Goal: Task Accomplishment & Management: Complete application form

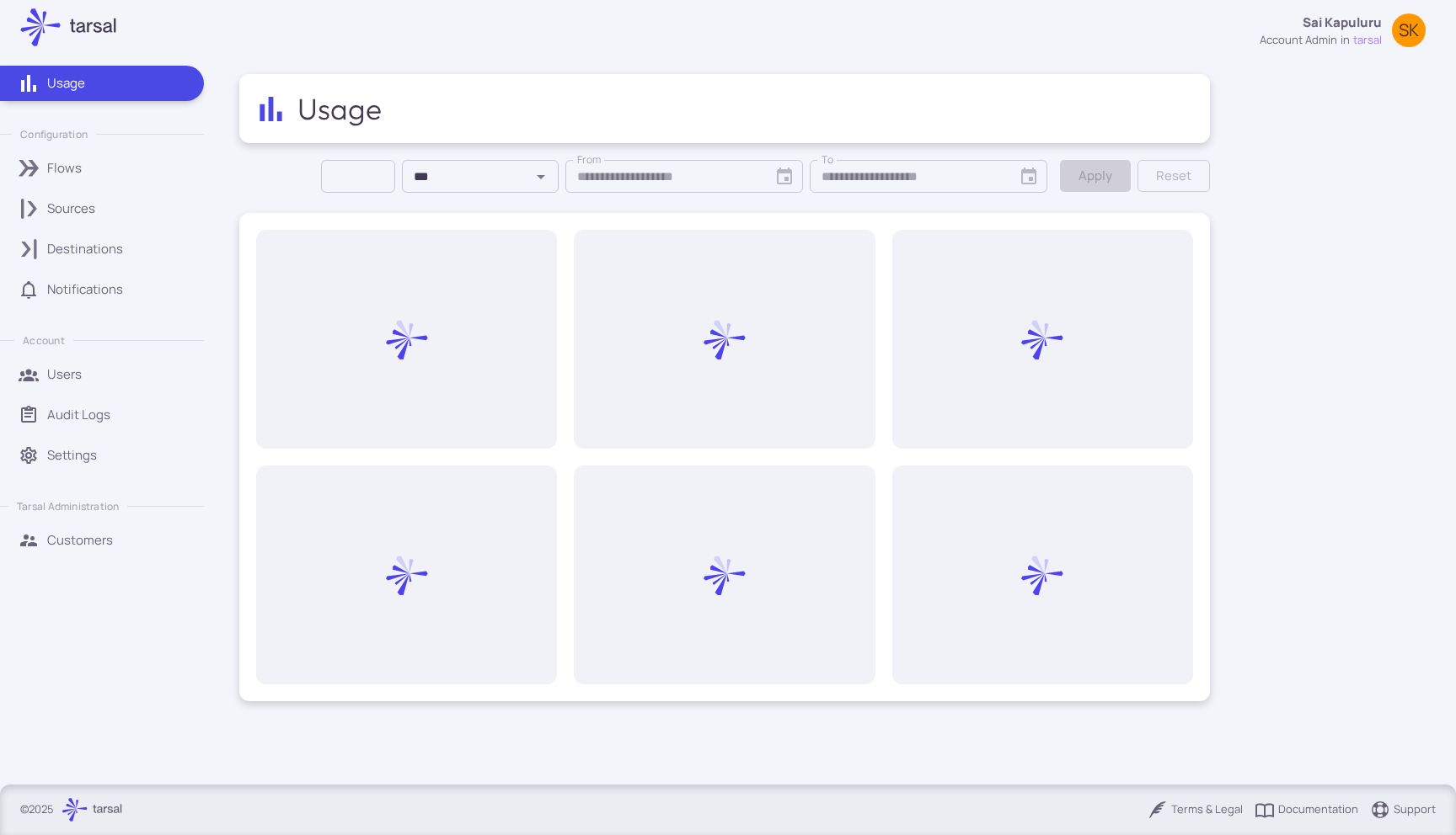
click at [169, 246] on div "Destinations" at bounding box center [120, 249] width 145 height 19
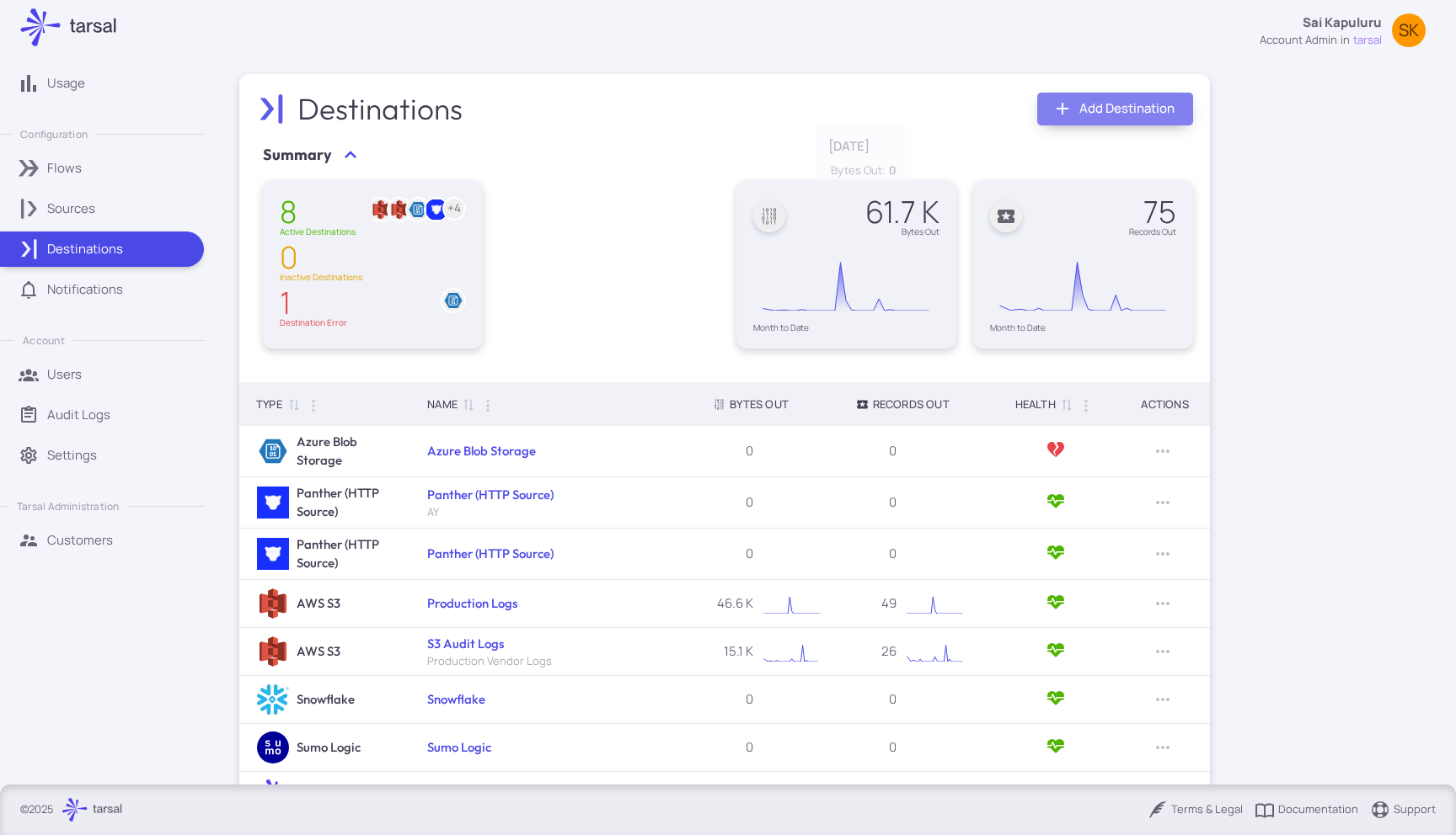
click at [1075, 105] on link "Add Destination" at bounding box center [1115, 109] width 156 height 33
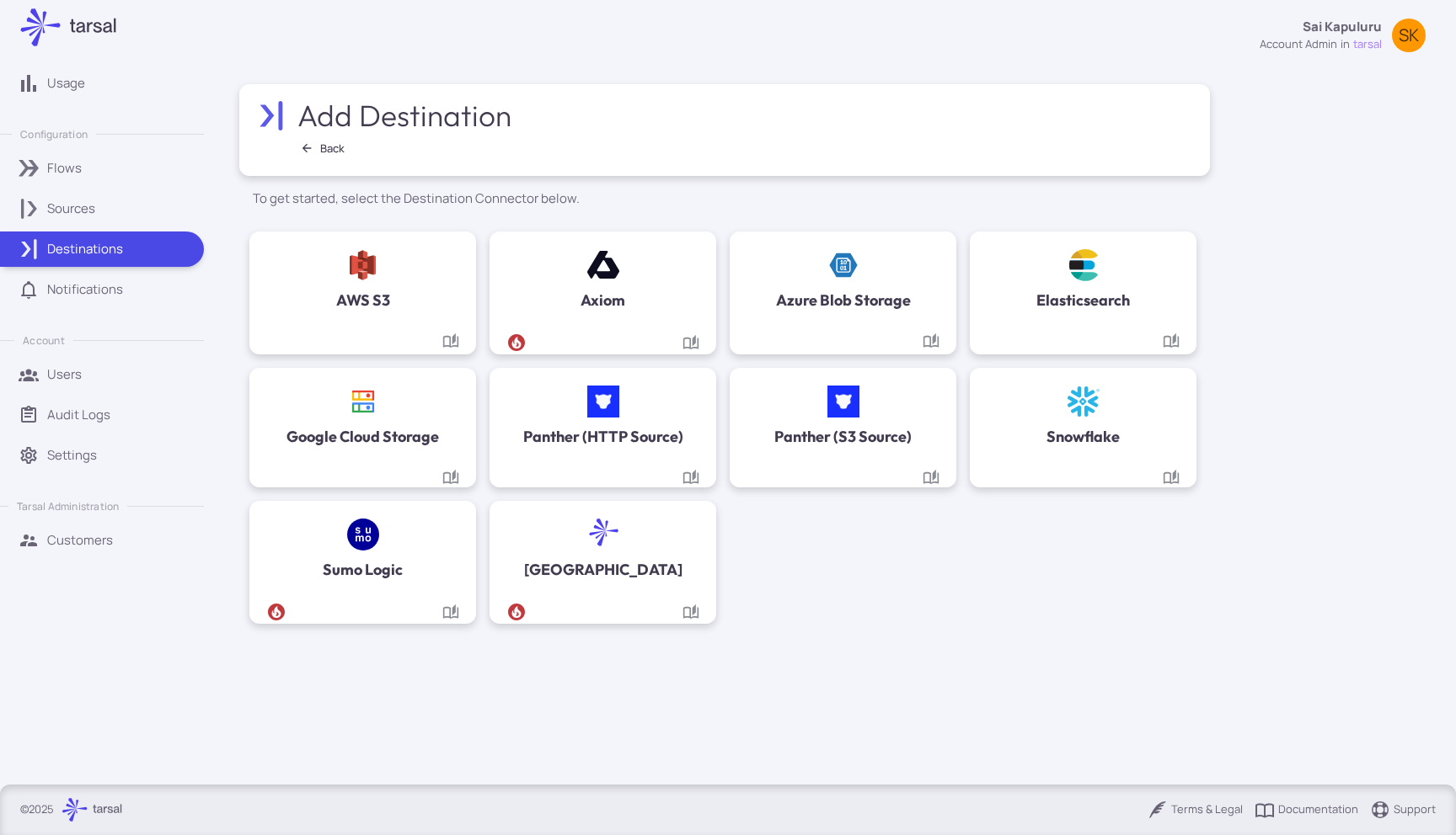
click at [1038, 268] on div "Elasticsearch" at bounding box center [1082, 280] width 192 height 64
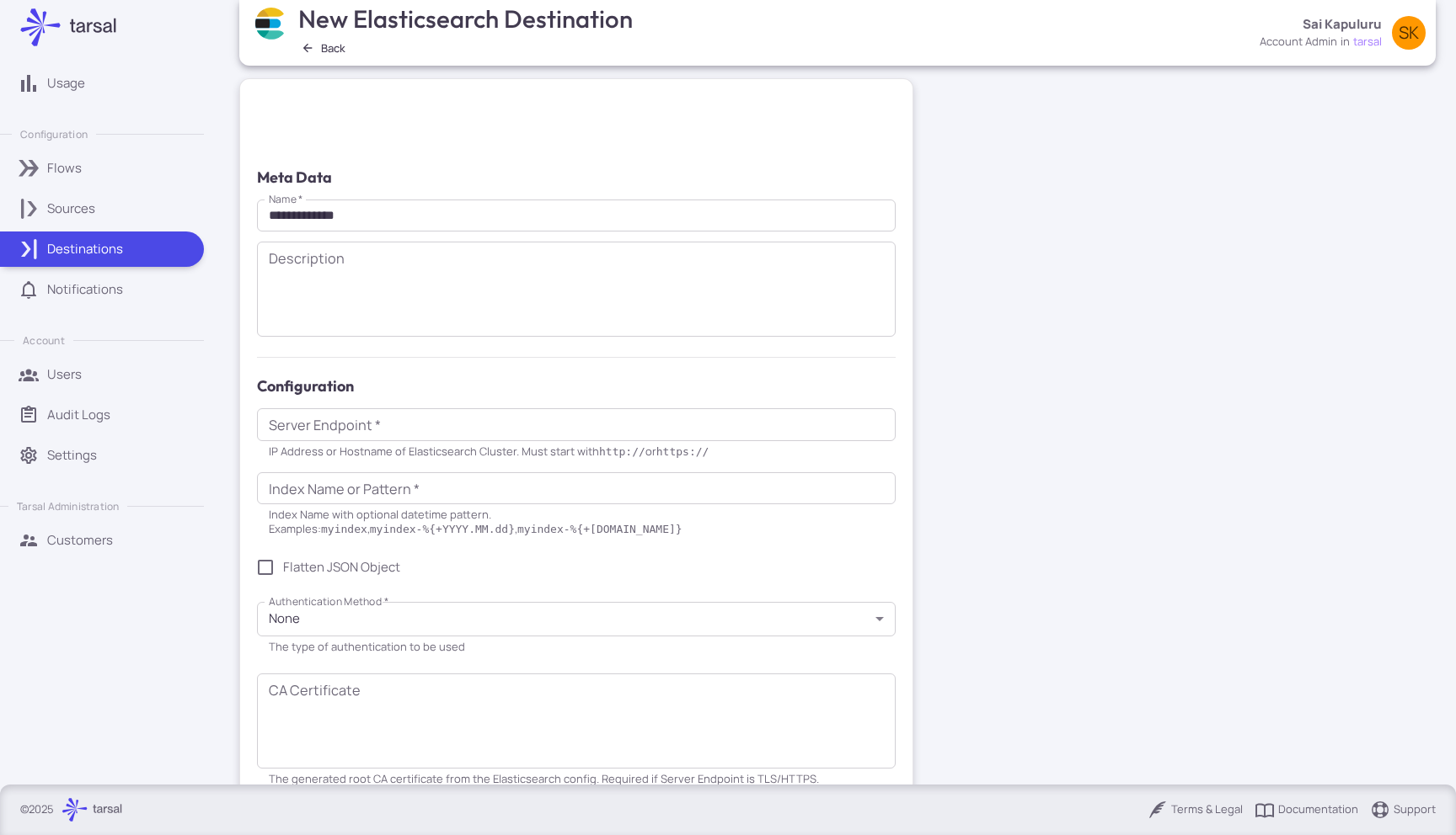
scroll to position [37, 0]
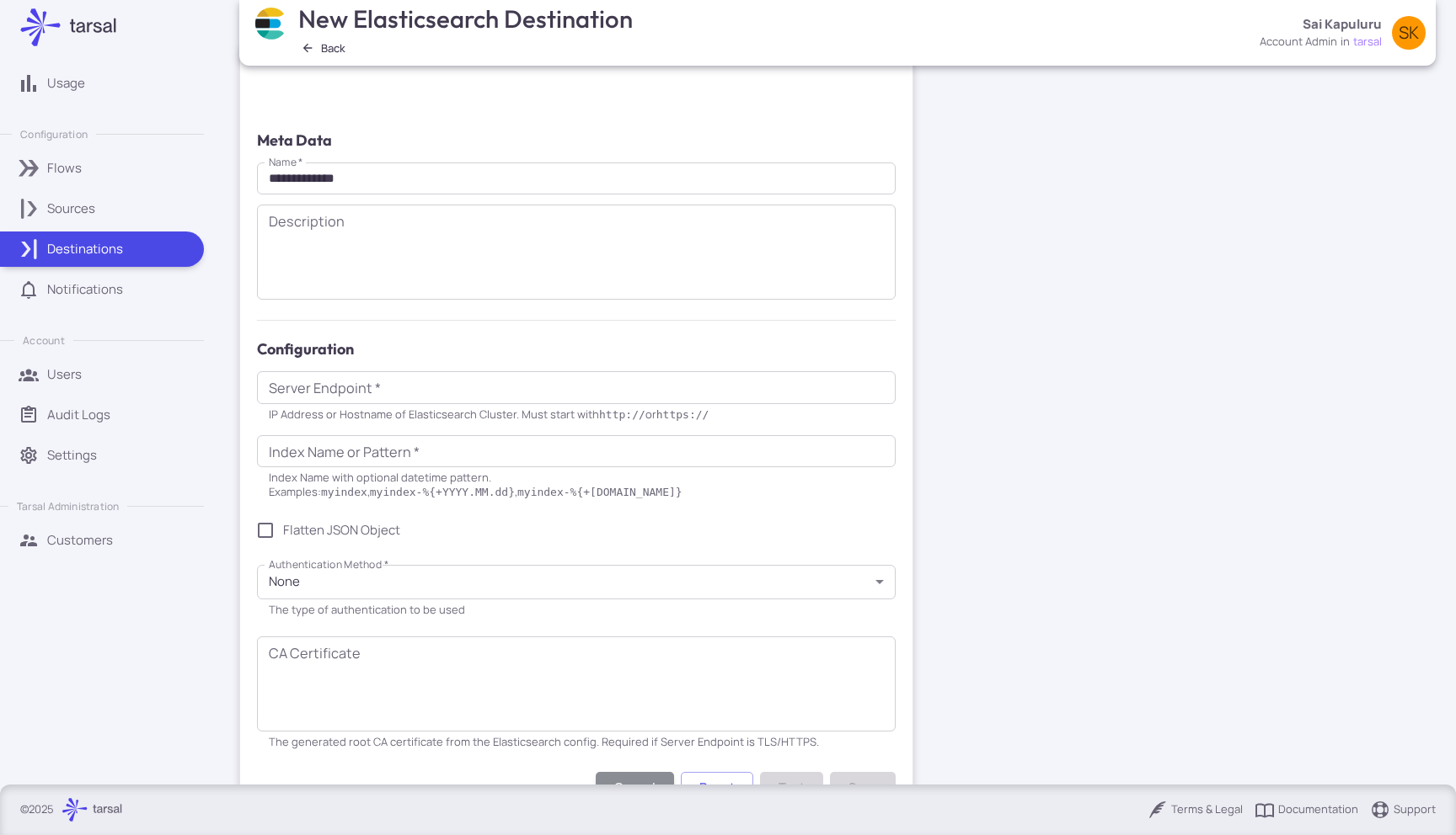
click at [111, 204] on div "Sources" at bounding box center [120, 209] width 145 height 19
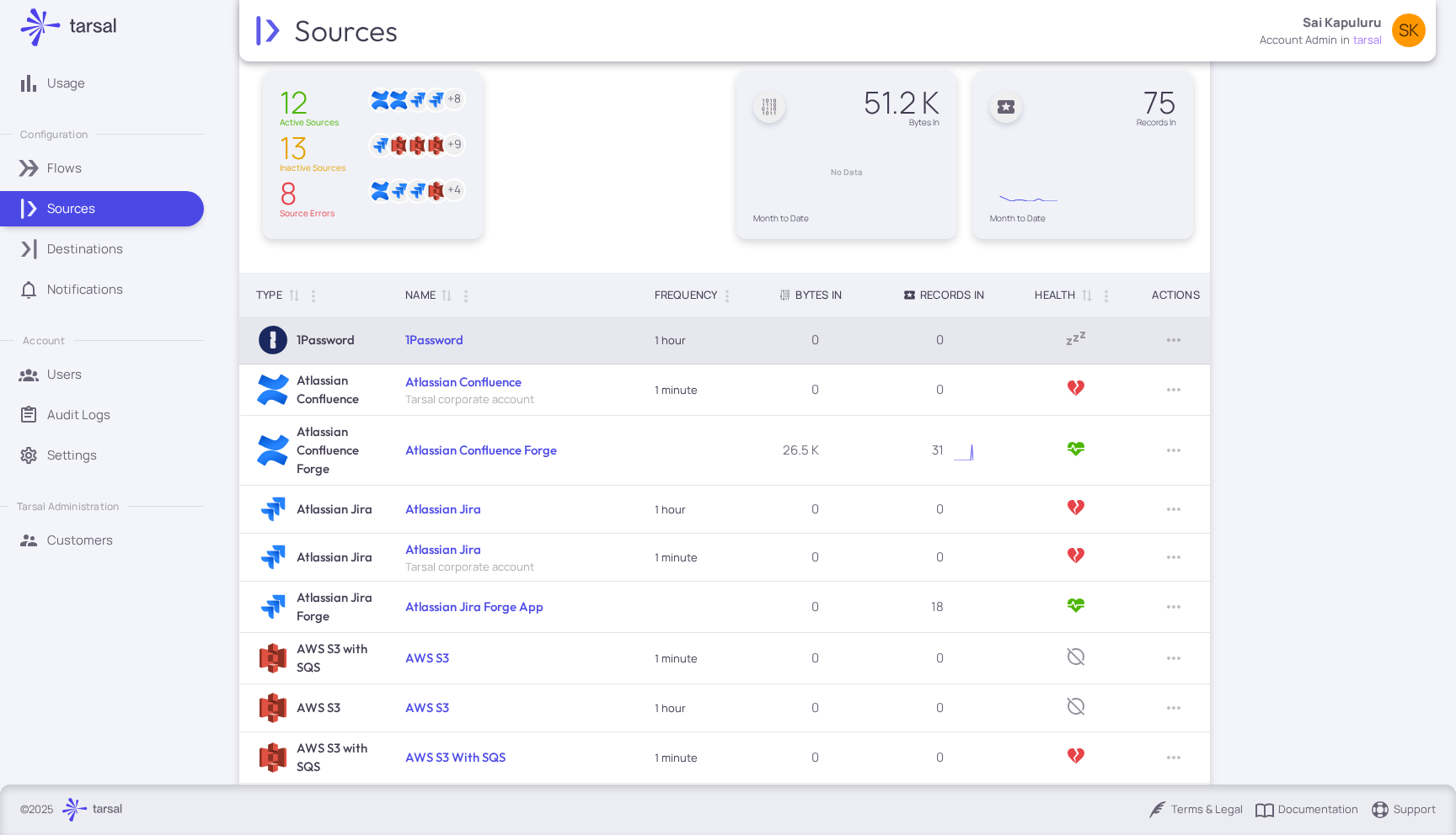
scroll to position [227, 0]
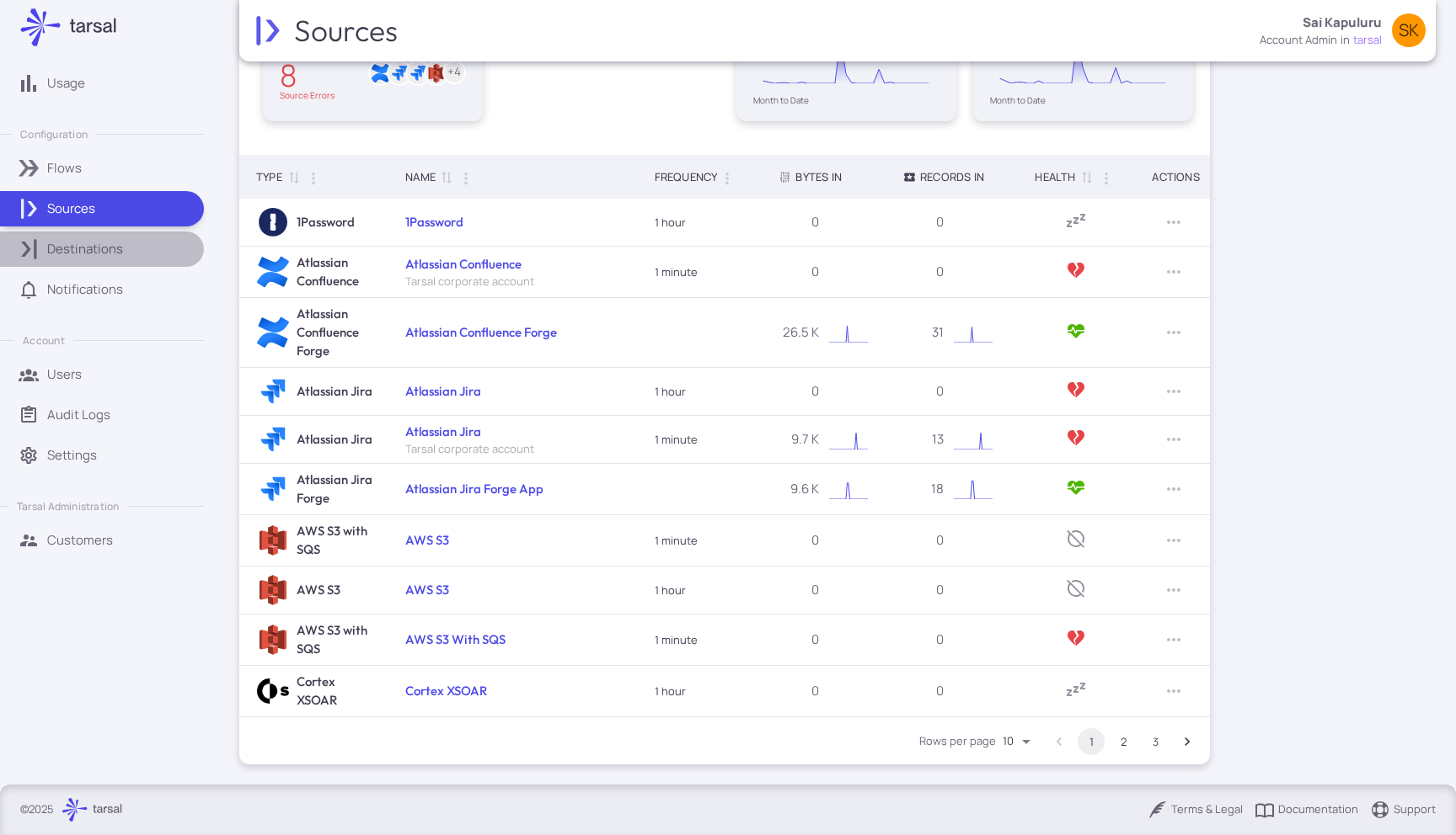
click at [84, 264] on link "Destinations" at bounding box center [102, 249] width 204 height 36
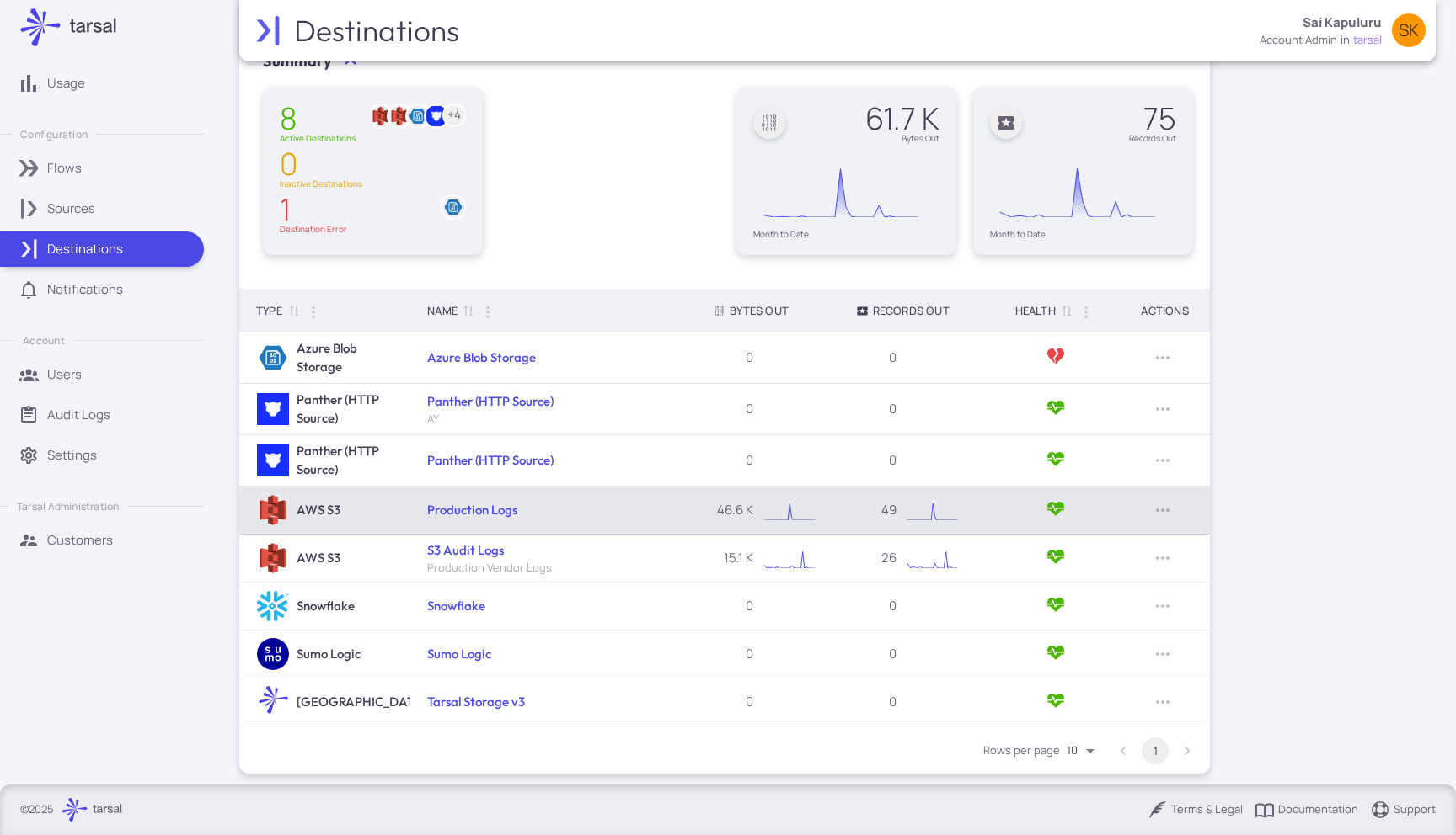
scroll to position [103, 0]
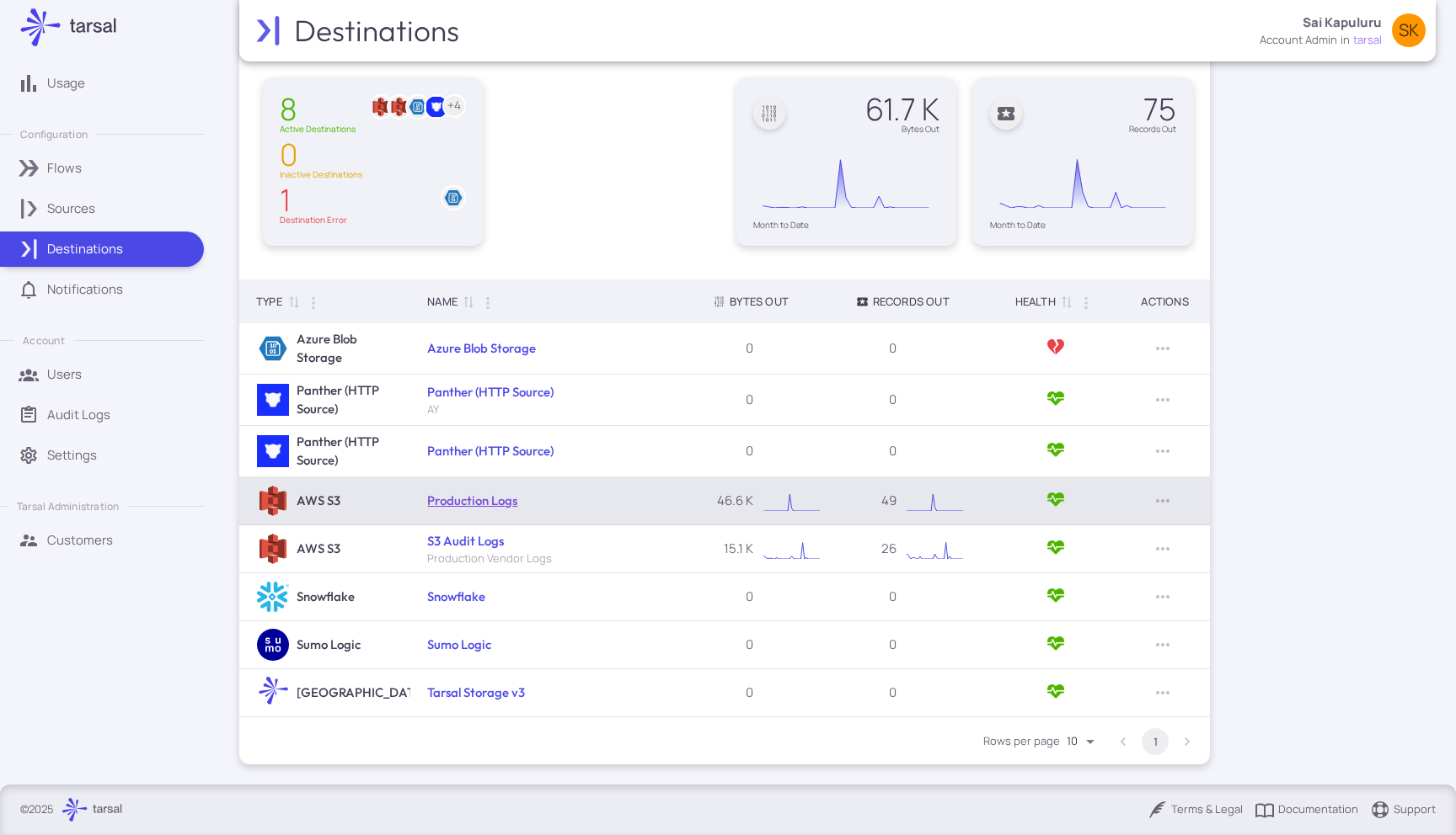
click at [460, 506] on link "Production Logs" at bounding box center [472, 500] width 90 height 16
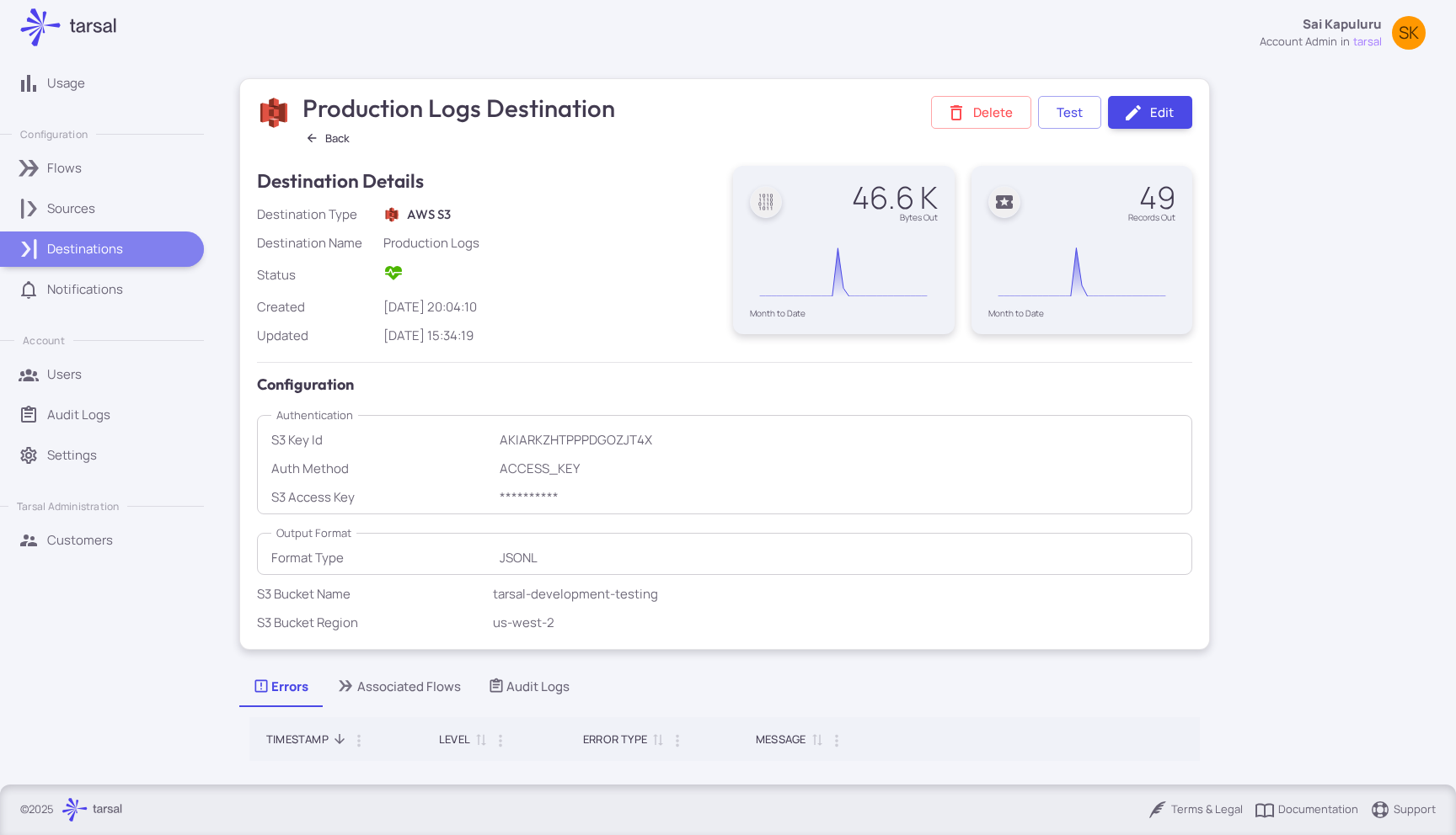
click at [120, 254] on p "Destinations" at bounding box center [85, 249] width 75 height 19
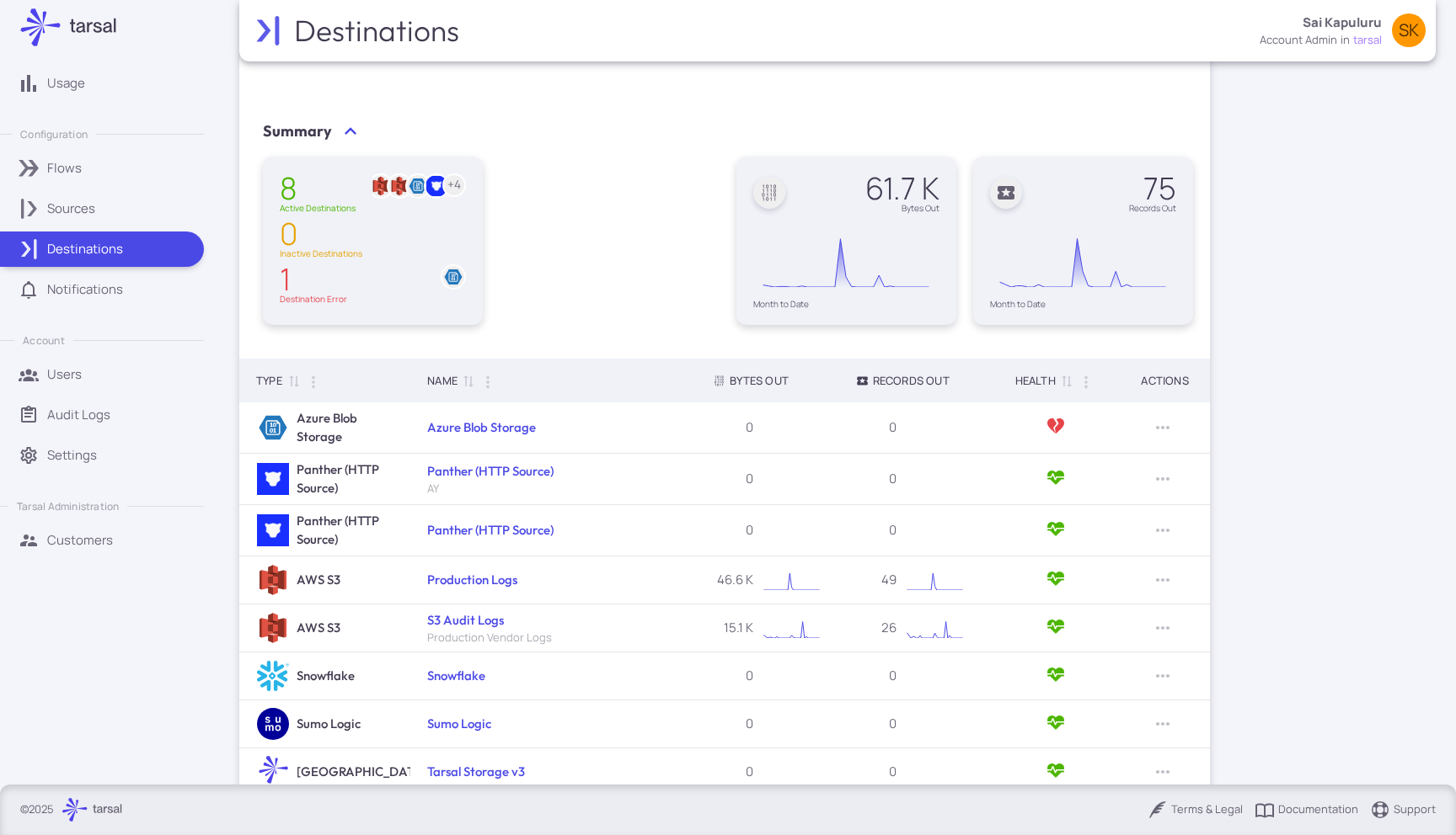
scroll to position [25, 0]
click at [141, 202] on div "Sources" at bounding box center [120, 209] width 145 height 19
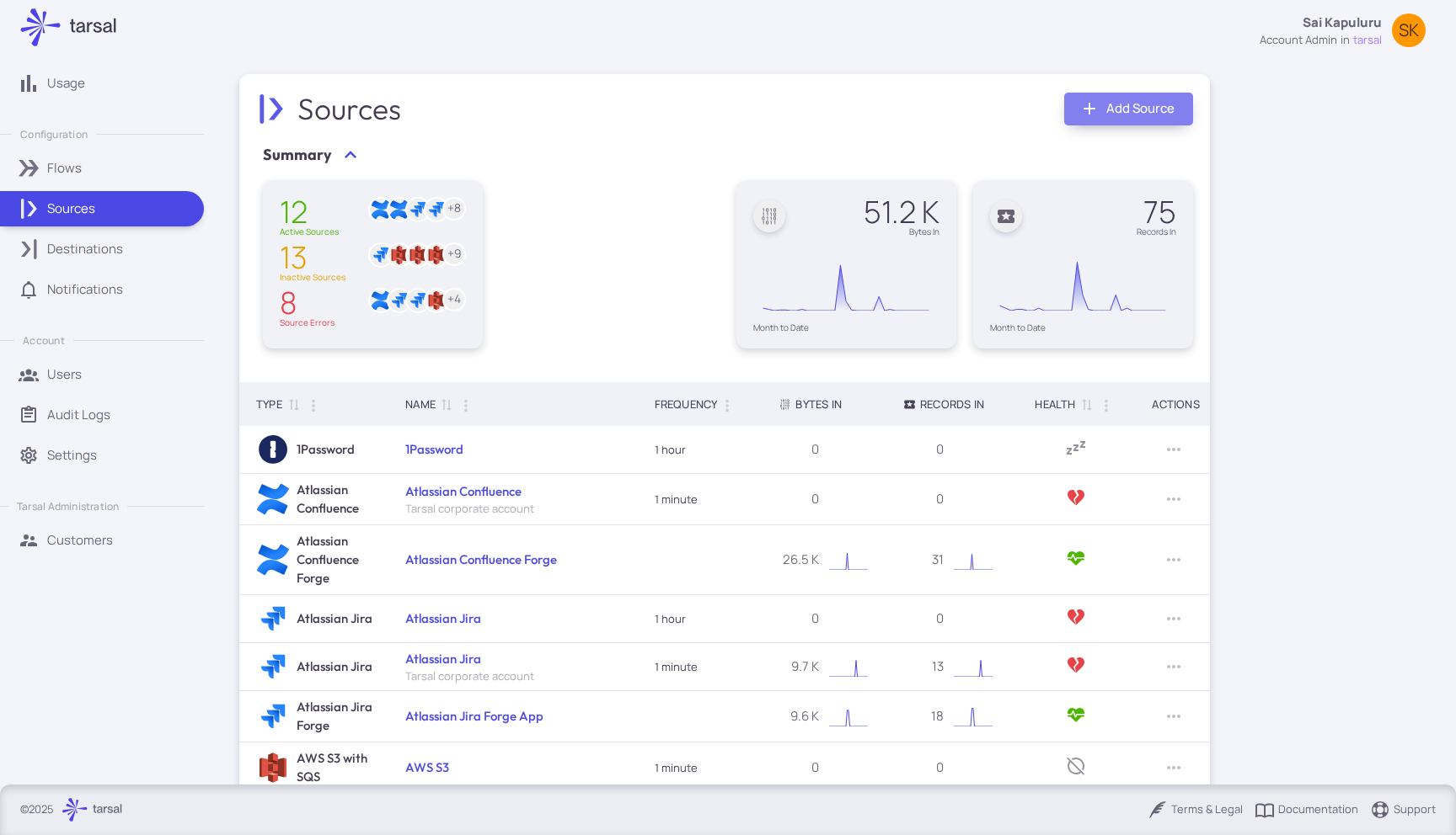
click at [1151, 109] on link "Add Source" at bounding box center [1129, 109] width 129 height 33
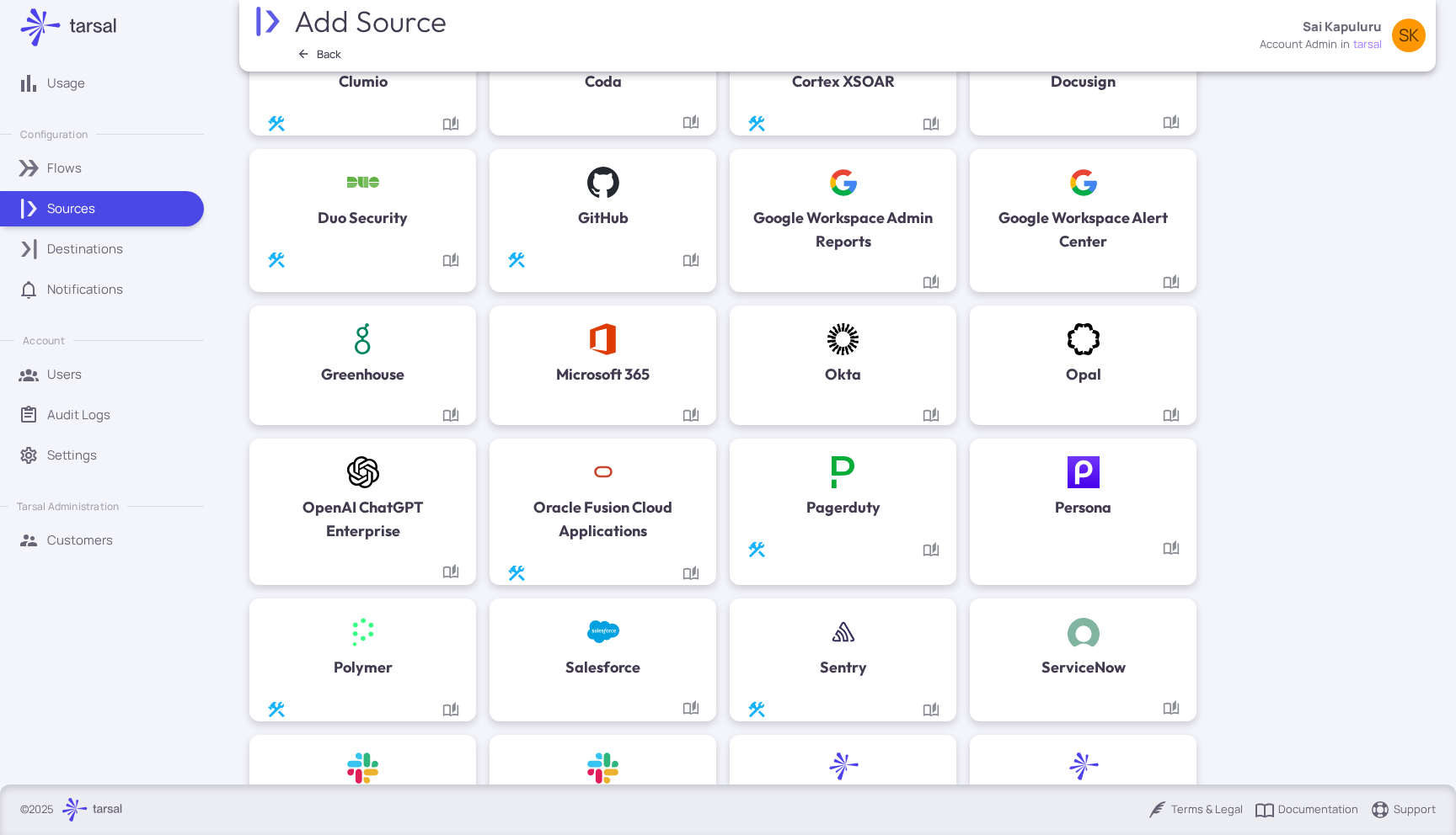
scroll to position [691, 0]
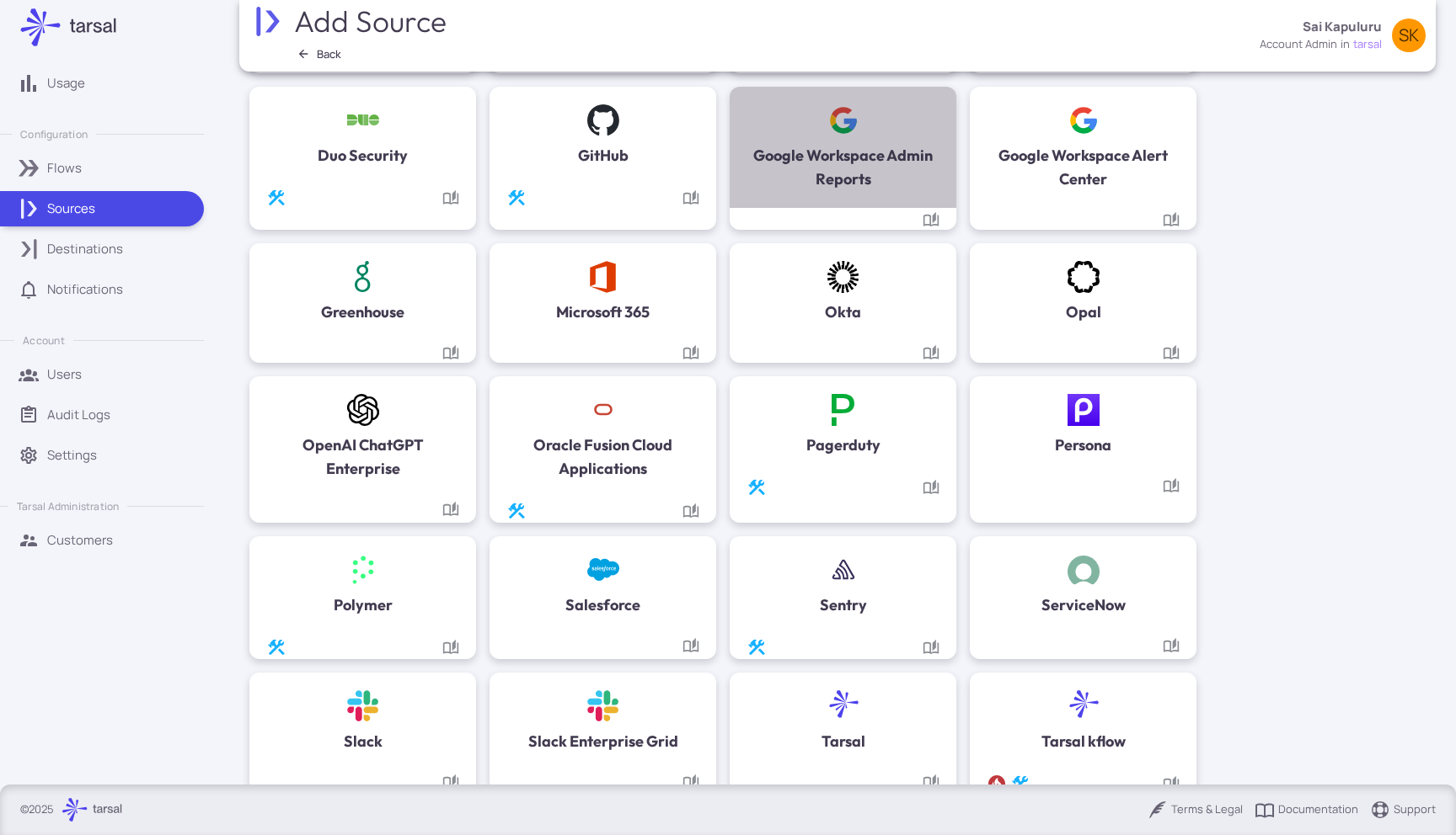
click at [882, 159] on h5 "Google Workspace Admin Reports" at bounding box center [842, 168] width 192 height 47
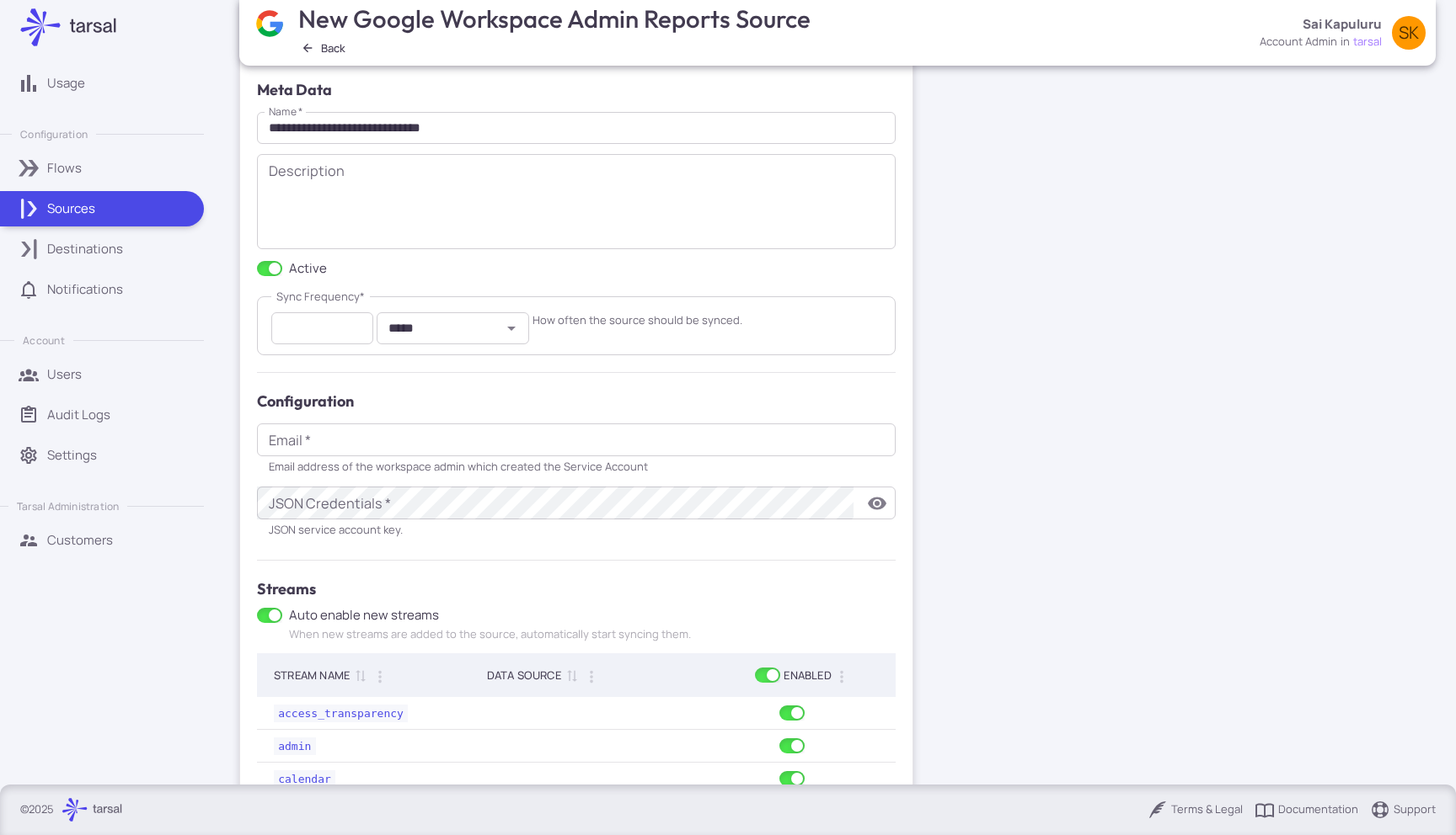
scroll to position [94, 0]
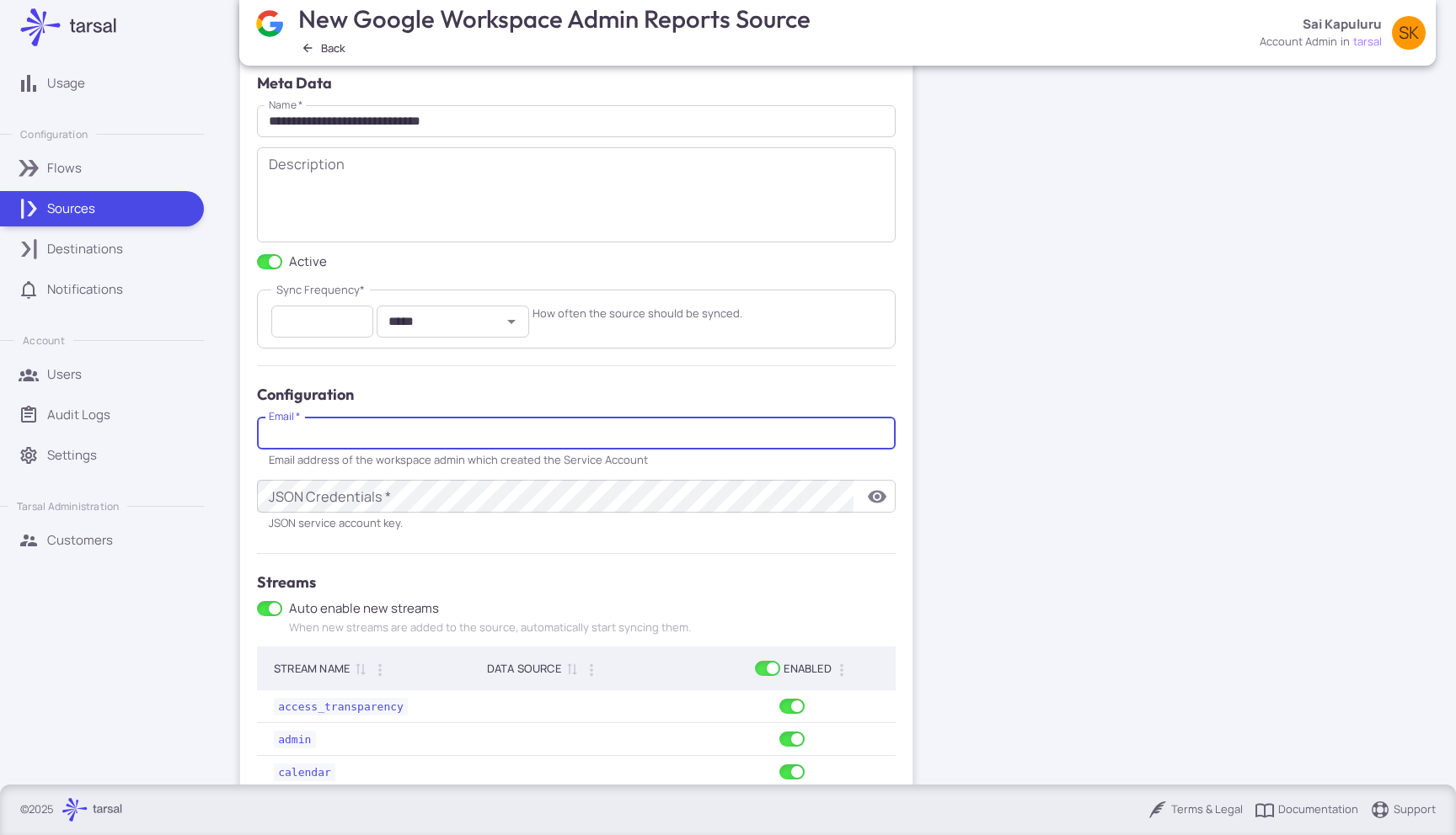
click at [478, 431] on input "Email   *" at bounding box center [576, 433] width 639 height 33
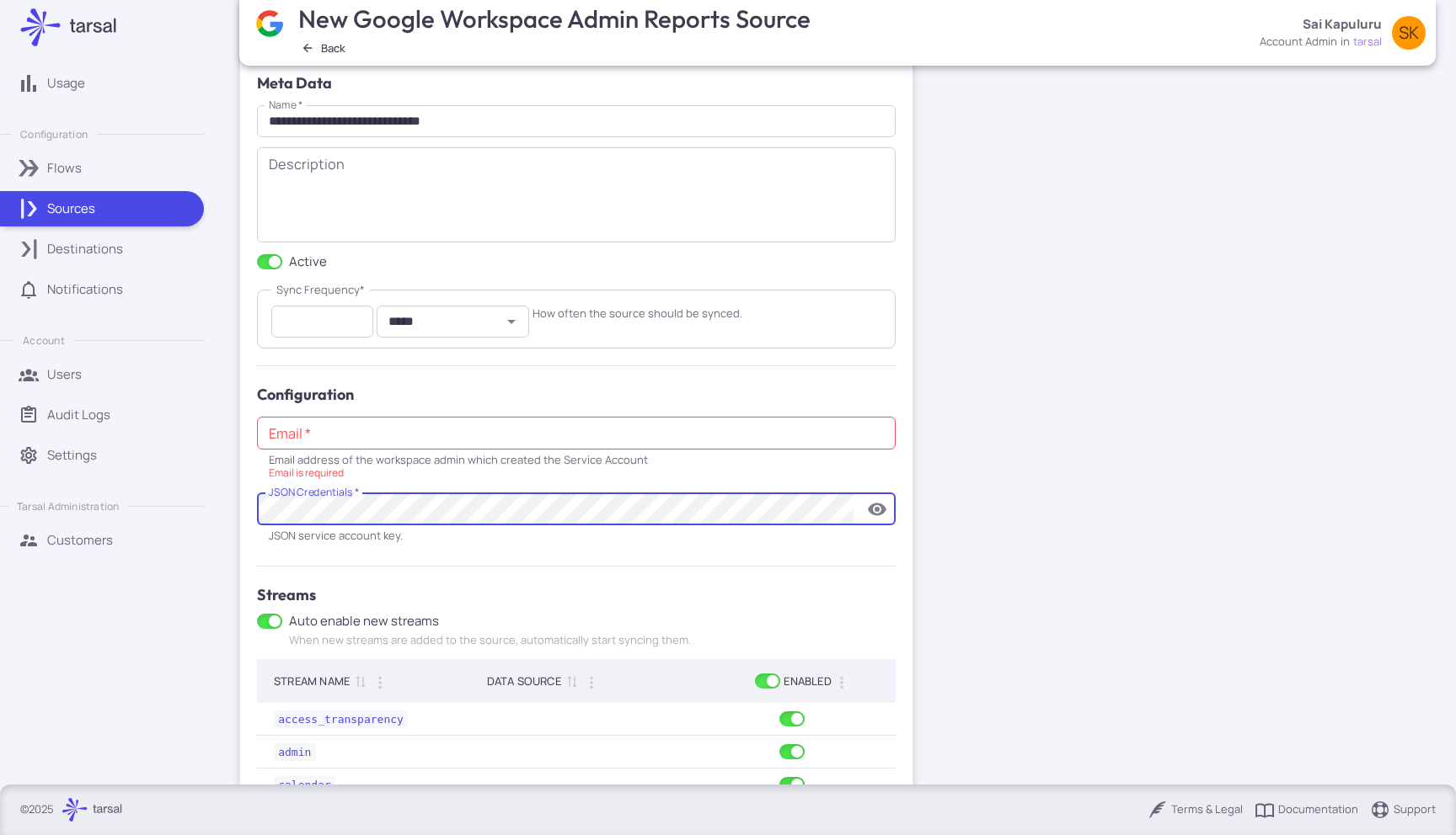
click at [471, 537] on div "JSON service account key." at bounding box center [576, 536] width 615 height 14
click at [510, 445] on input "Email   *" at bounding box center [576, 433] width 639 height 33
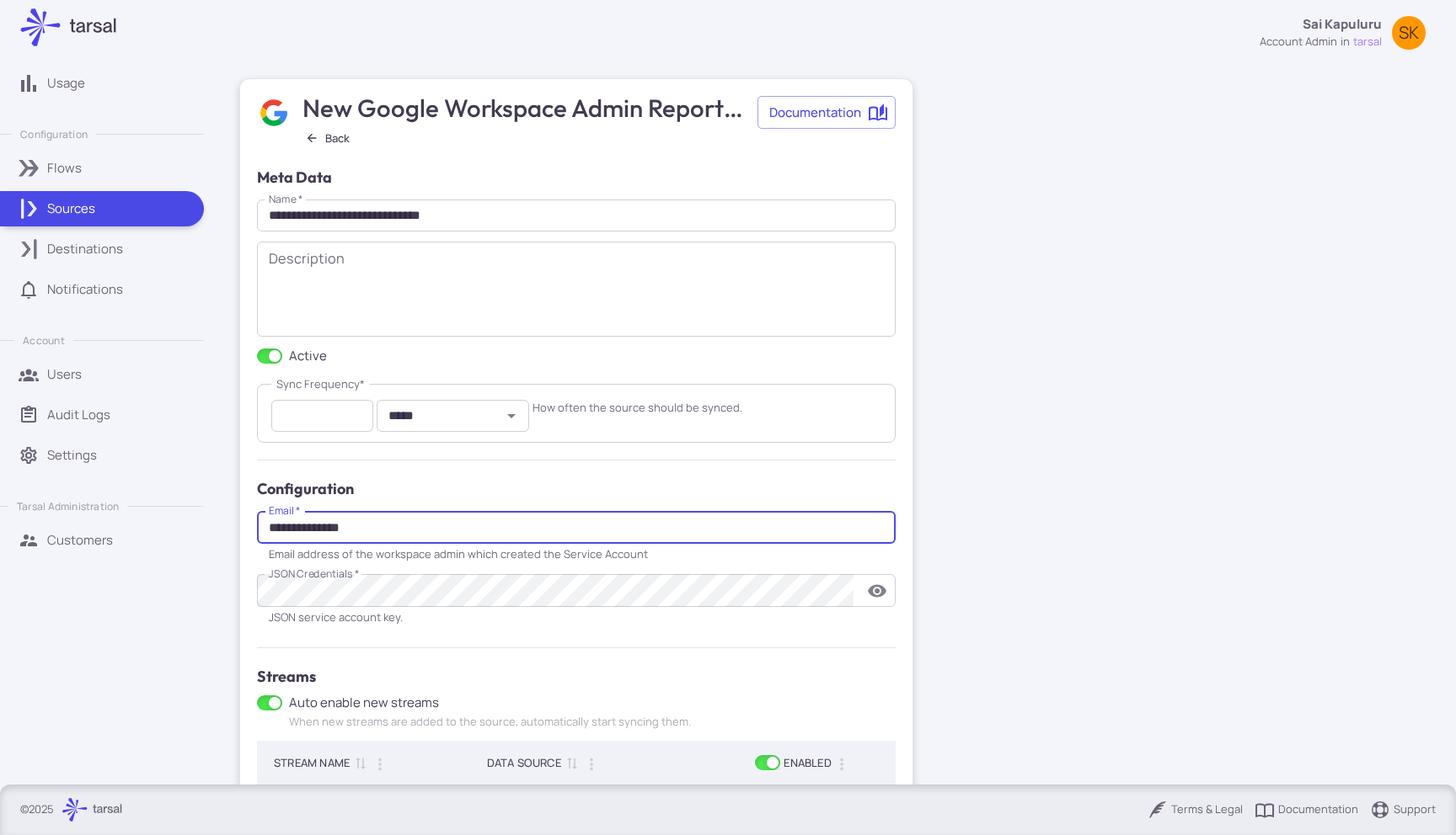
type input "**********"
click at [435, 418] on input "*****" at bounding box center [438, 416] width 114 height 23
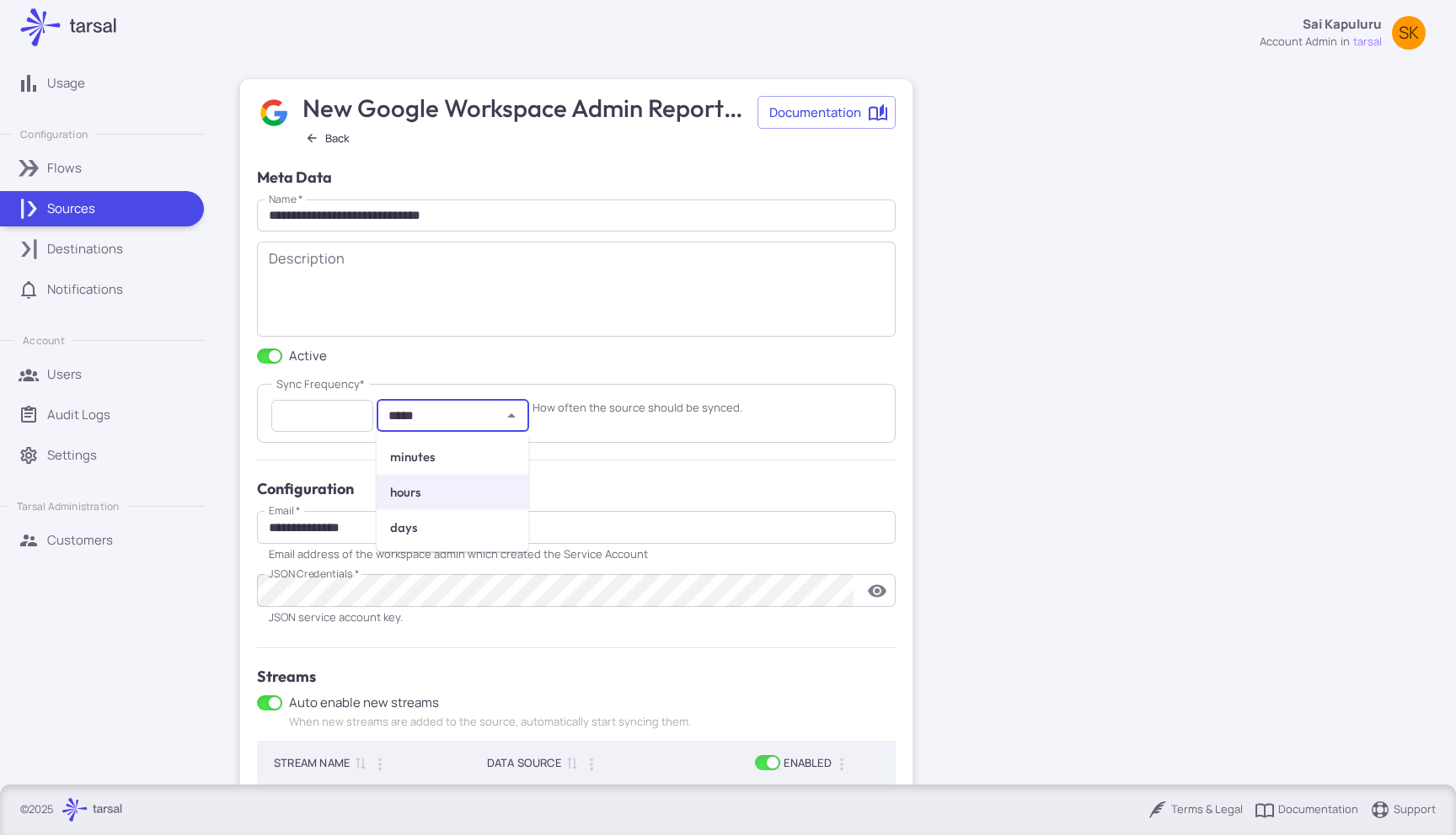
click at [393, 450] on h6 "minutes" at bounding box center [453, 457] width 126 height 19
type input "*******"
click at [451, 413] on input "*******" at bounding box center [438, 416] width 114 height 23
click at [332, 421] on input "*" at bounding box center [322, 416] width 102 height 33
click at [356, 414] on input "*" at bounding box center [322, 416] width 102 height 33
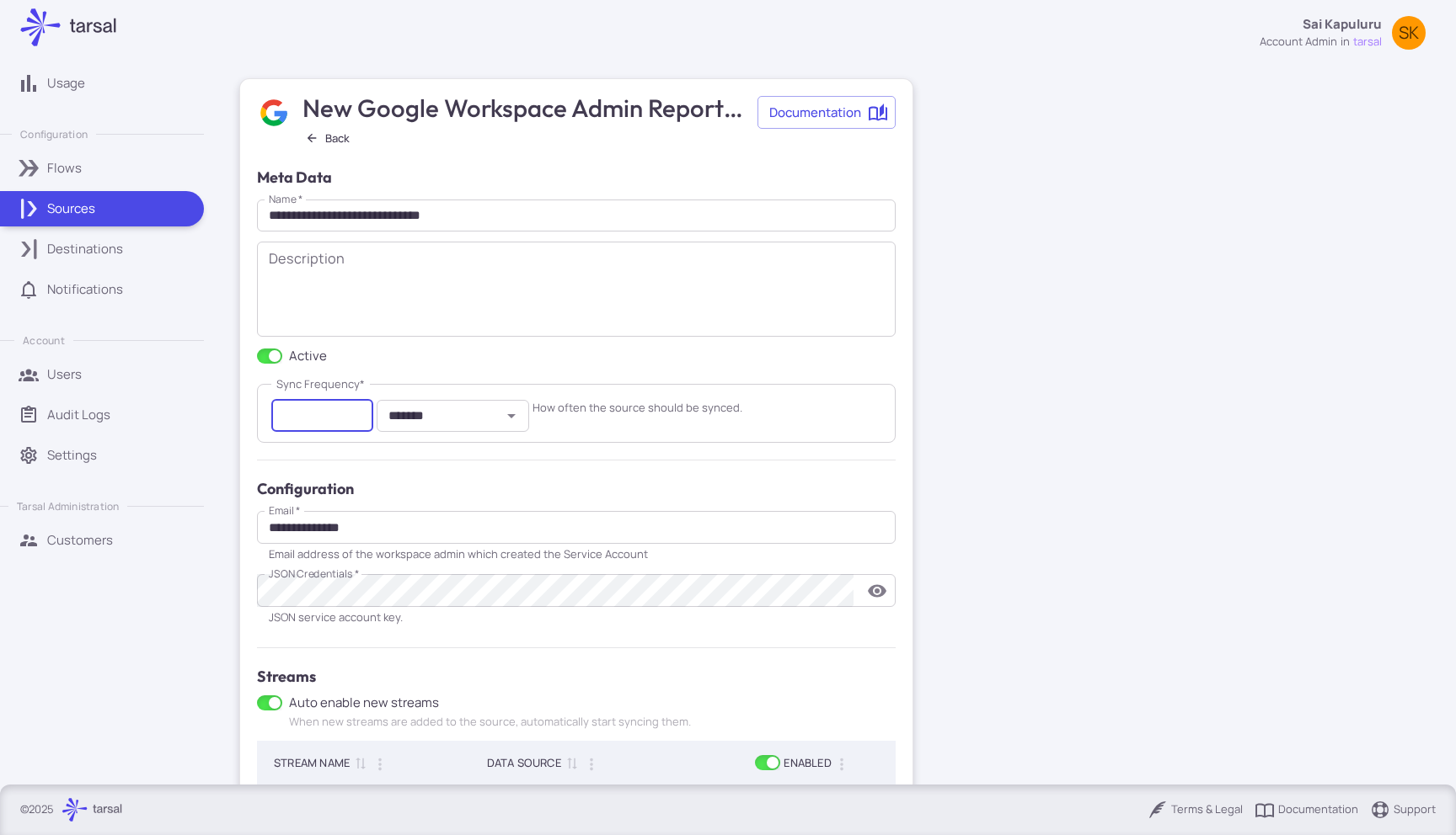
click at [356, 414] on input "*" at bounding box center [322, 416] width 102 height 33
type input "*"
click at [356, 414] on input "*" at bounding box center [322, 416] width 102 height 33
click at [350, 447] on form "**********" at bounding box center [576, 687] width 639 height 1044
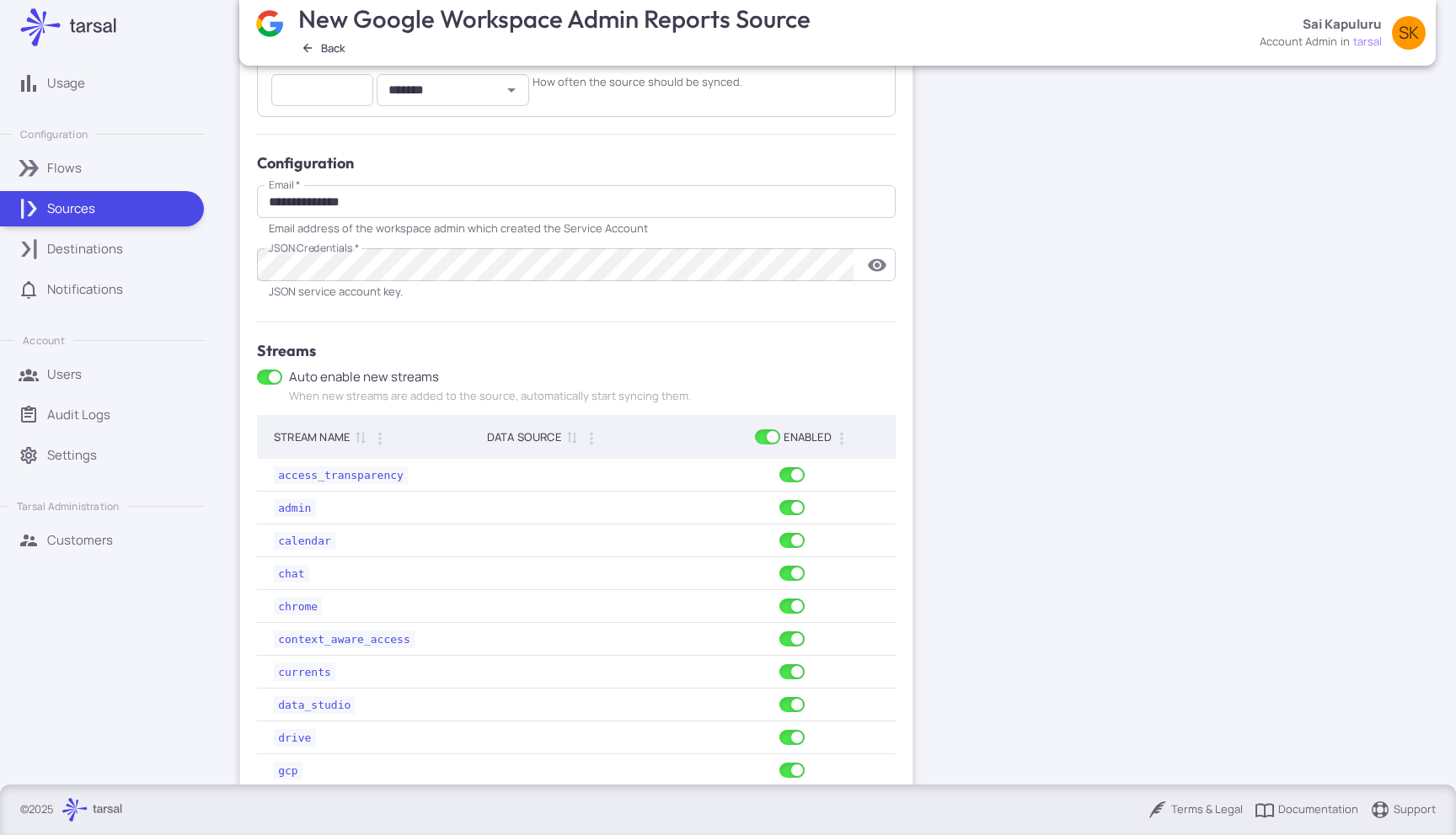
scroll to position [461, 0]
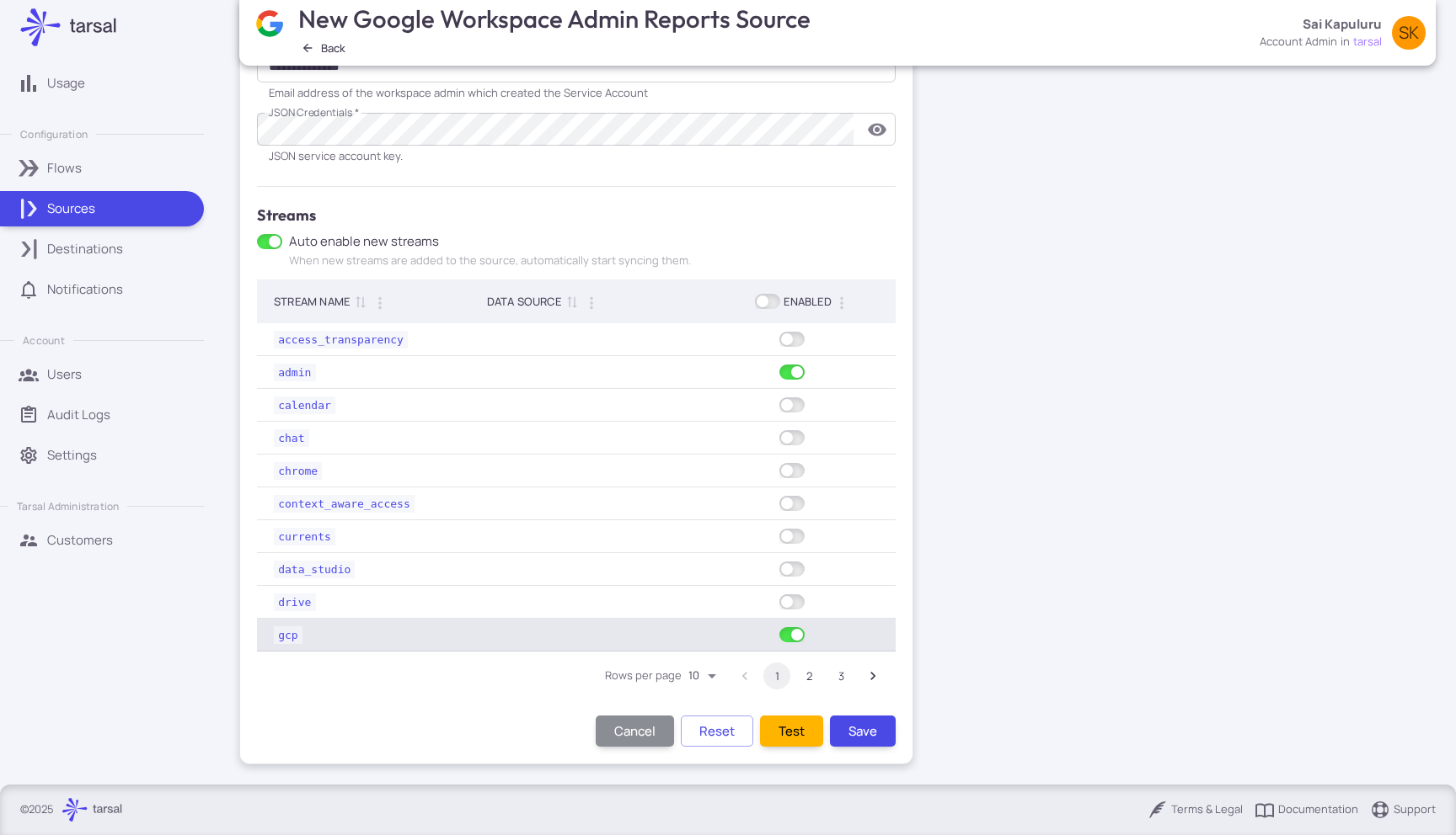
click at [789, 626] on td at bounding box center [789, 635] width 213 height 33
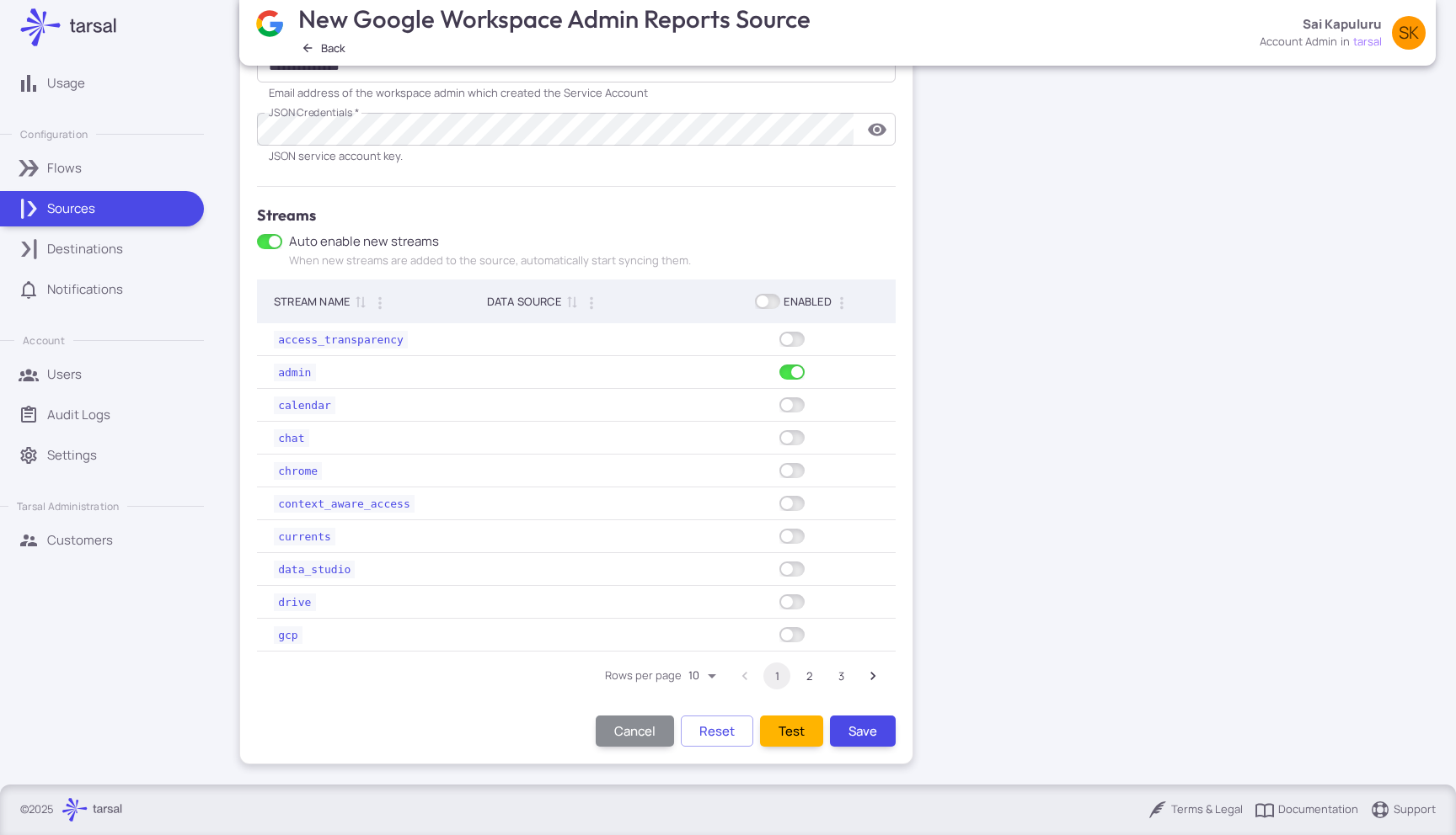
click at [803, 673] on button "2" at bounding box center [809, 676] width 27 height 27
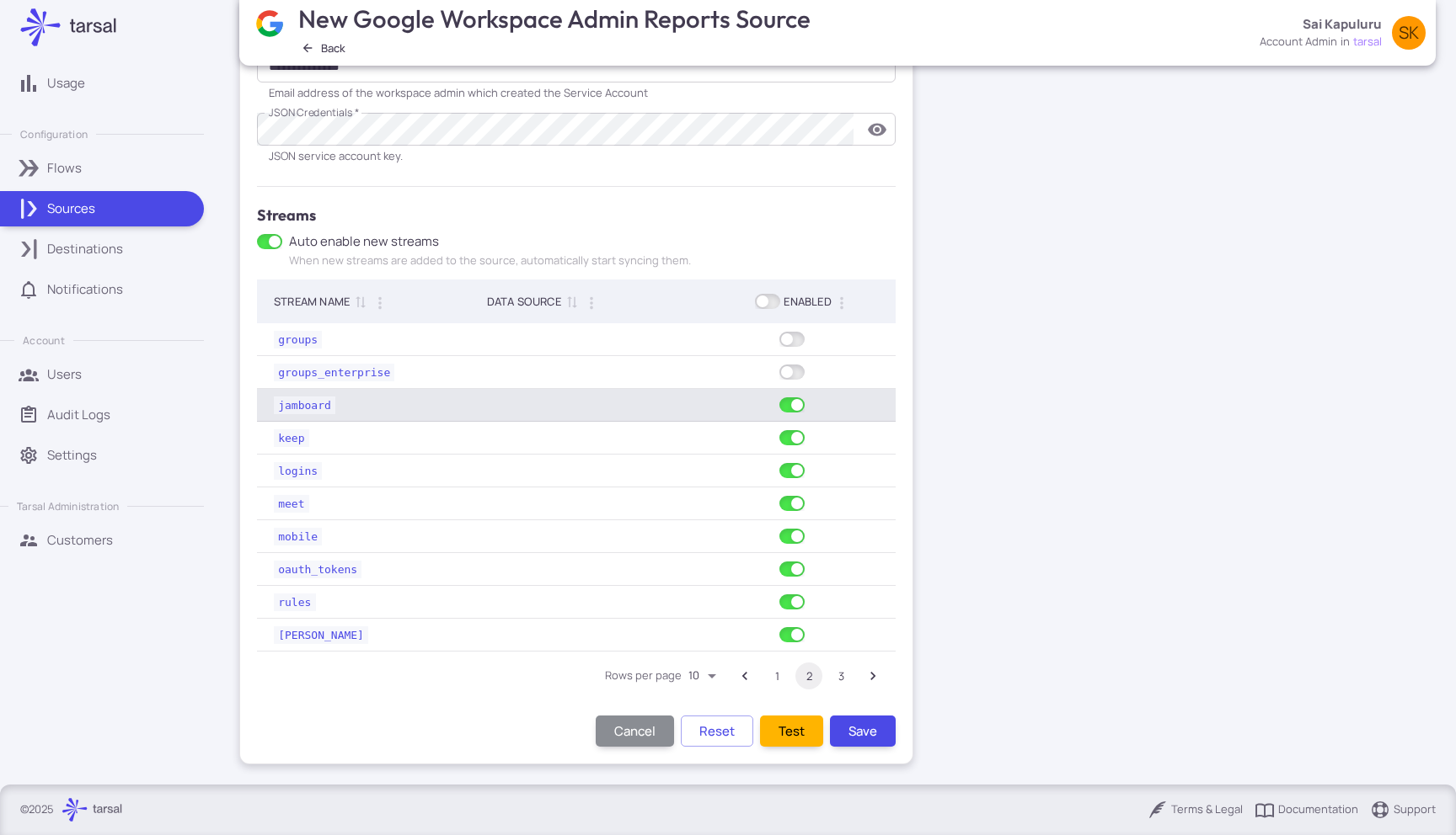
click at [795, 393] on td at bounding box center [789, 405] width 213 height 33
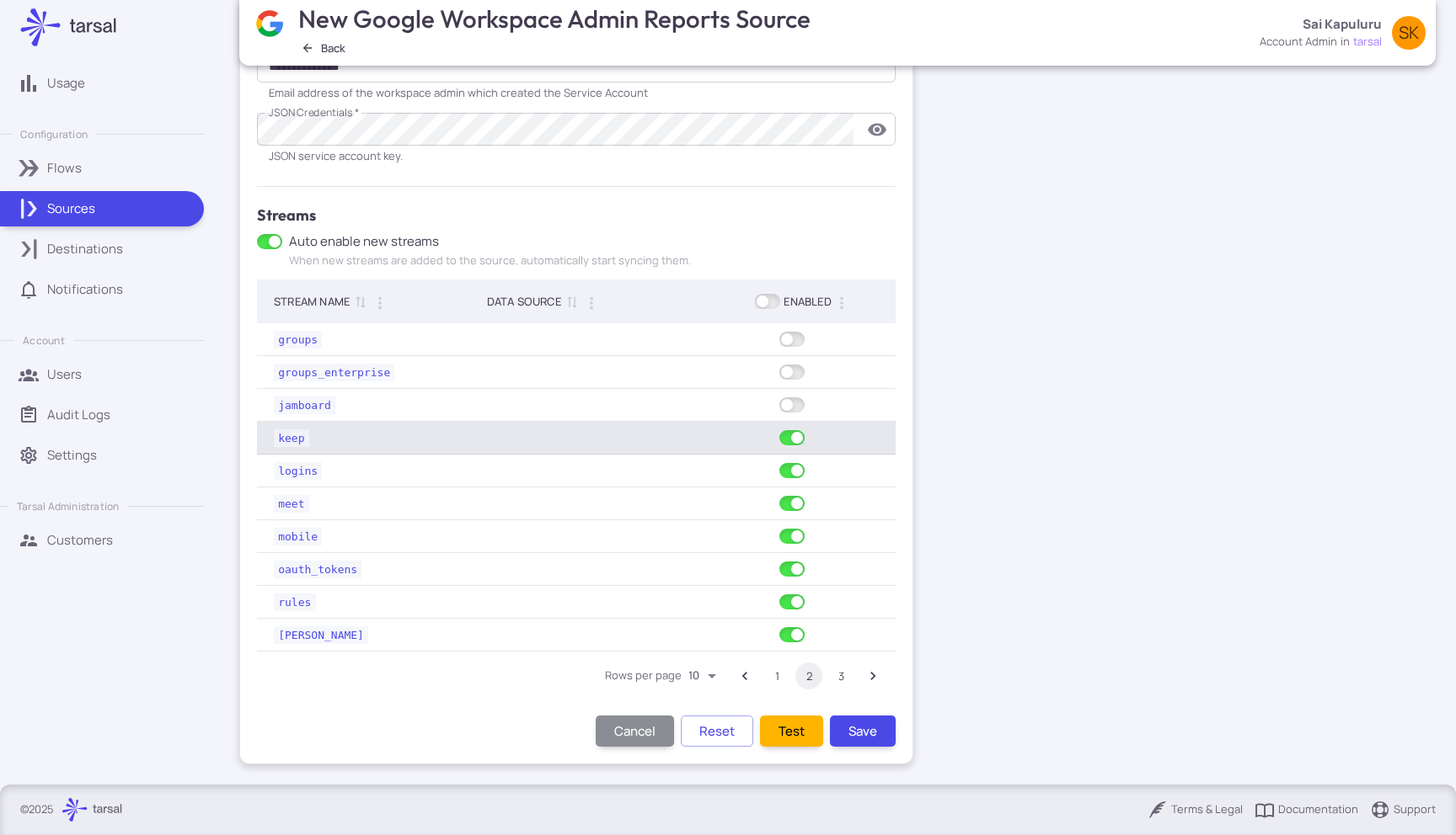
click at [785, 448] on td at bounding box center [789, 438] width 213 height 33
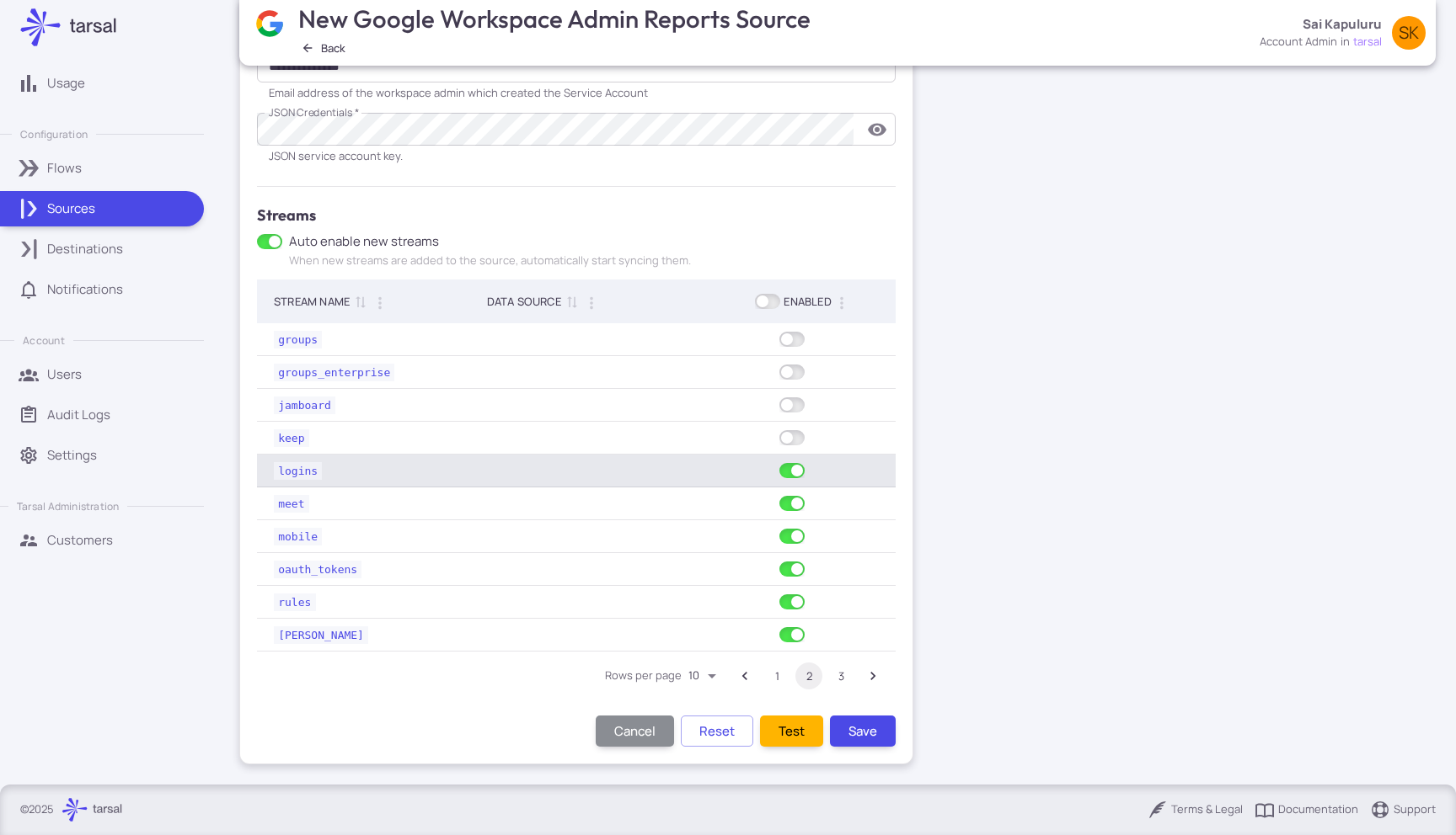
click at [788, 481] on td at bounding box center [789, 470] width 213 height 33
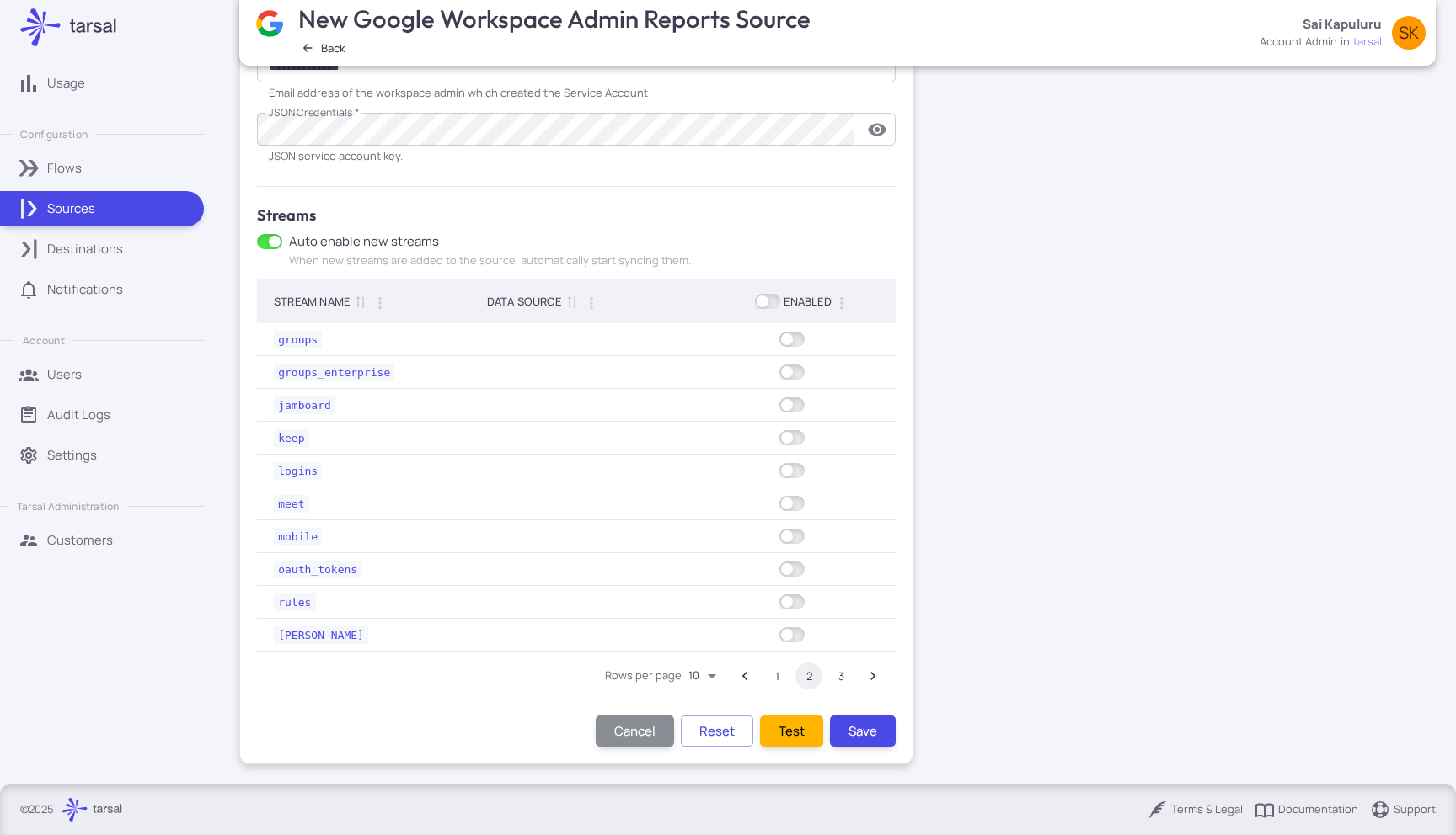
click at [835, 675] on button "3" at bounding box center [841, 676] width 27 height 27
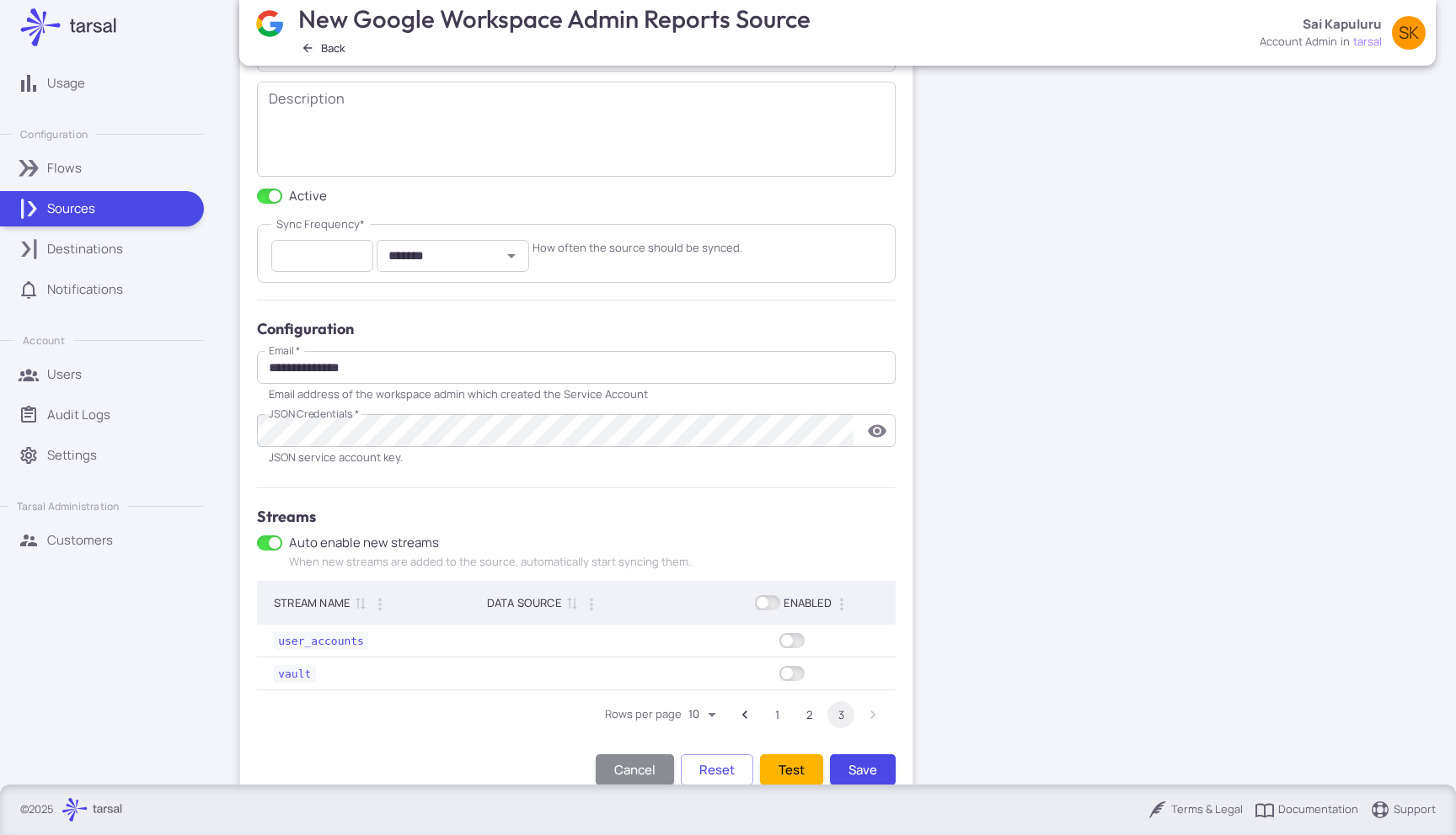
scroll to position [153, 0]
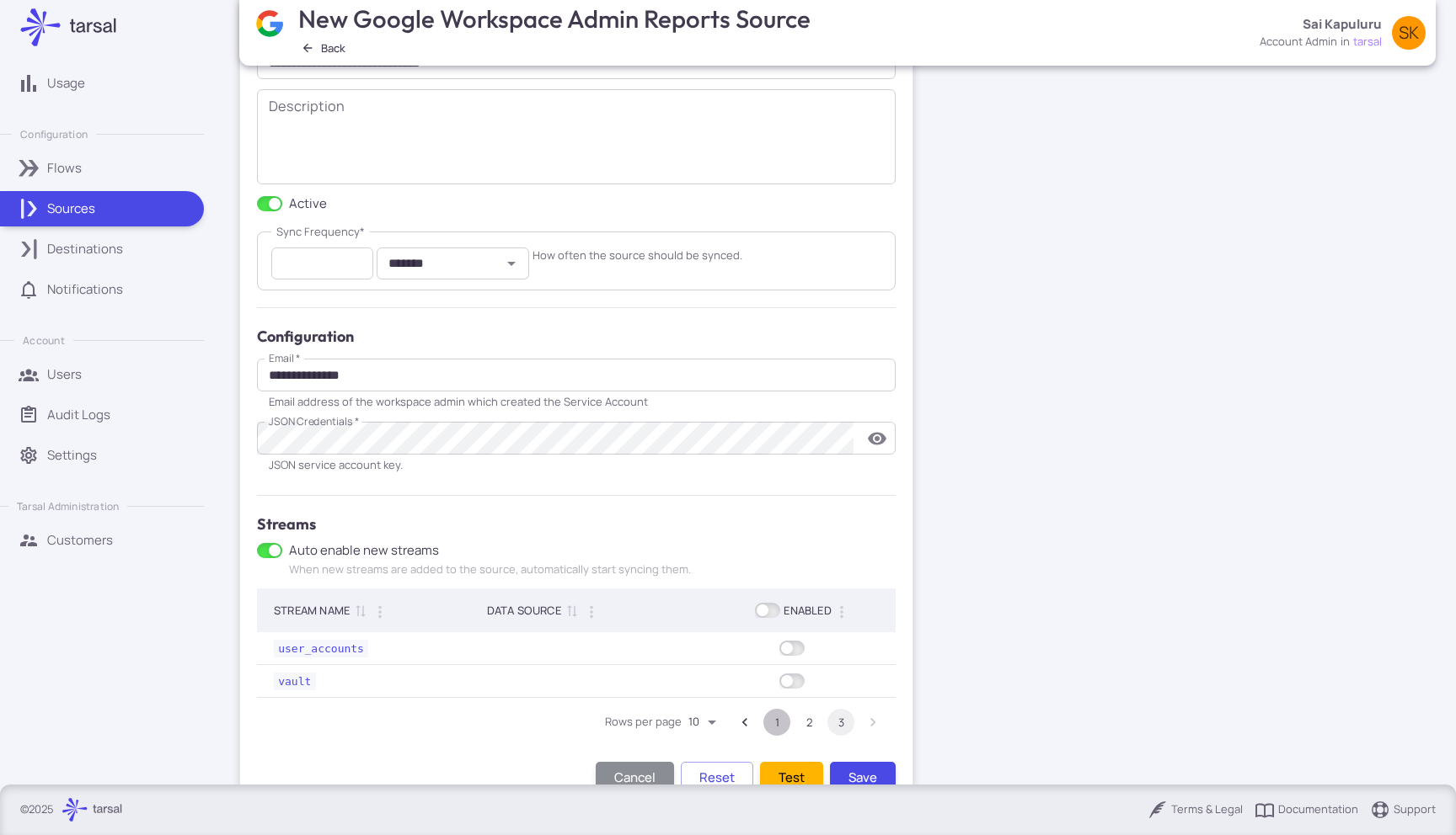
click at [771, 721] on button "1" at bounding box center [777, 722] width 27 height 27
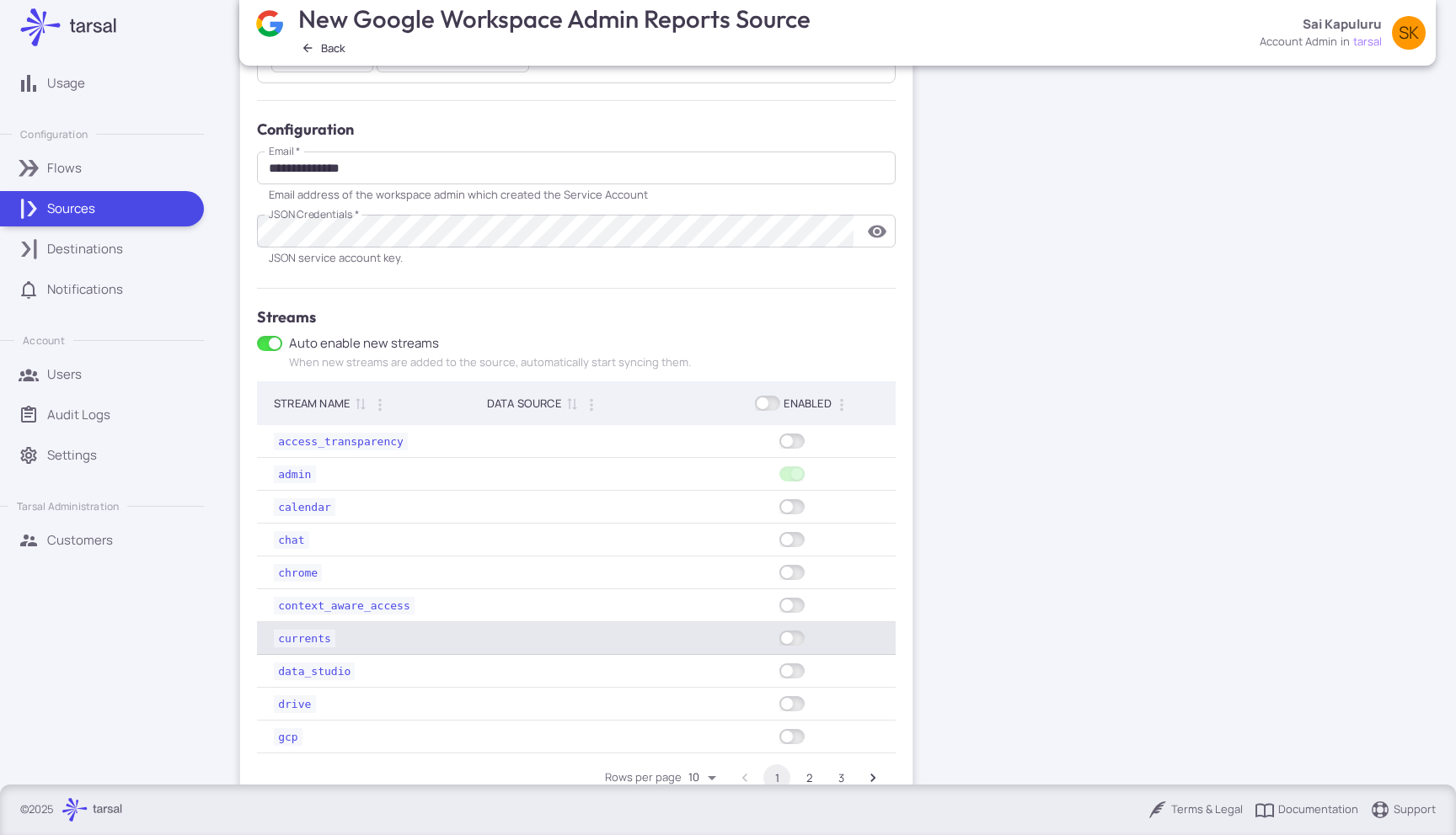
scroll to position [461, 0]
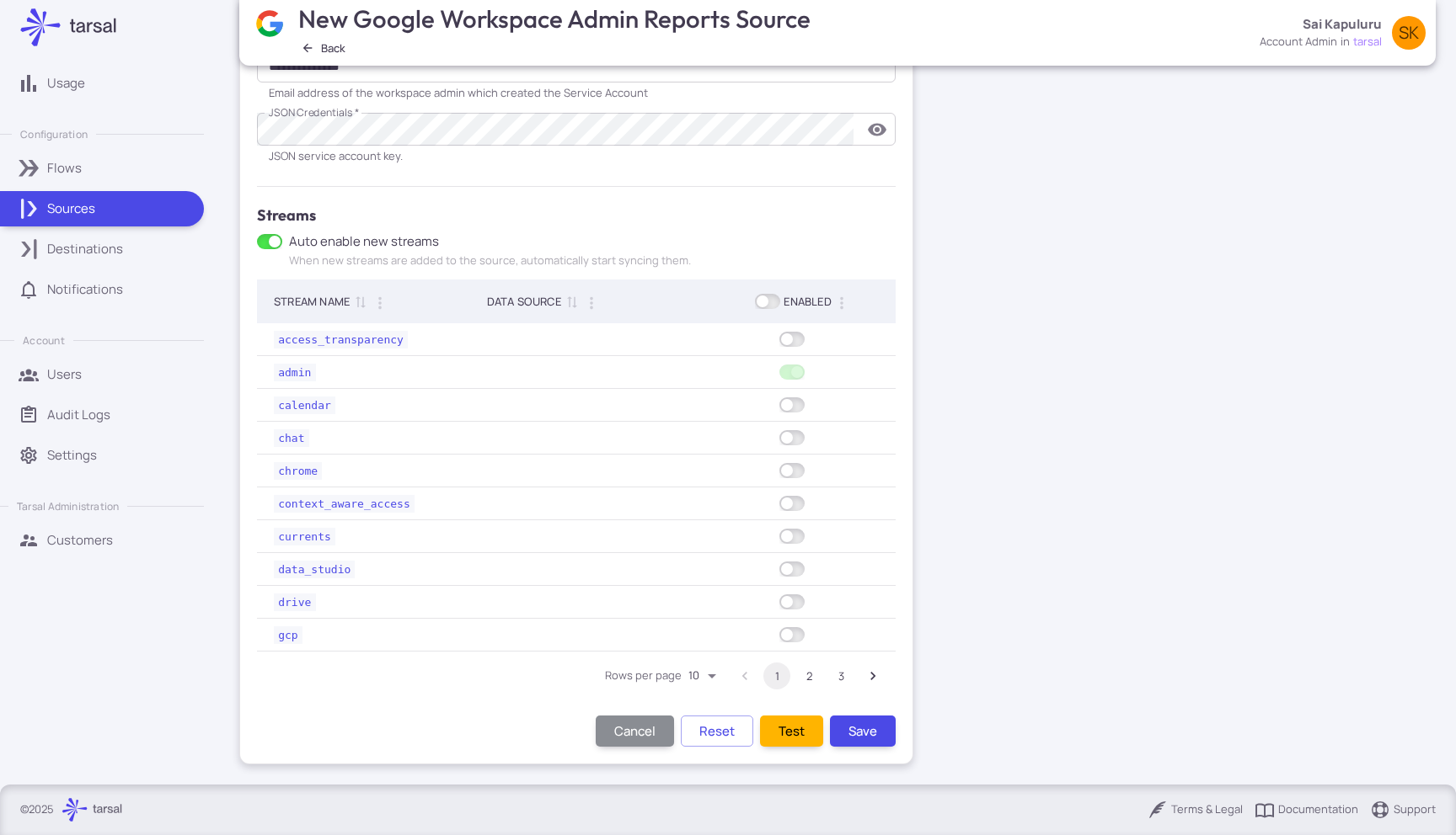
drag, startPoint x: 872, startPoint y: 727, endPoint x: 913, endPoint y: 642, distance: 94.4
click at [913, 642] on main "**********" at bounding box center [724, 194] width 1011 height 1181
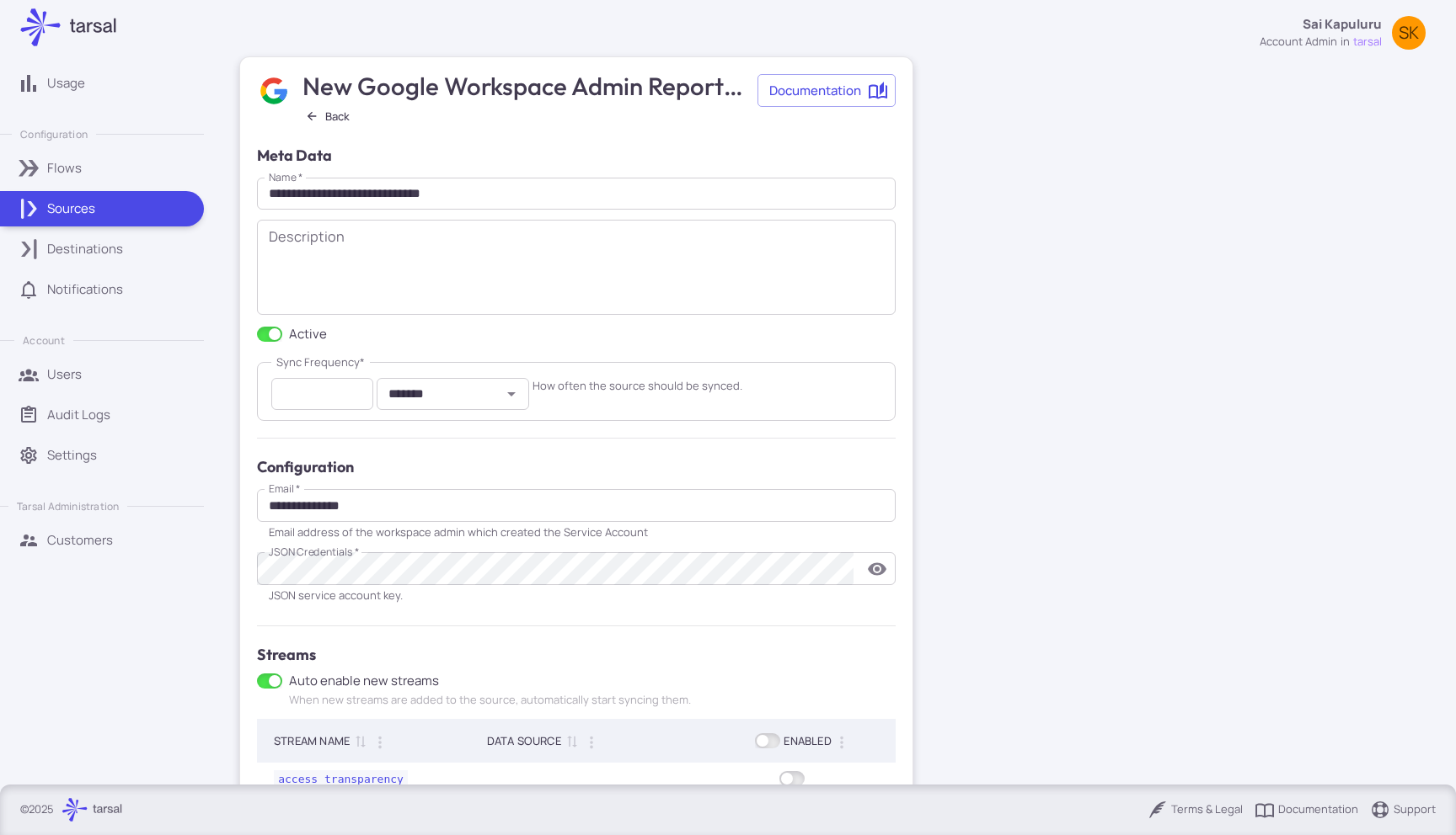
scroll to position [0, 0]
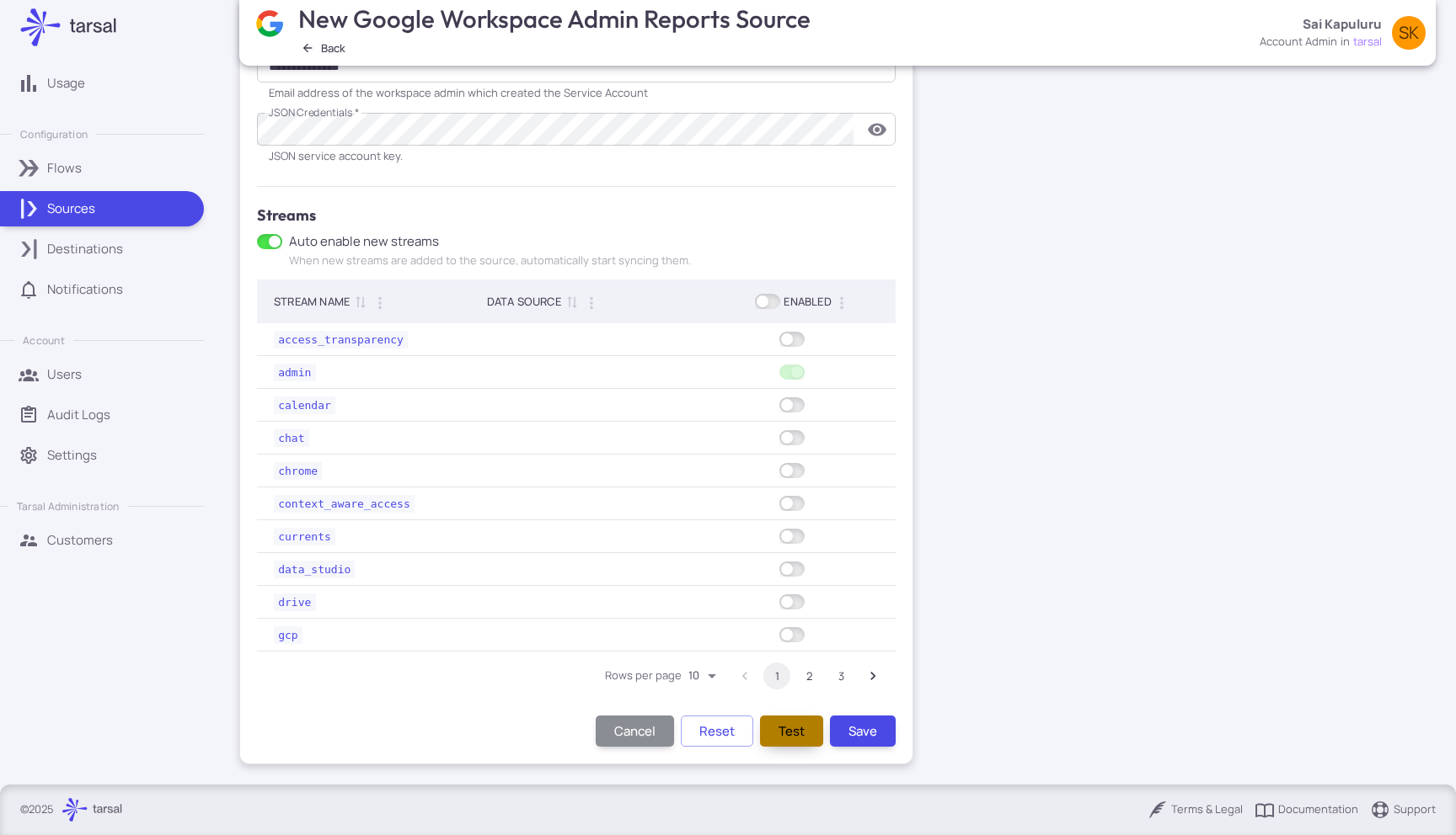
click at [795, 737] on button "Test" at bounding box center [791, 731] width 64 height 31
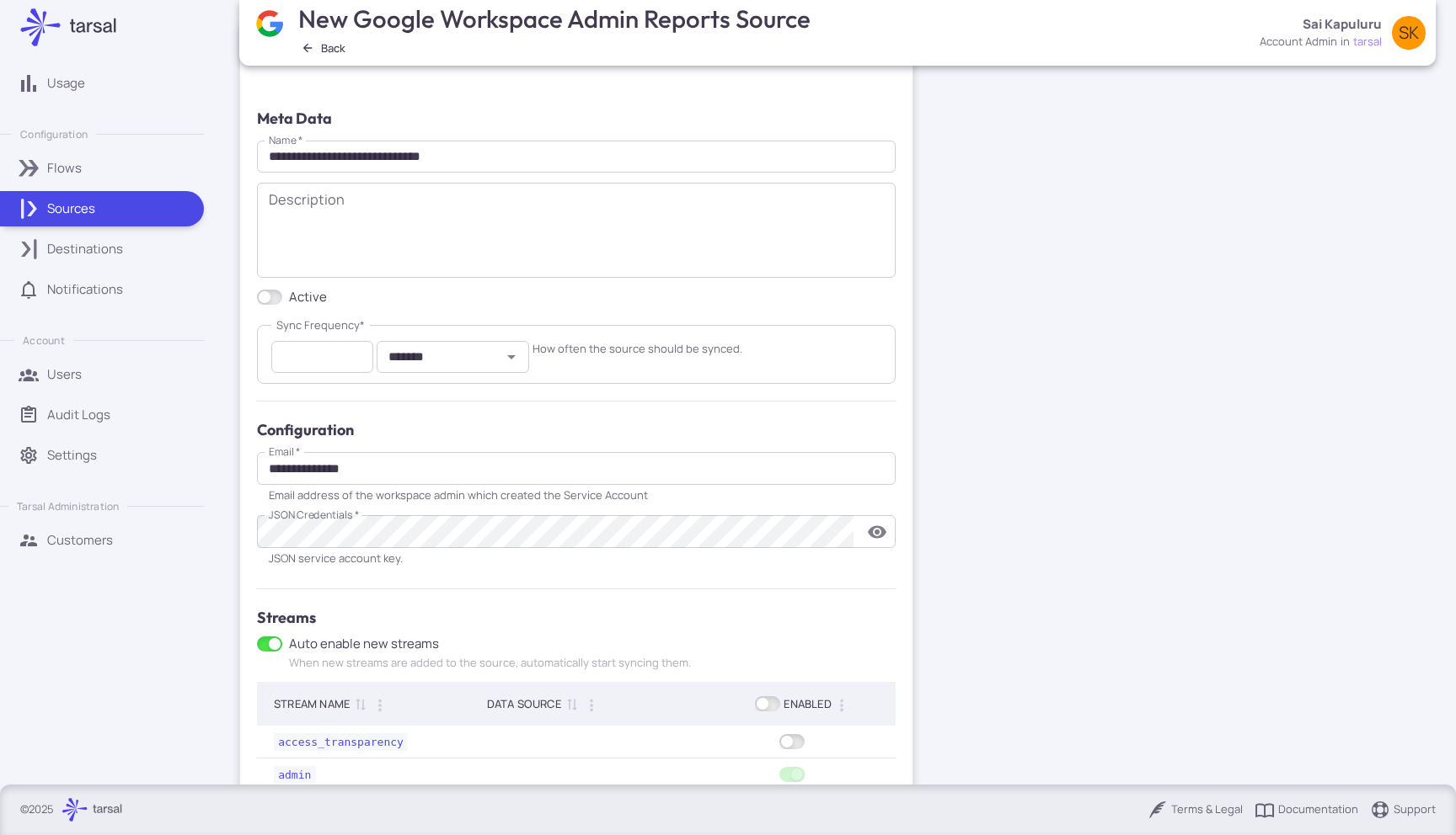
scroll to position [41, 0]
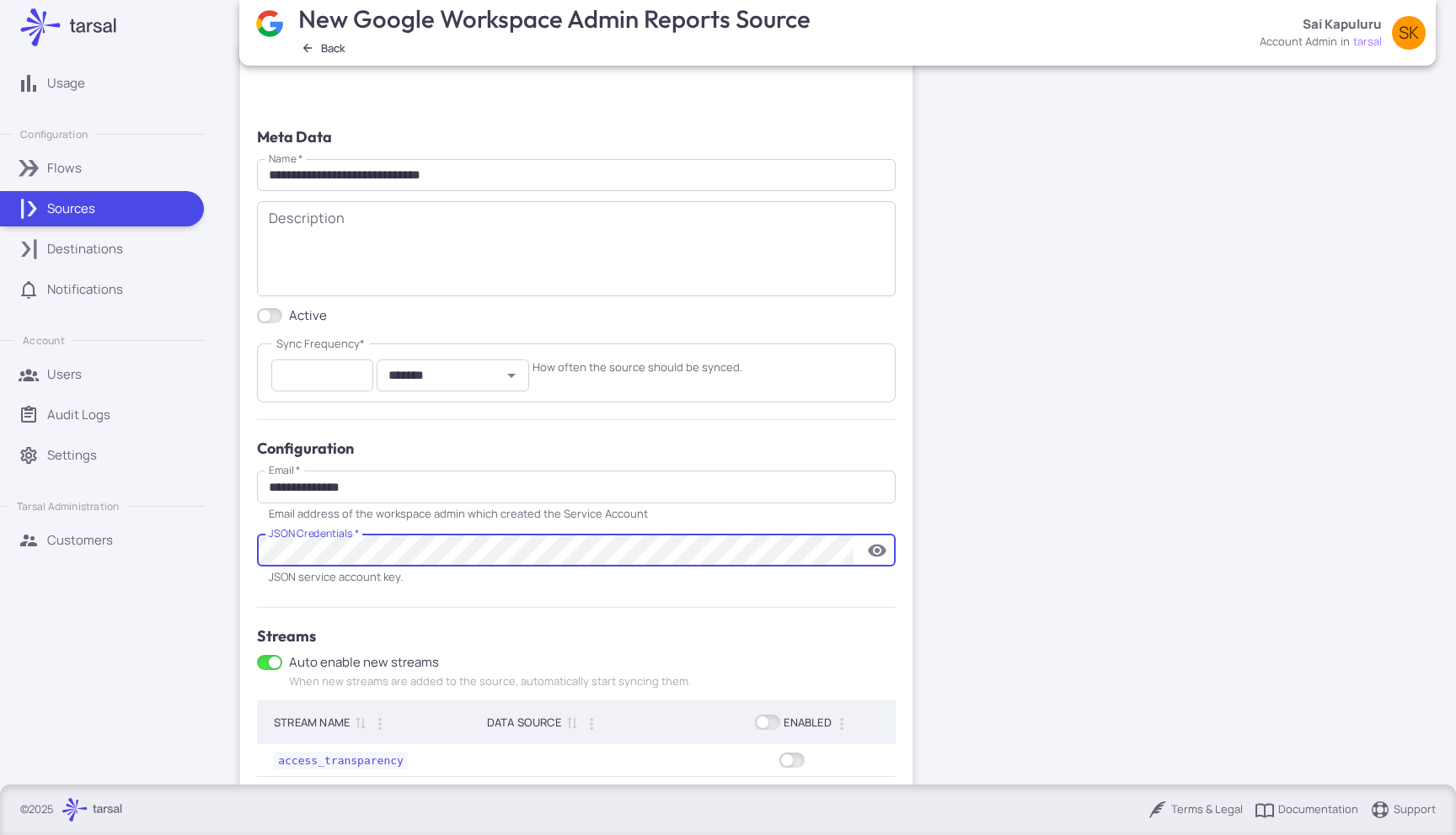
click at [873, 556] on icon "toggle password visibility" at bounding box center [877, 551] width 20 height 20
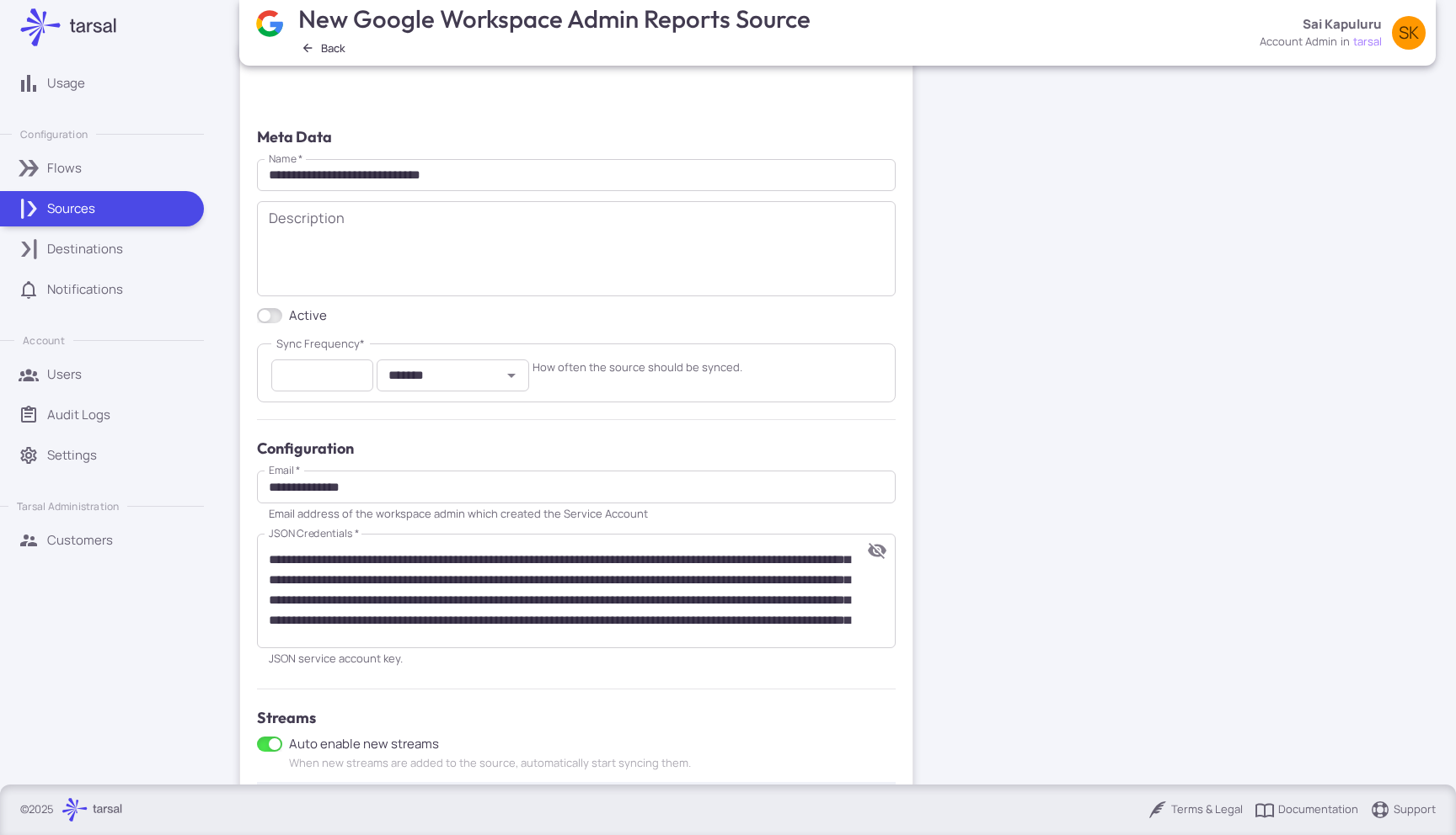
scroll to position [48, 0]
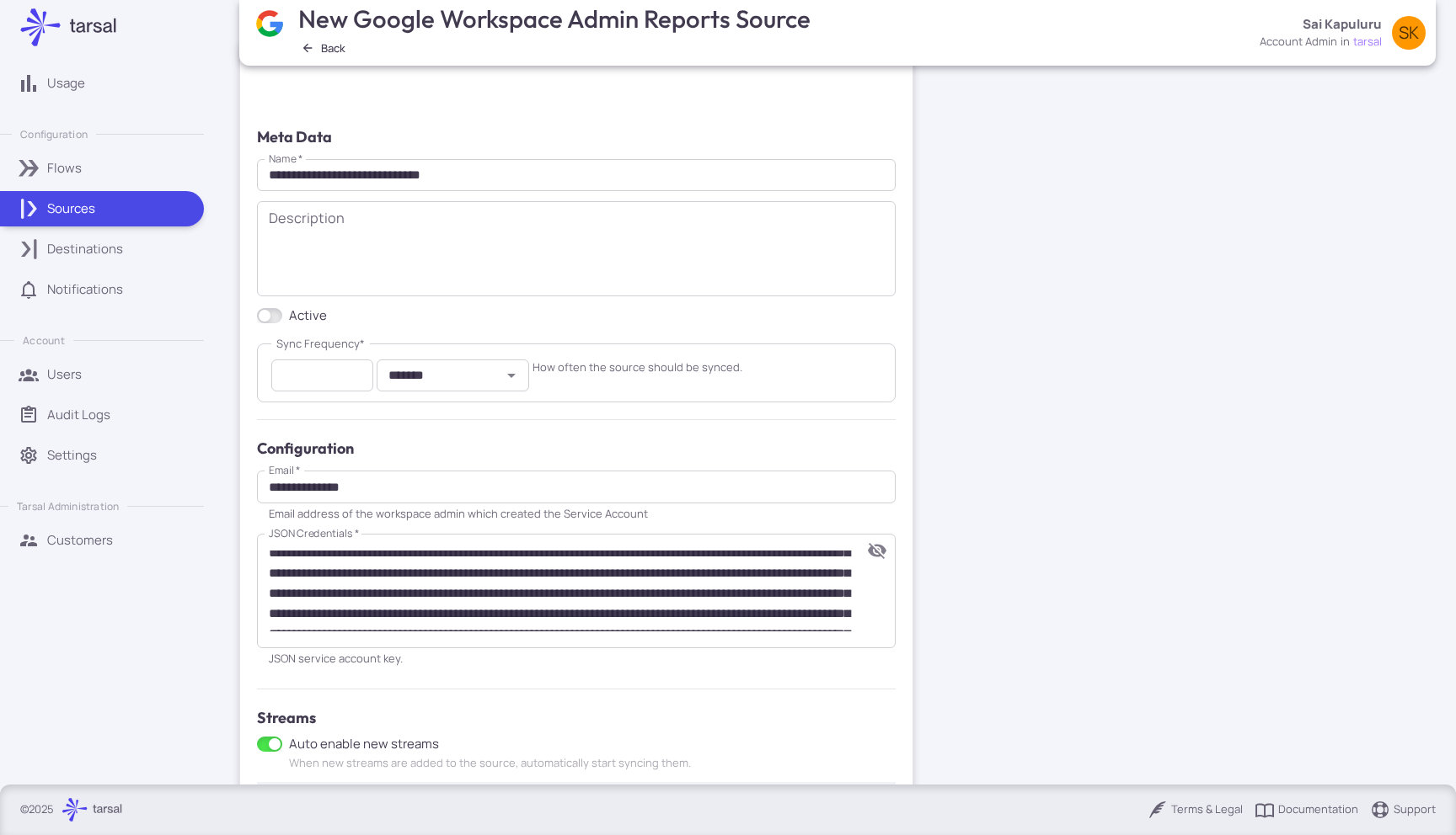
click at [883, 550] on icon "toggle password visibility" at bounding box center [877, 551] width 19 height 16
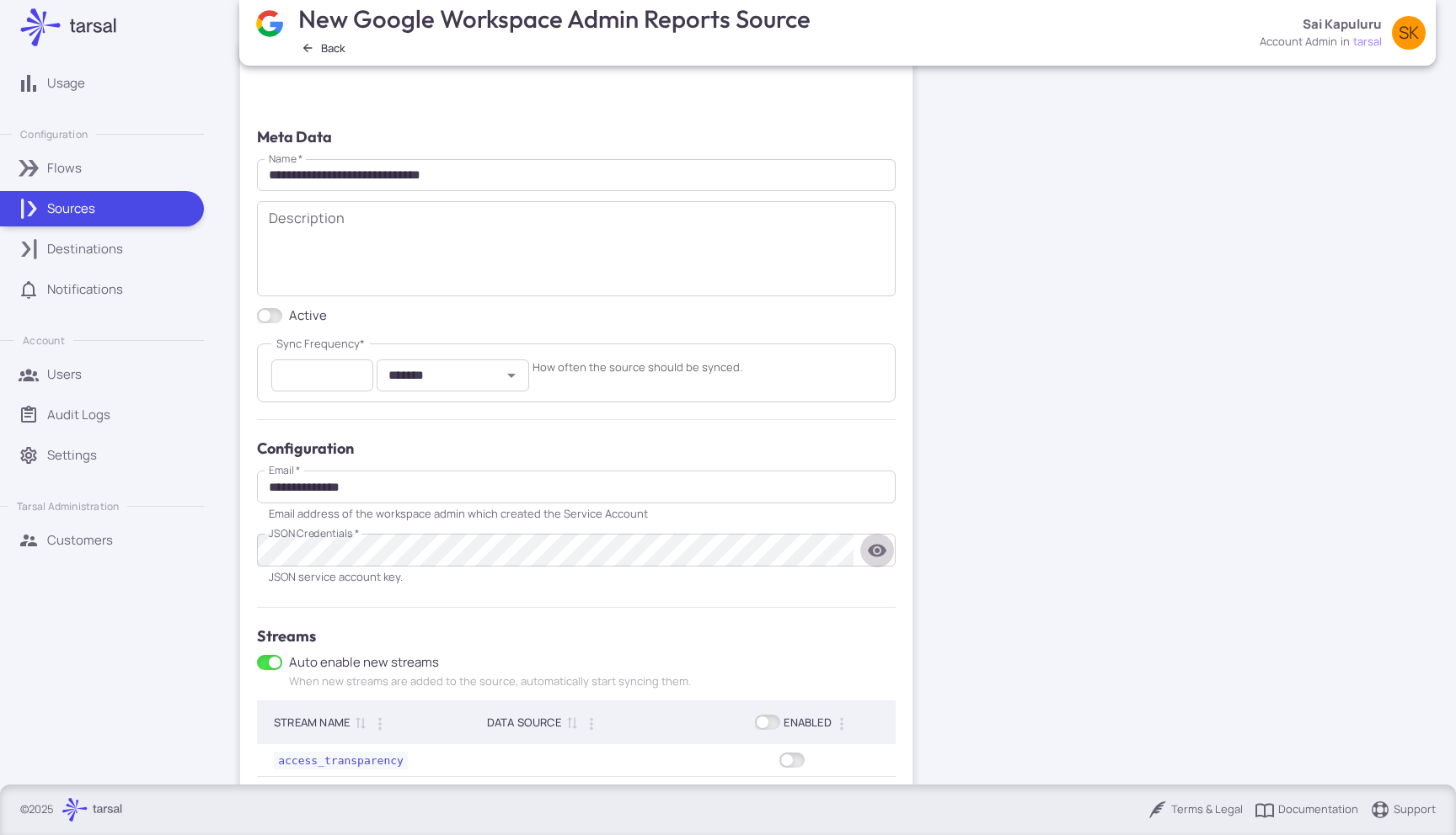
click at [883, 550] on icon "toggle password visibility" at bounding box center [877, 550] width 19 height 13
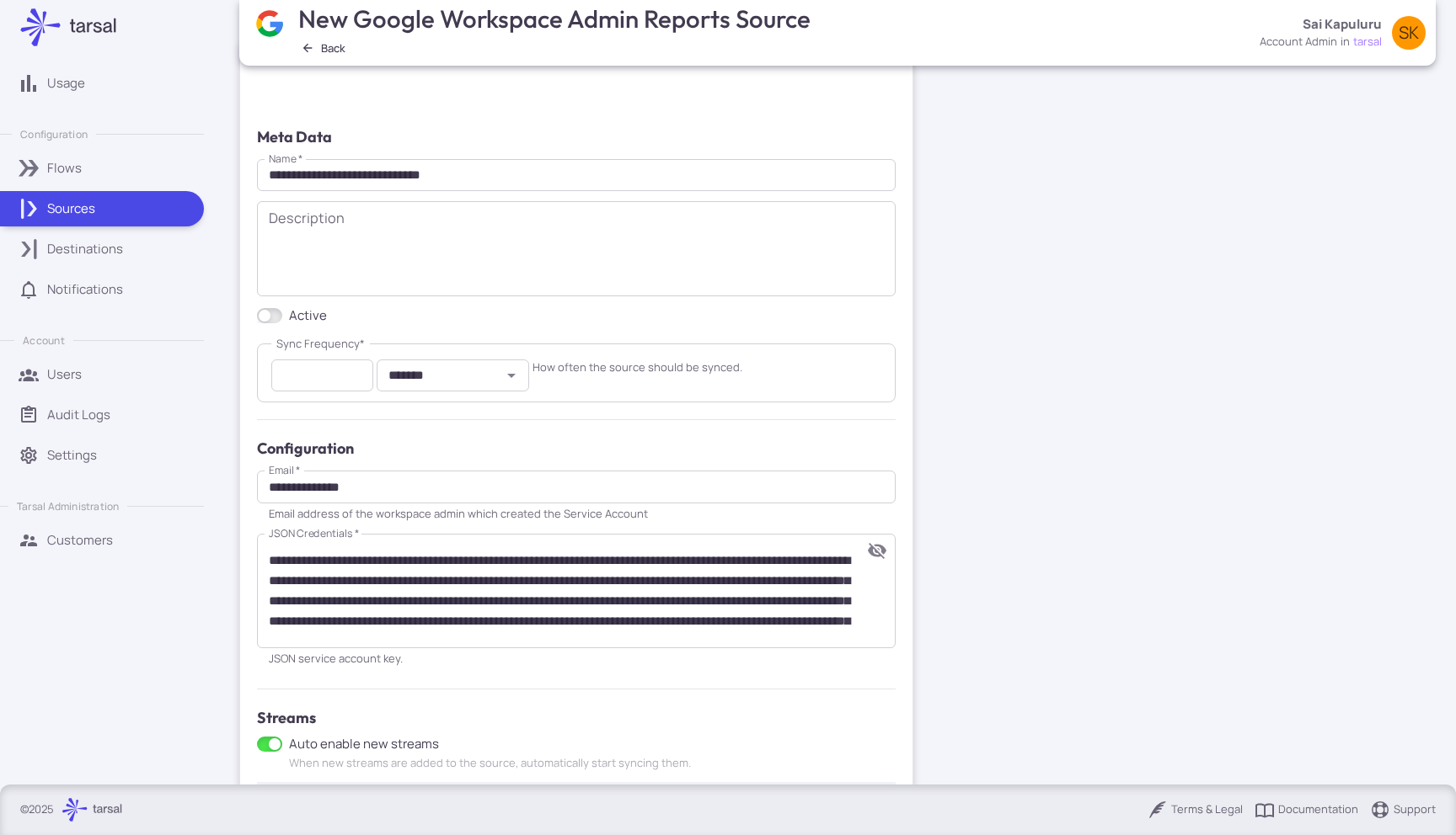
click at [711, 577] on textarea "JSON Credentials   *" at bounding box center [561, 591] width 584 height 81
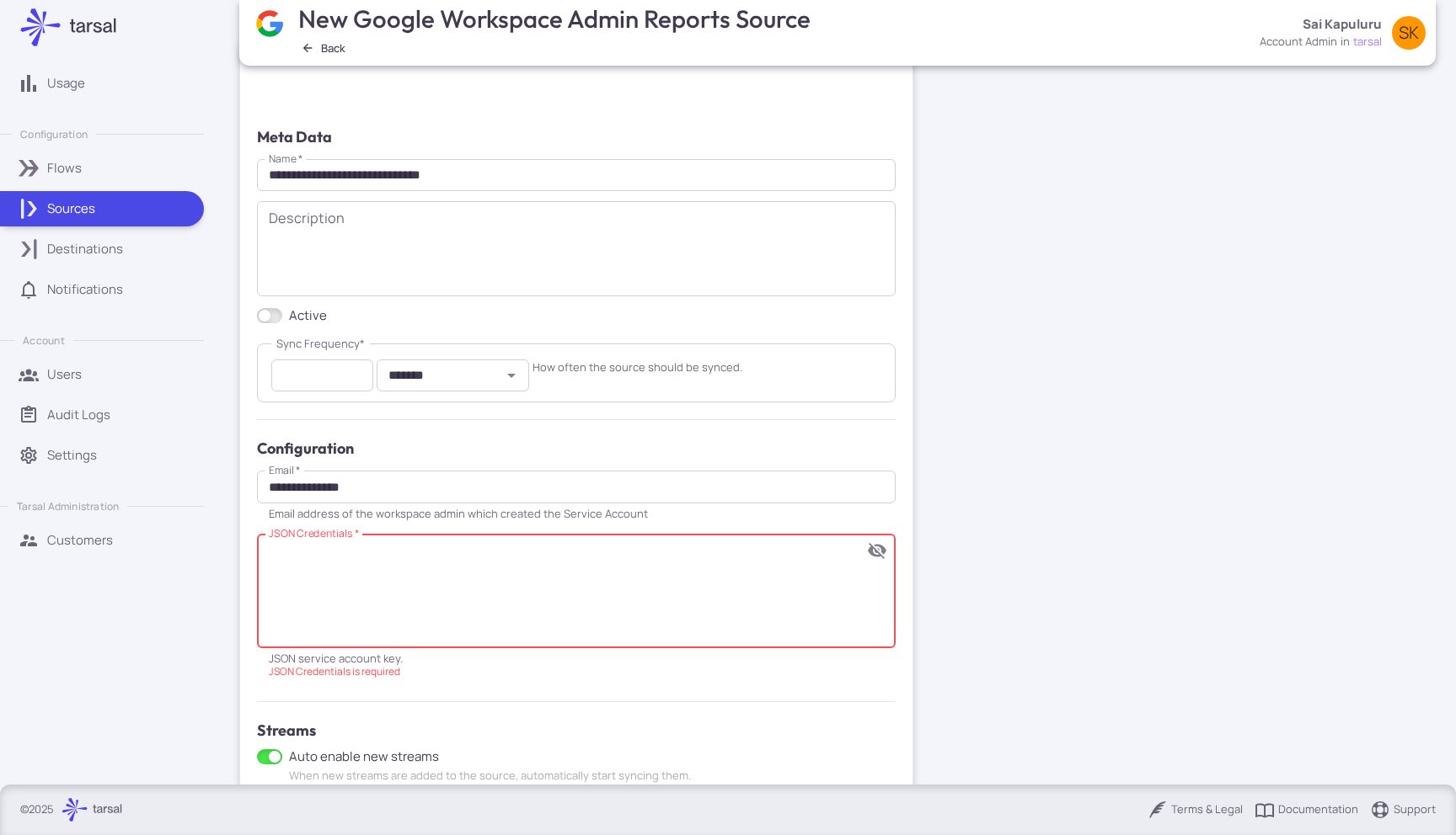
paste textarea "**********"
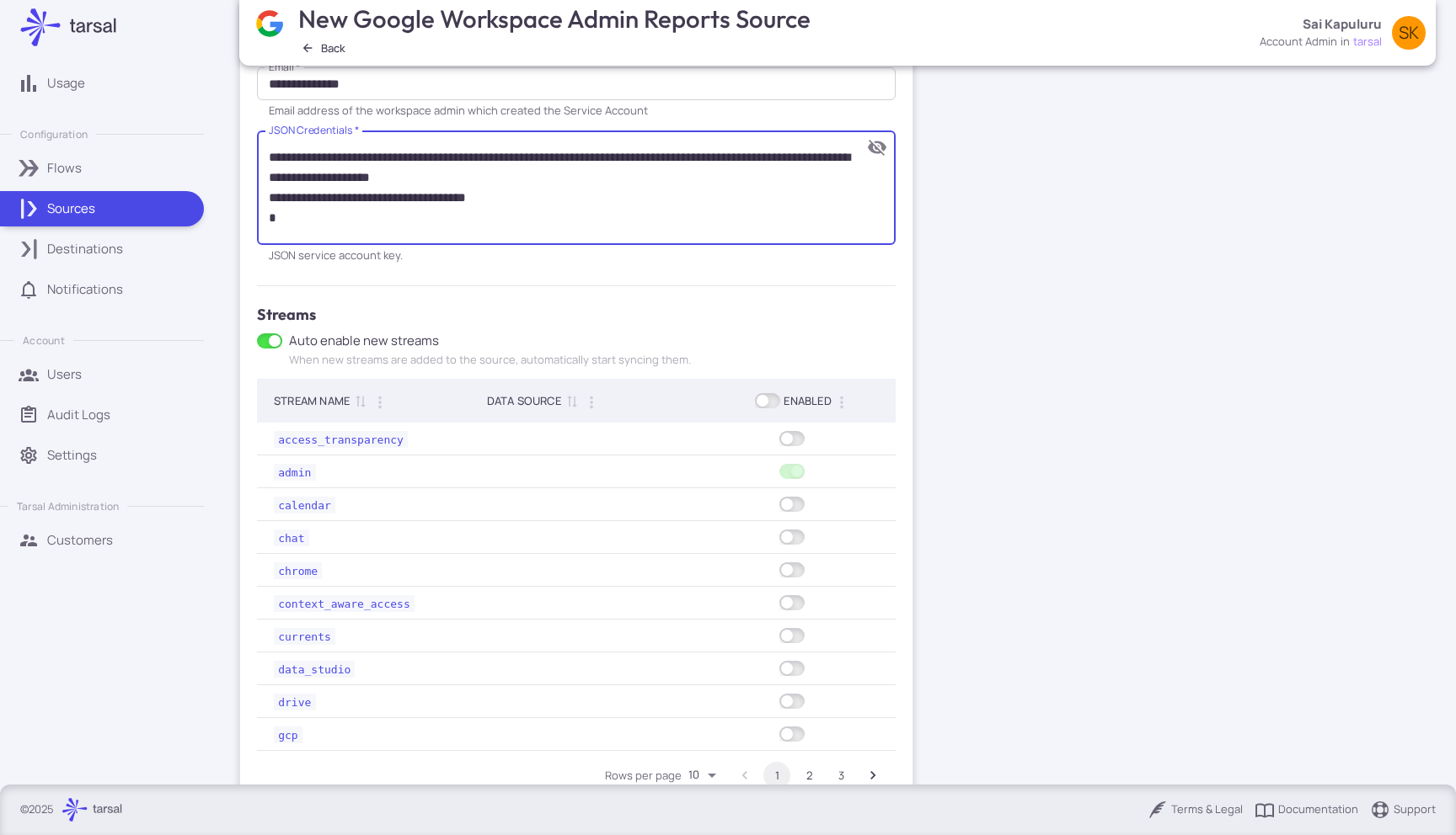
scroll to position [704, 0]
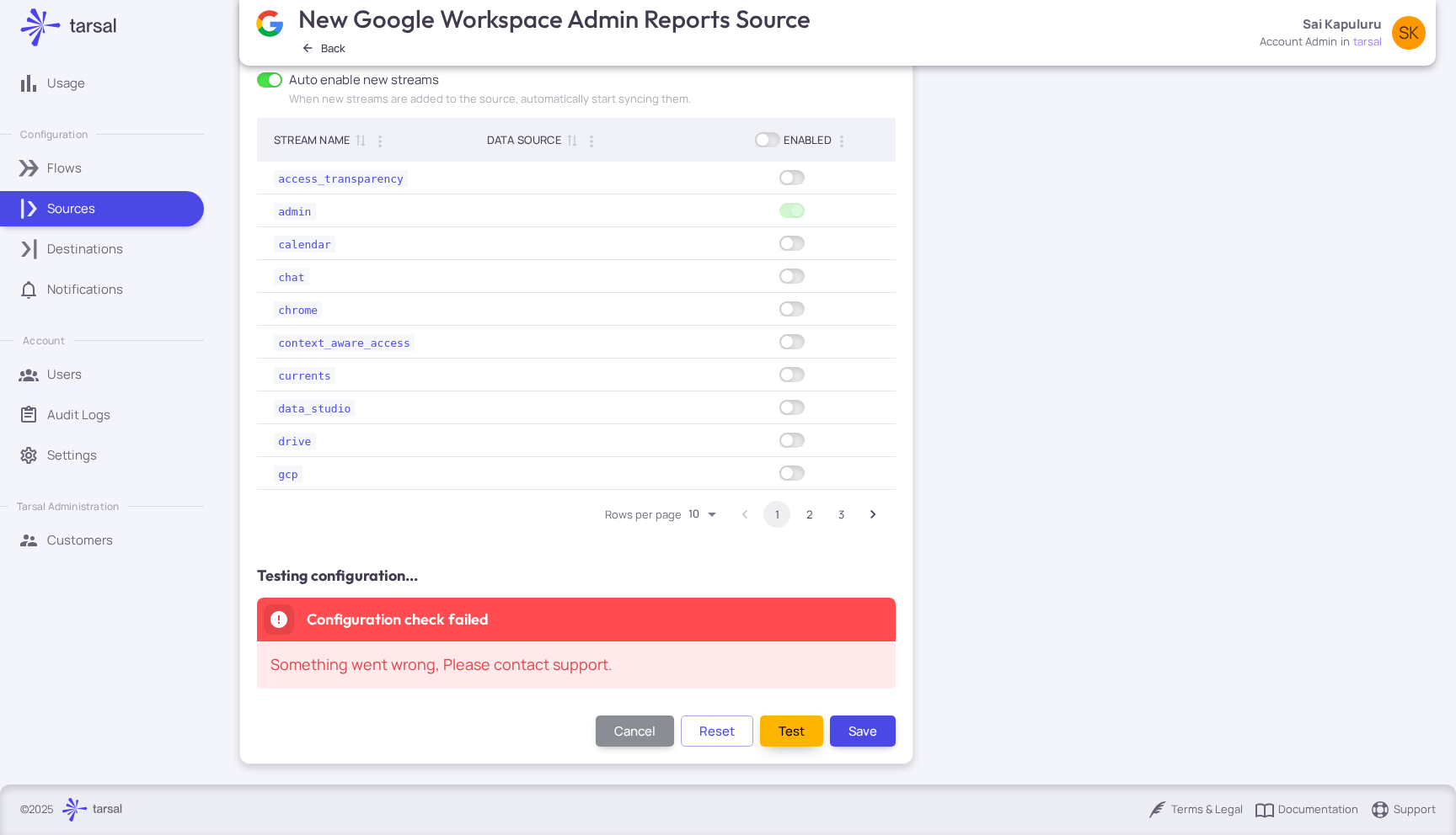
type textarea "**********"
click at [775, 724] on button "Test" at bounding box center [791, 731] width 64 height 31
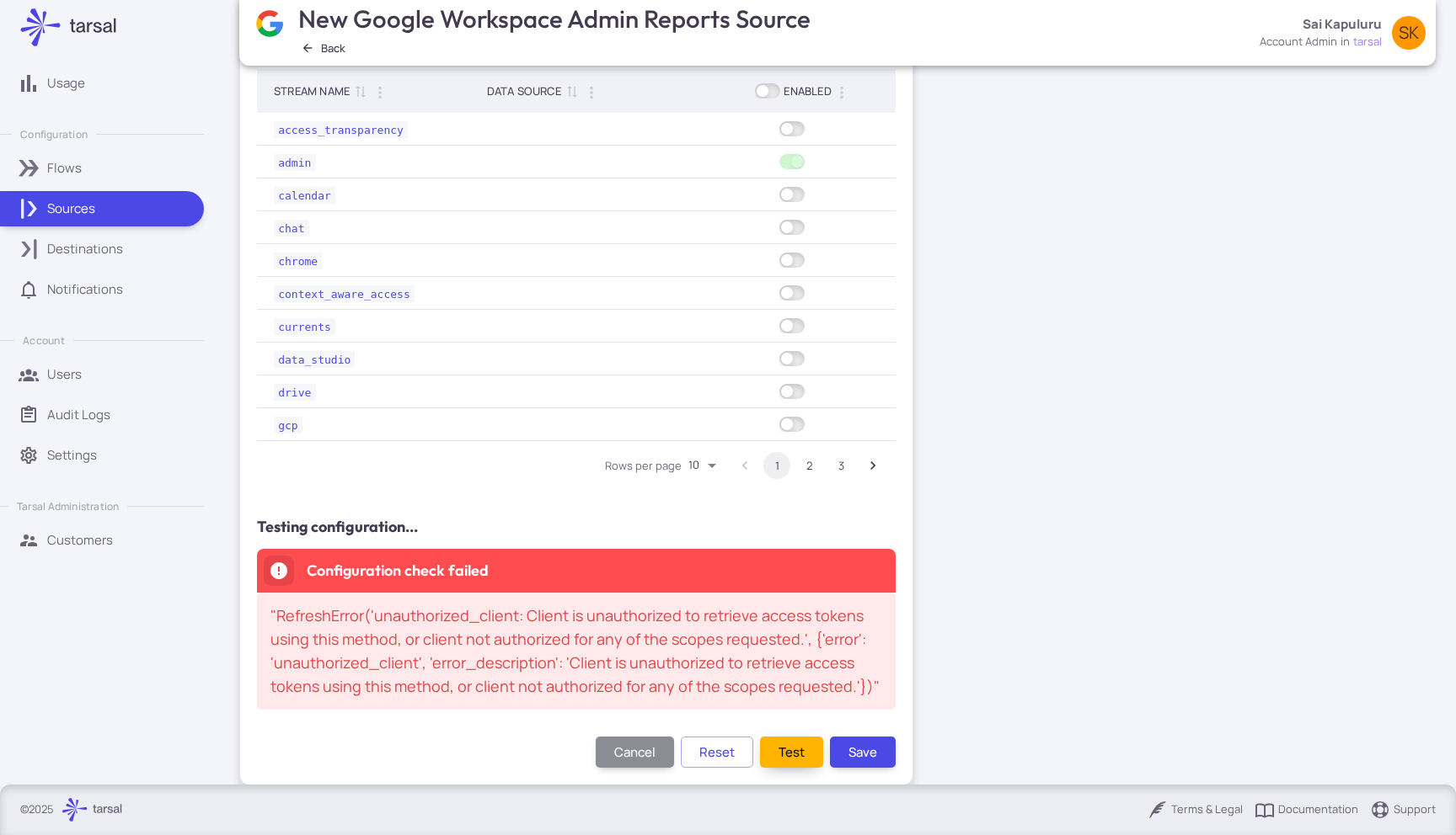
scroll to position [775, 0]
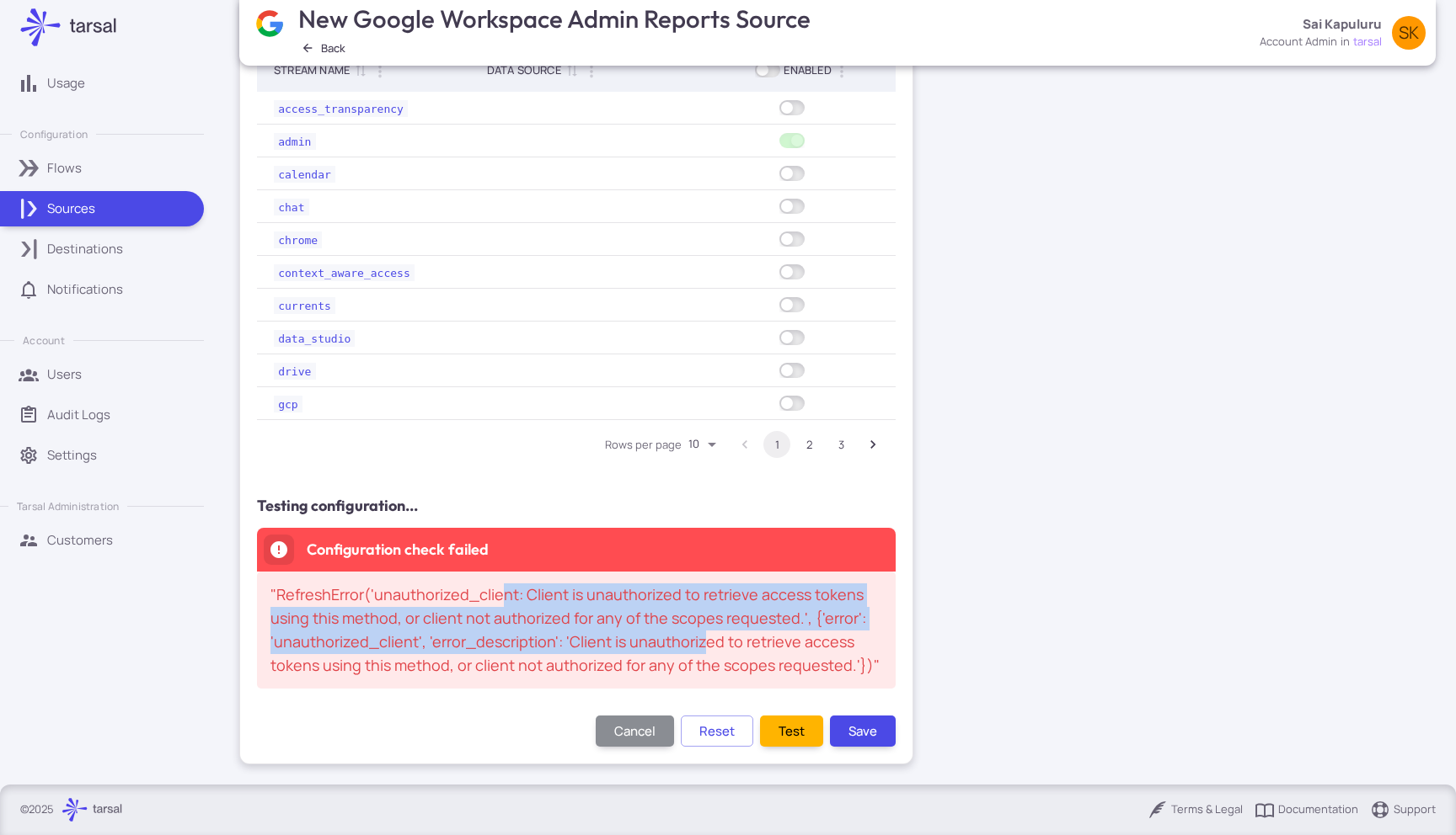
drag, startPoint x: 499, startPoint y: 593, endPoint x: 699, endPoint y: 631, distance: 203.6
click at [699, 631] on div ""RefreshError('unauthorized_client: Client is unauthorized to retrieve access t…" at bounding box center [576, 630] width 611 height 107
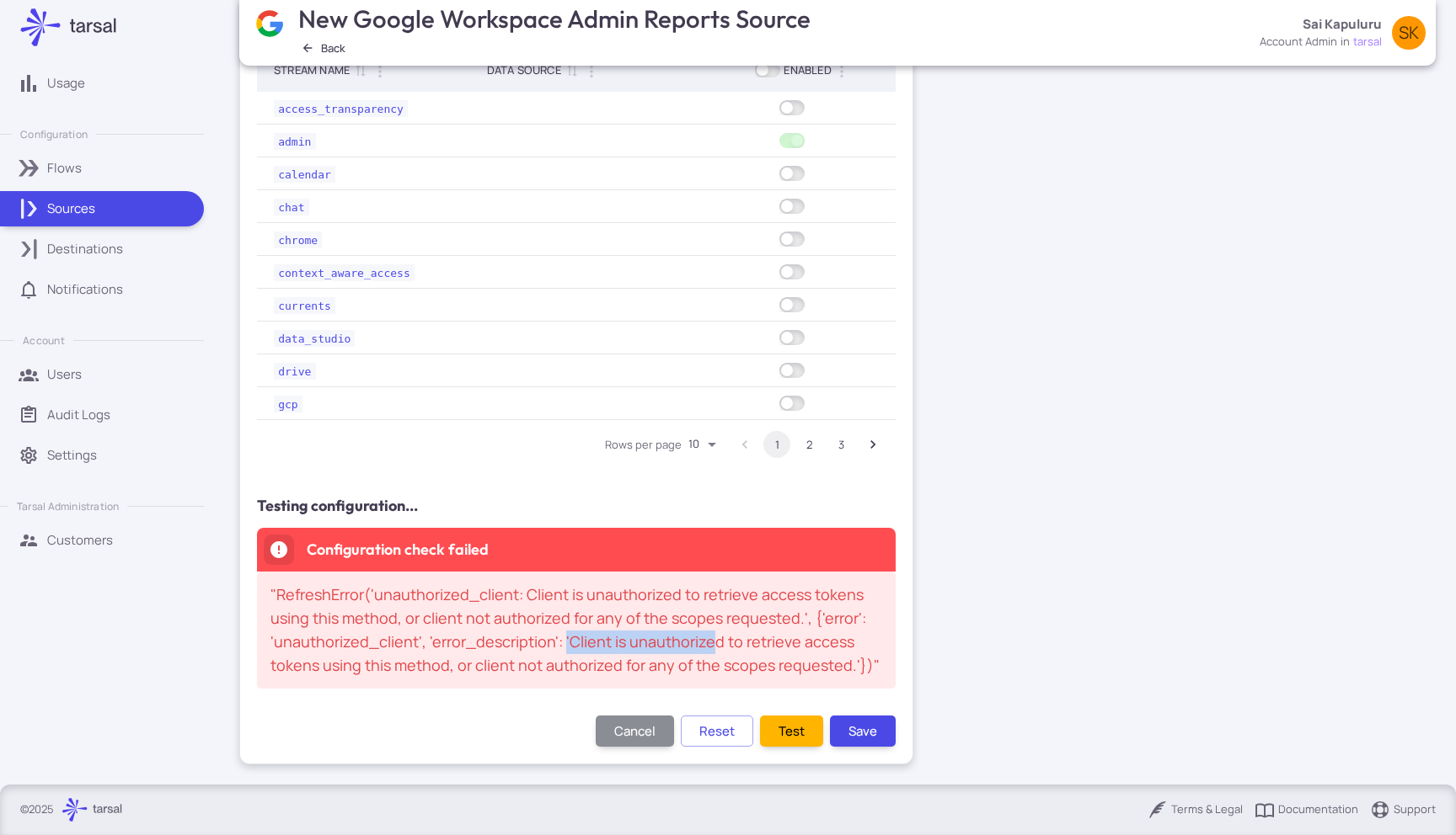
drag, startPoint x: 563, startPoint y: 643, endPoint x: 707, endPoint y: 649, distance: 144.1
click at [707, 649] on div ""RefreshError('unauthorized_client: Client is unauthorized to retrieve access t…" at bounding box center [576, 630] width 611 height 107
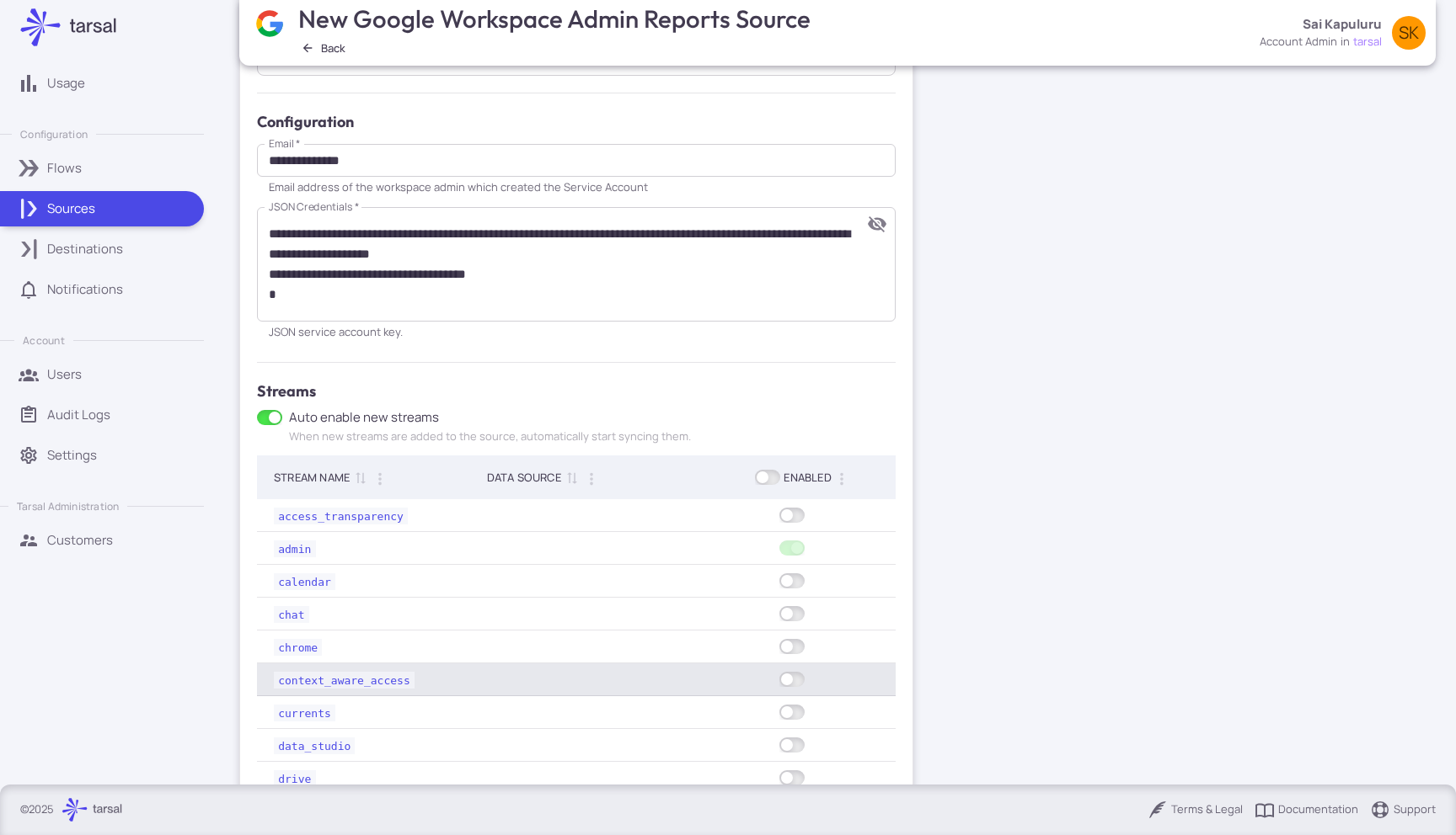
scroll to position [0, 0]
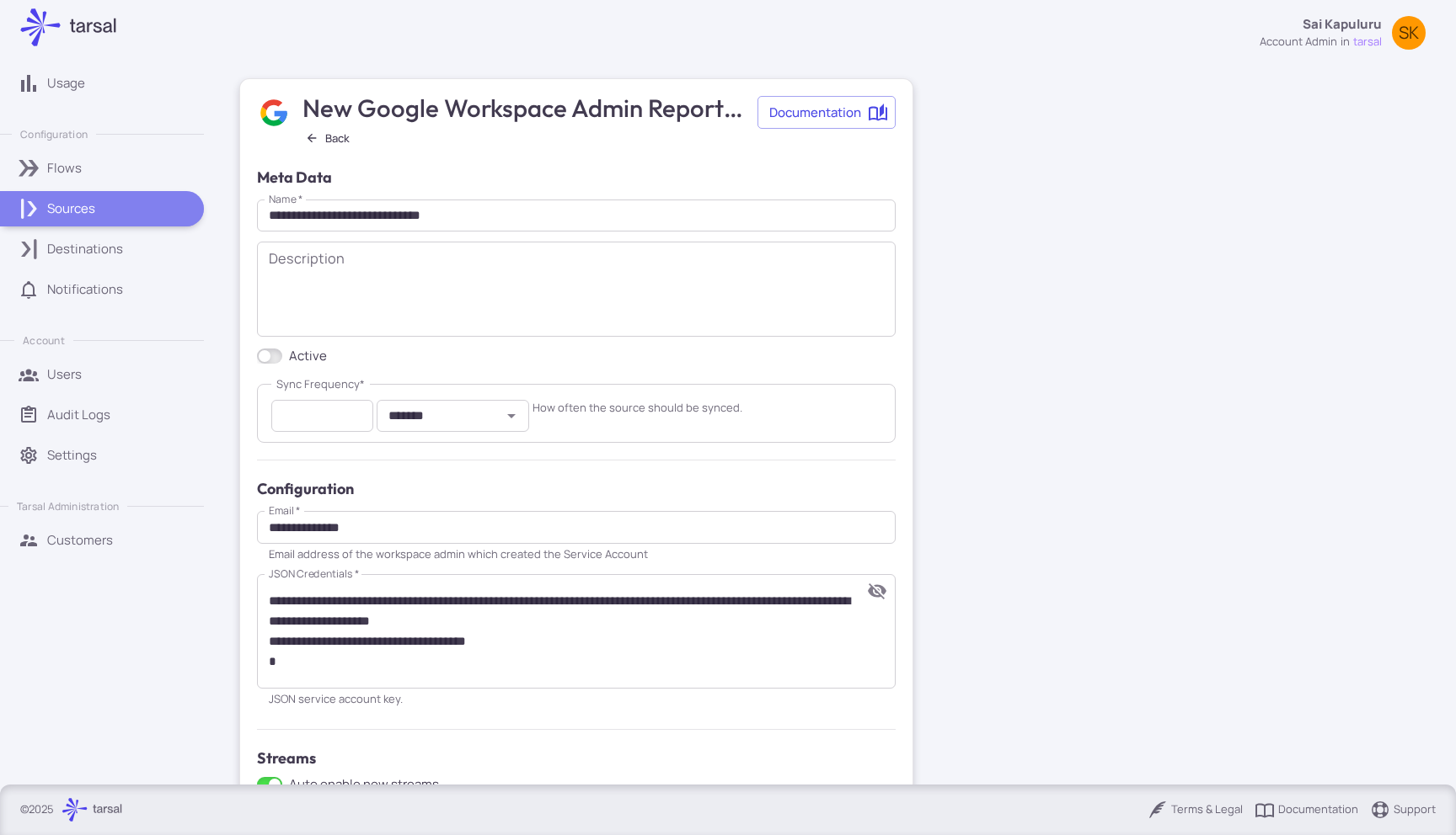
click at [166, 208] on div "Sources" at bounding box center [120, 209] width 145 height 19
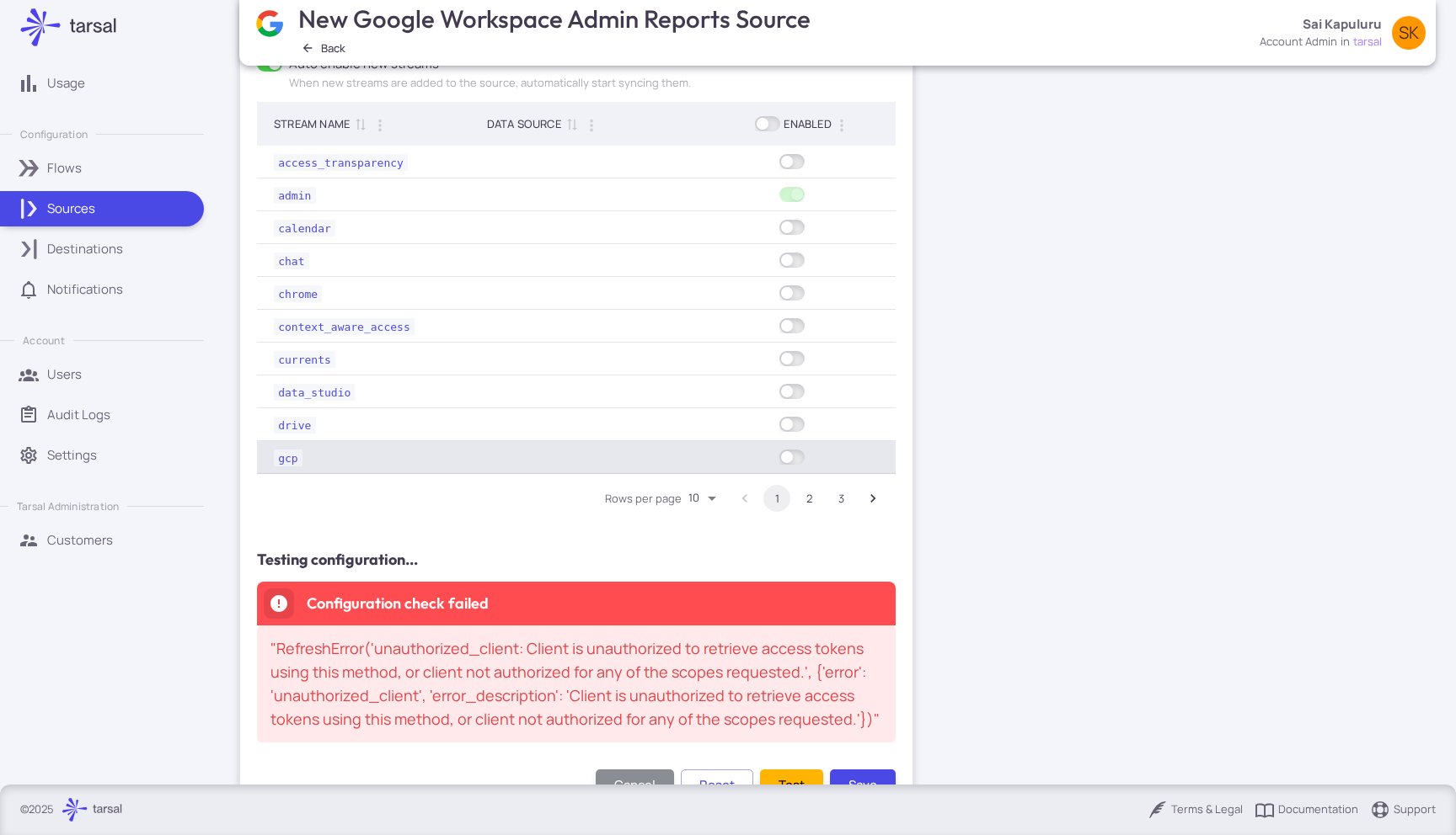
scroll to position [775, 0]
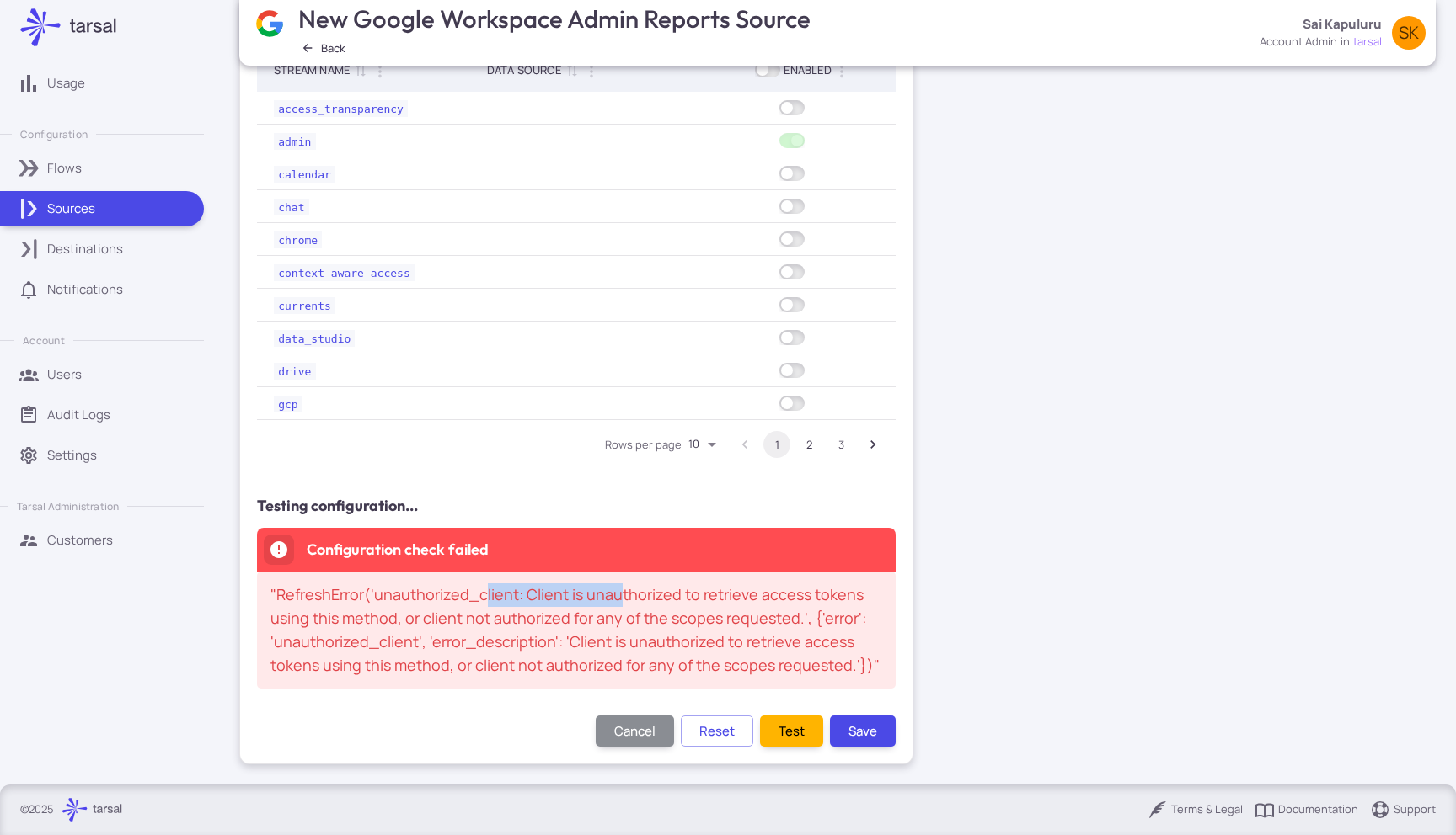
drag, startPoint x: 488, startPoint y: 593, endPoint x: 618, endPoint y: 605, distance: 130.6
click at [618, 605] on div ""RefreshError('unauthorized_client: Client is unauthorized to retrieve access t…" at bounding box center [576, 630] width 611 height 107
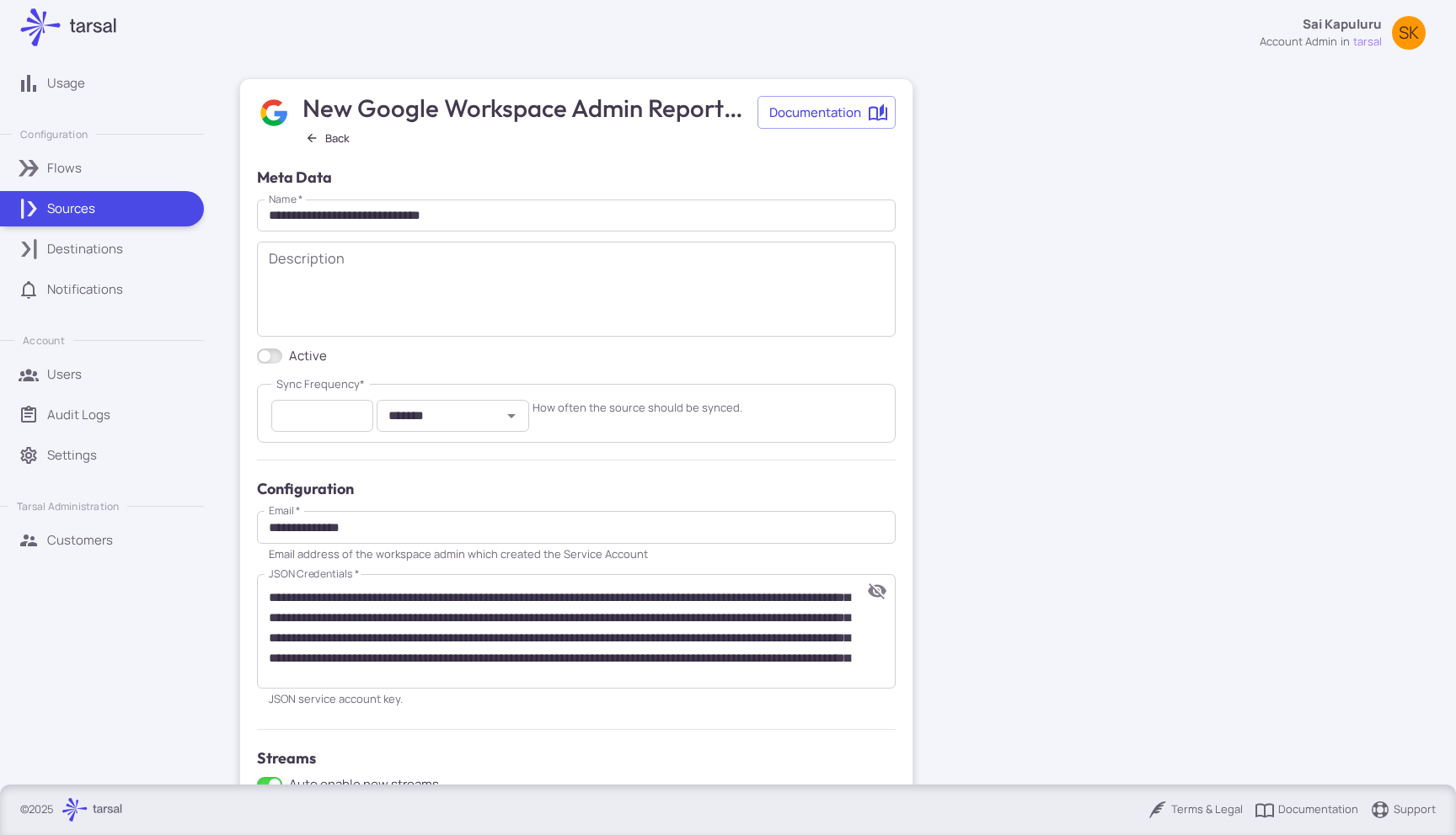
scroll to position [667, 0]
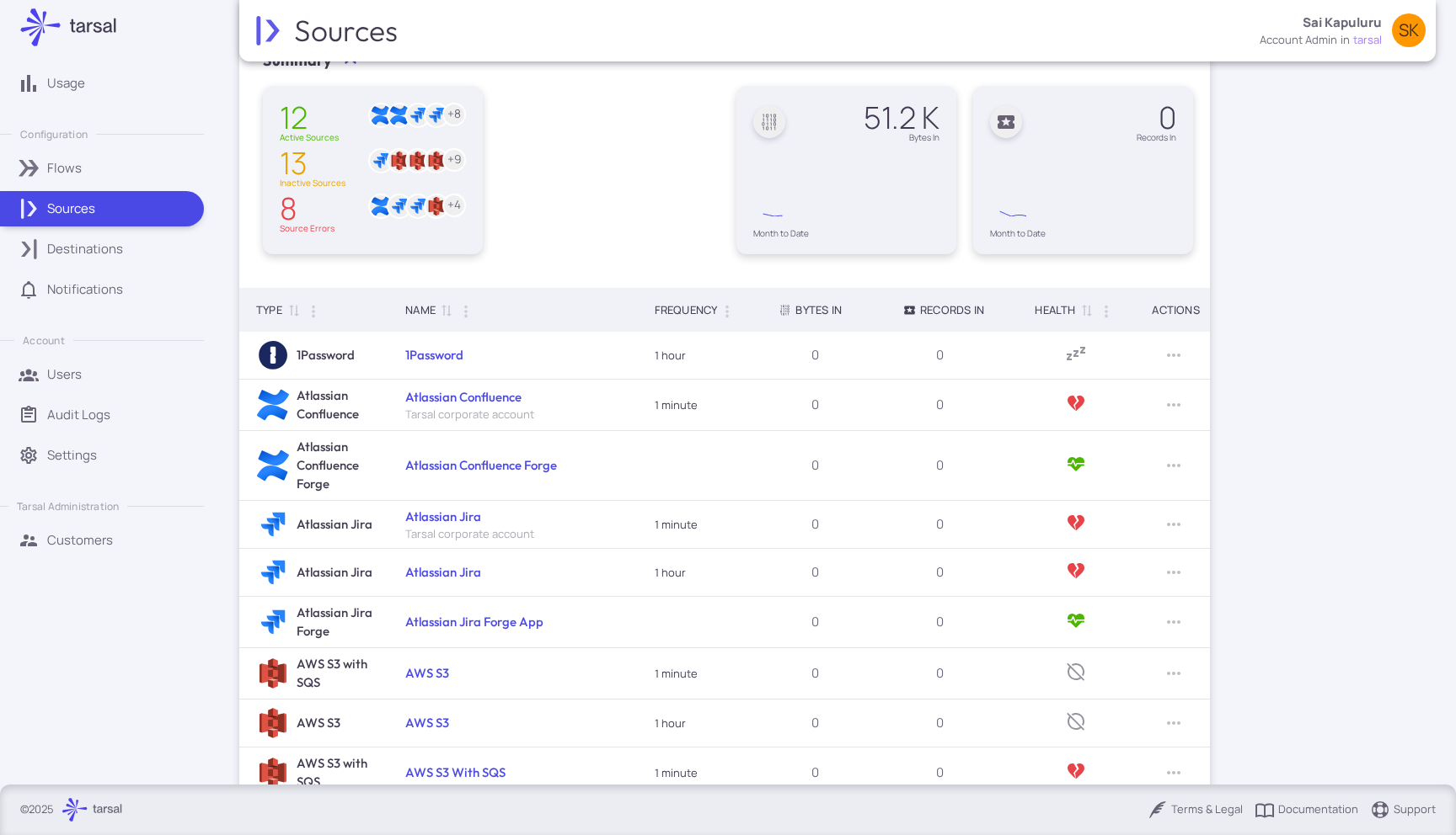
scroll to position [227, 0]
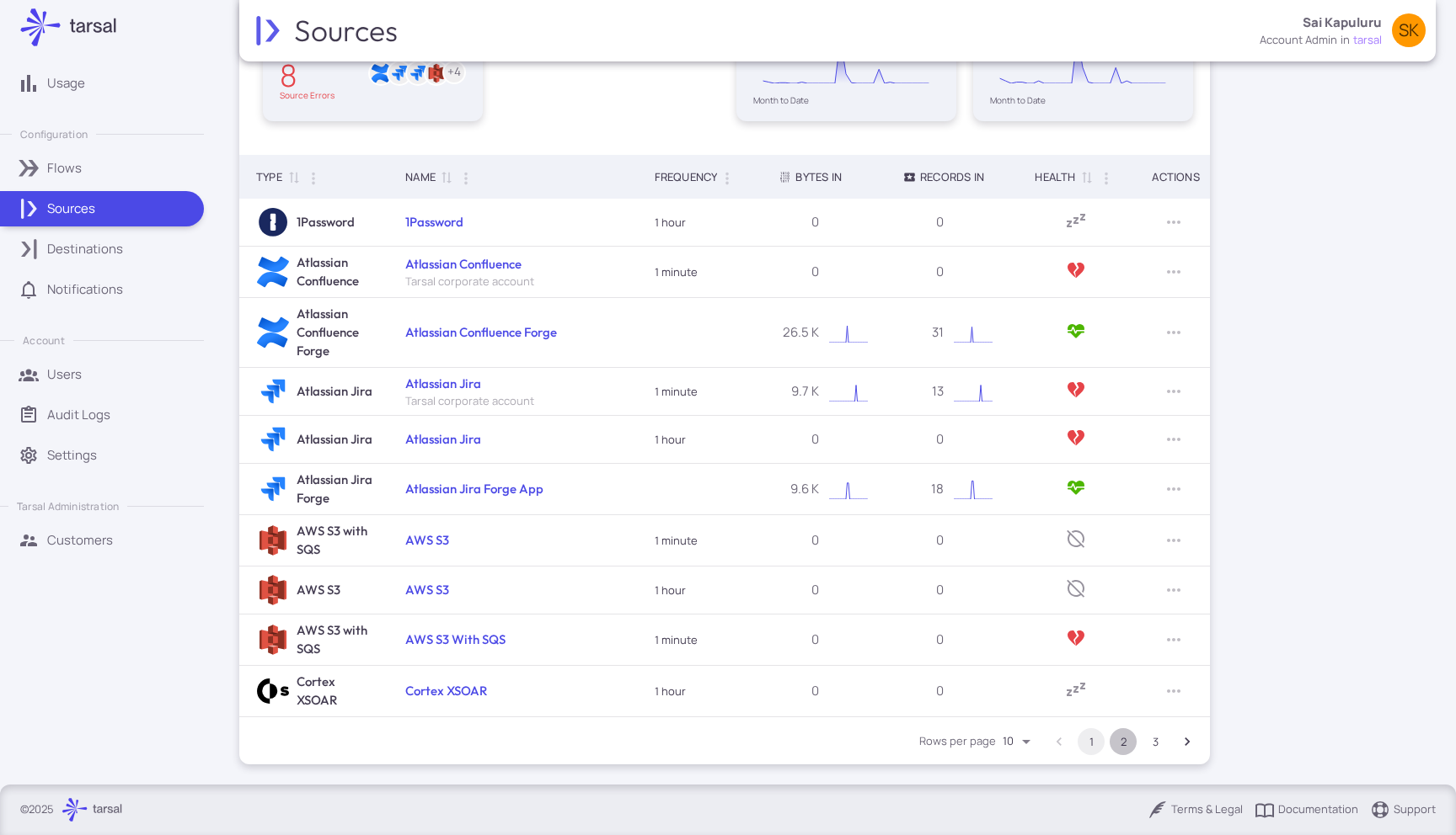
click at [1122, 744] on button "2" at bounding box center [1123, 742] width 27 height 27
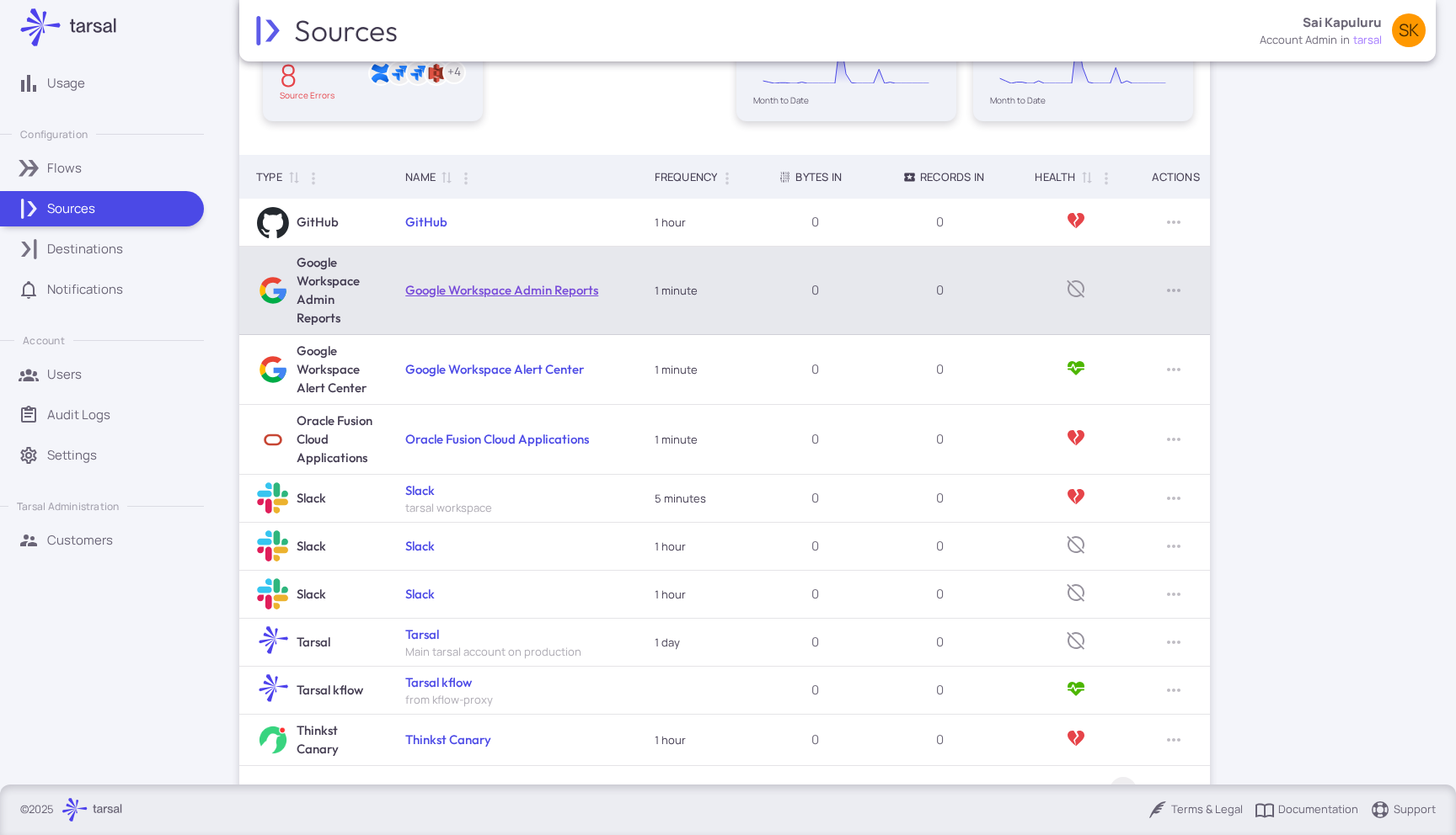
click at [541, 294] on link "Google Workspace Admin Reports" at bounding box center [501, 290] width 192 height 16
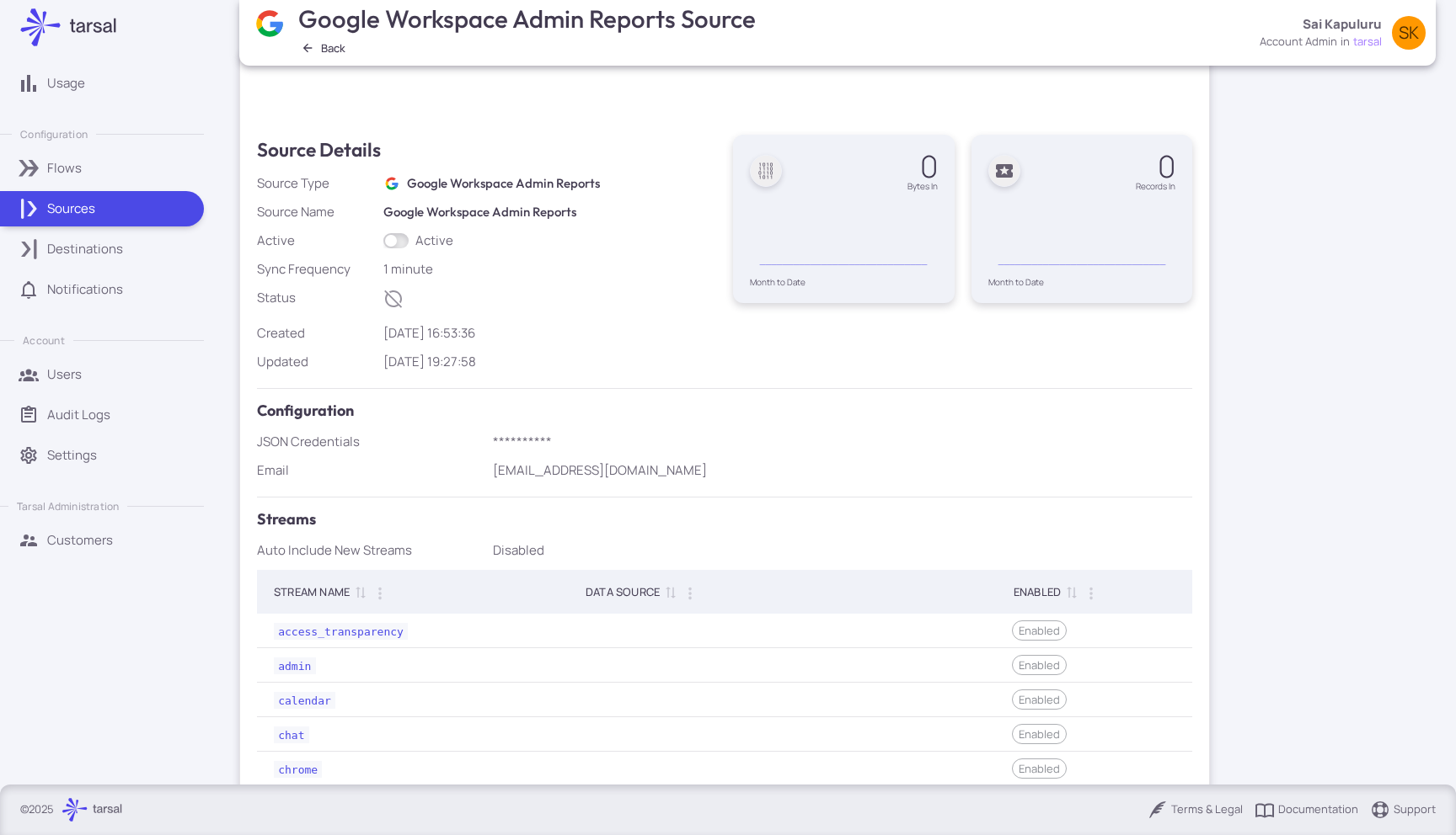
scroll to position [33, 0]
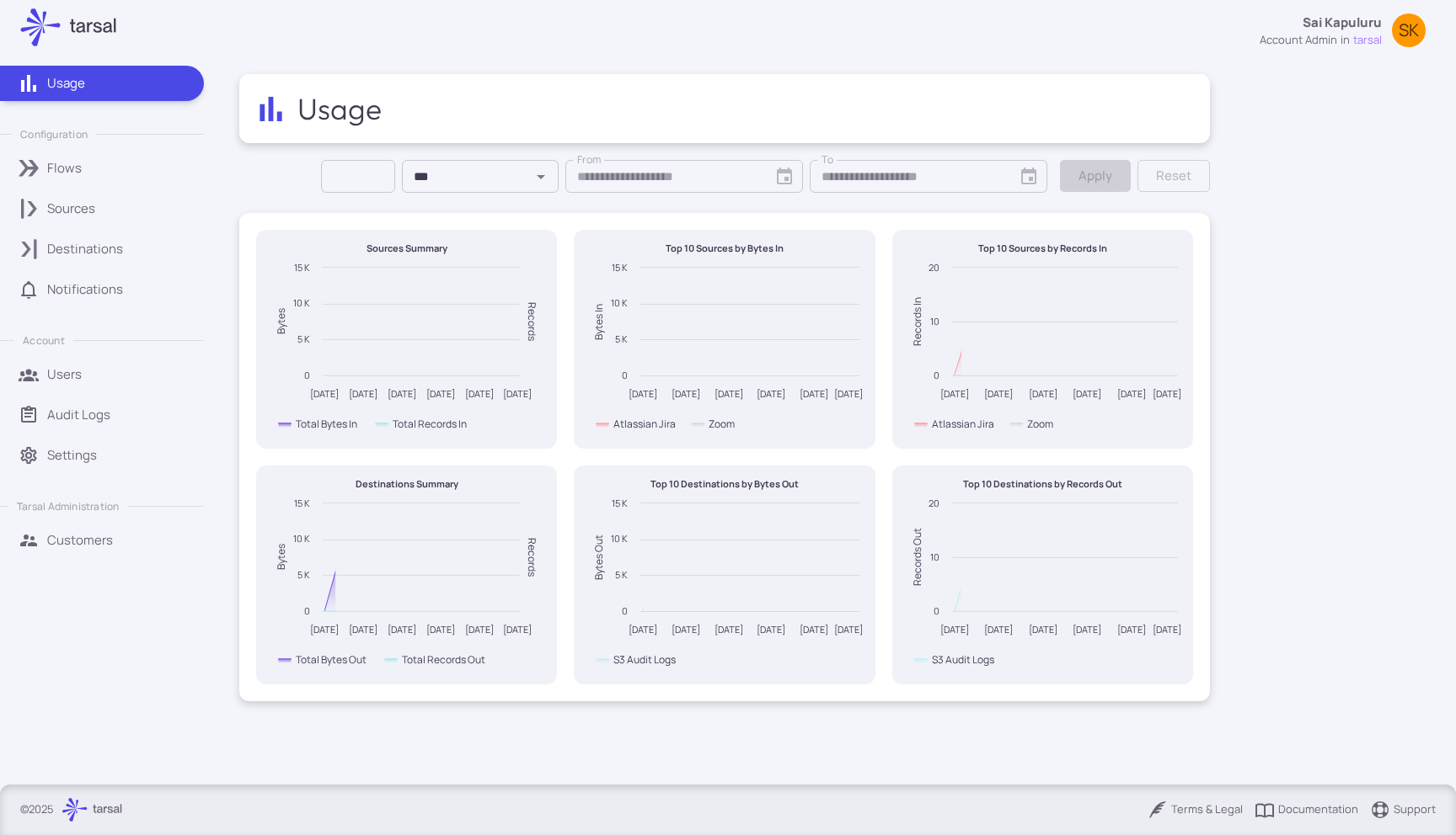
click at [139, 205] on div "Sources" at bounding box center [120, 209] width 145 height 19
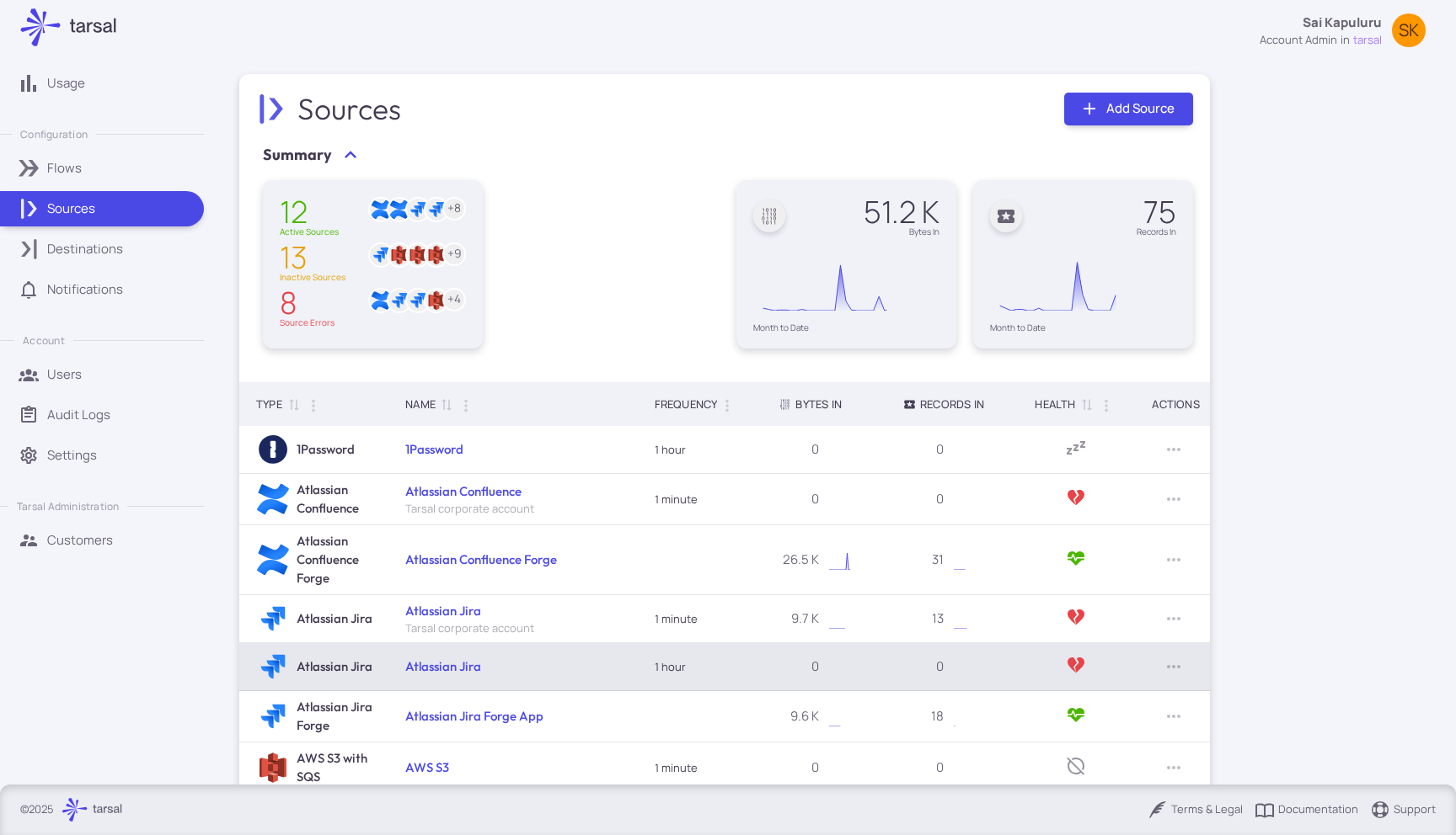
scroll to position [227, 0]
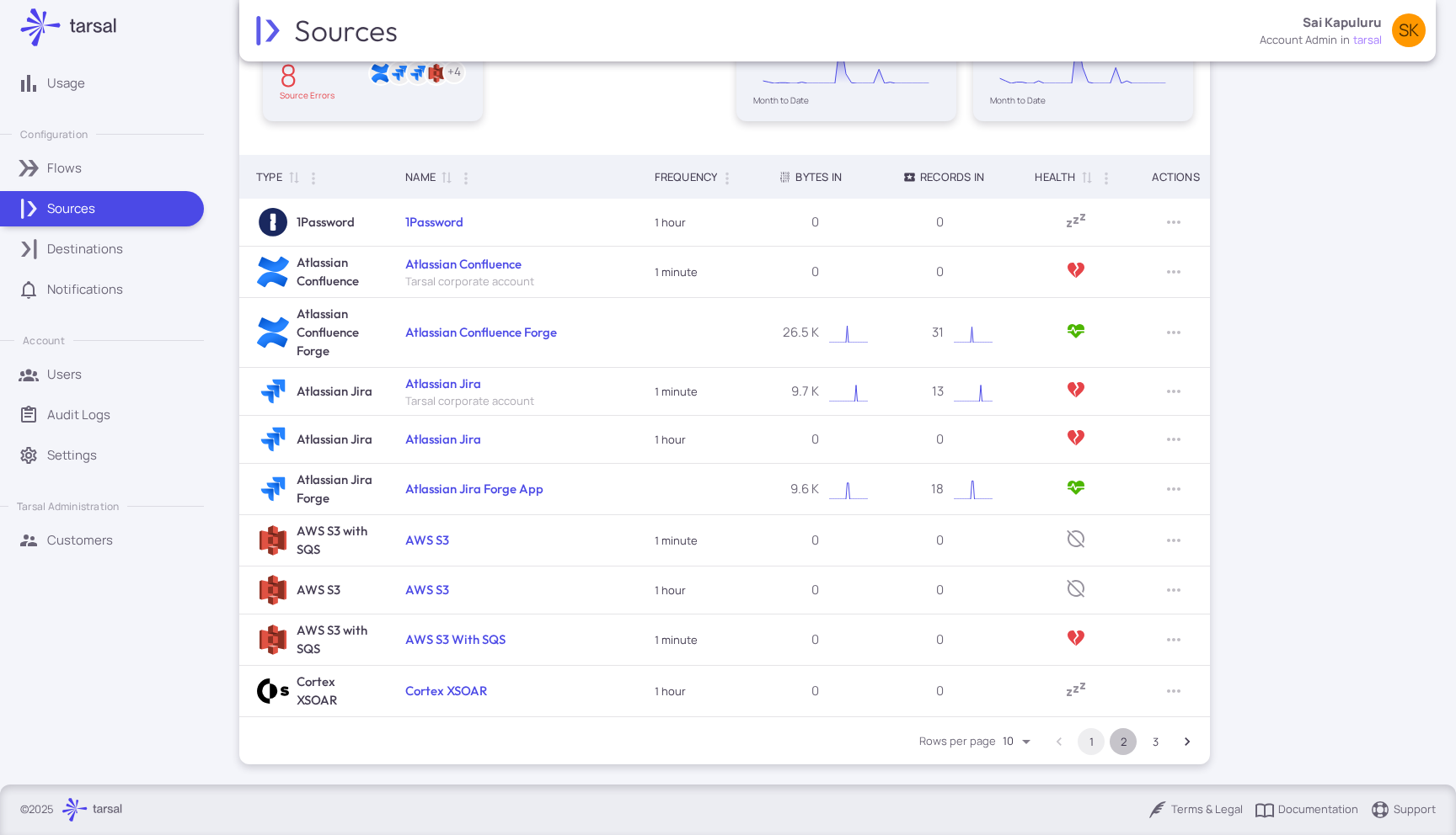
click at [1124, 739] on button "2" at bounding box center [1123, 742] width 27 height 27
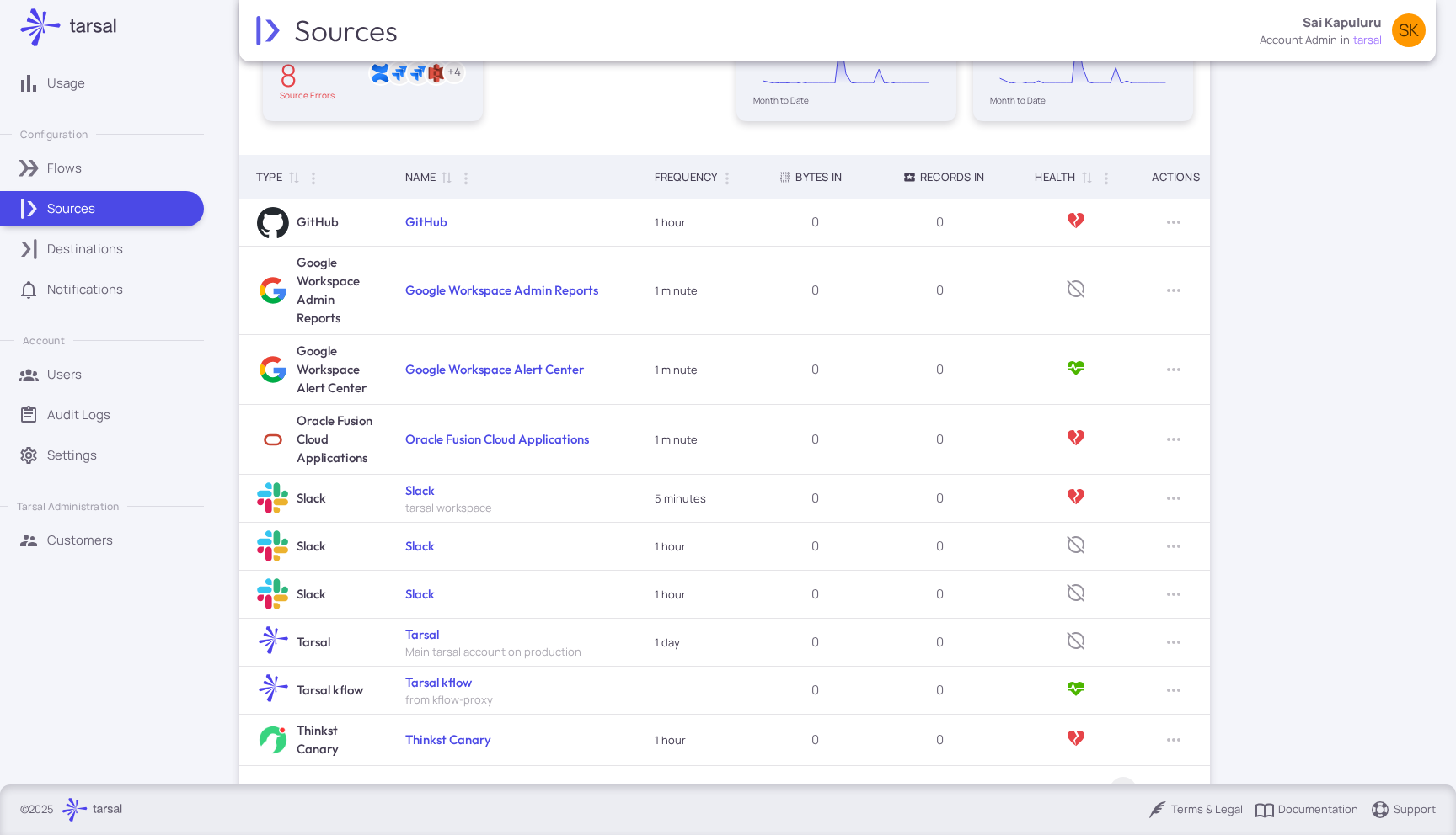
scroll to position [0, 0]
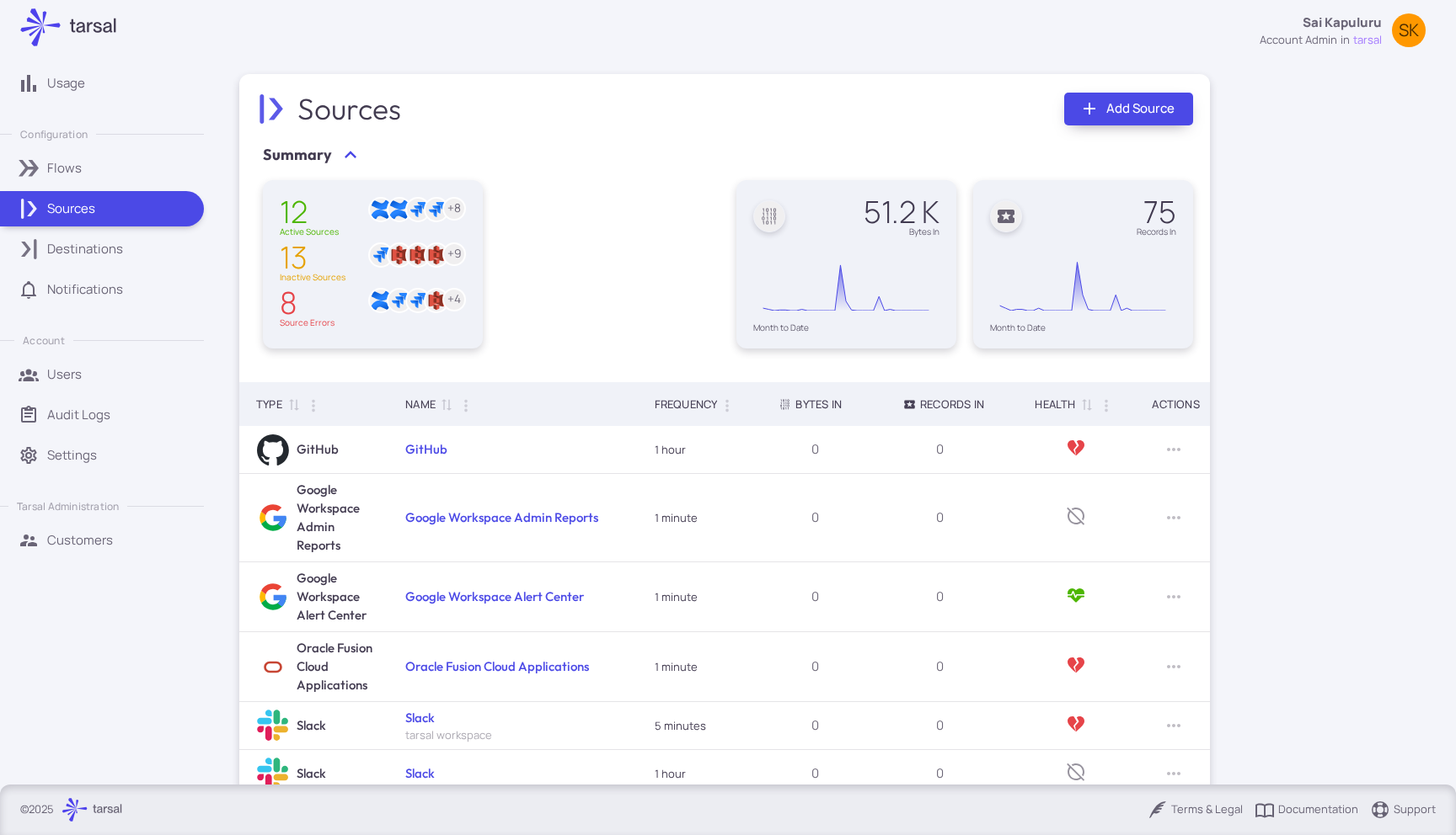
click at [1086, 119] on link "Add Source" at bounding box center [1129, 109] width 129 height 33
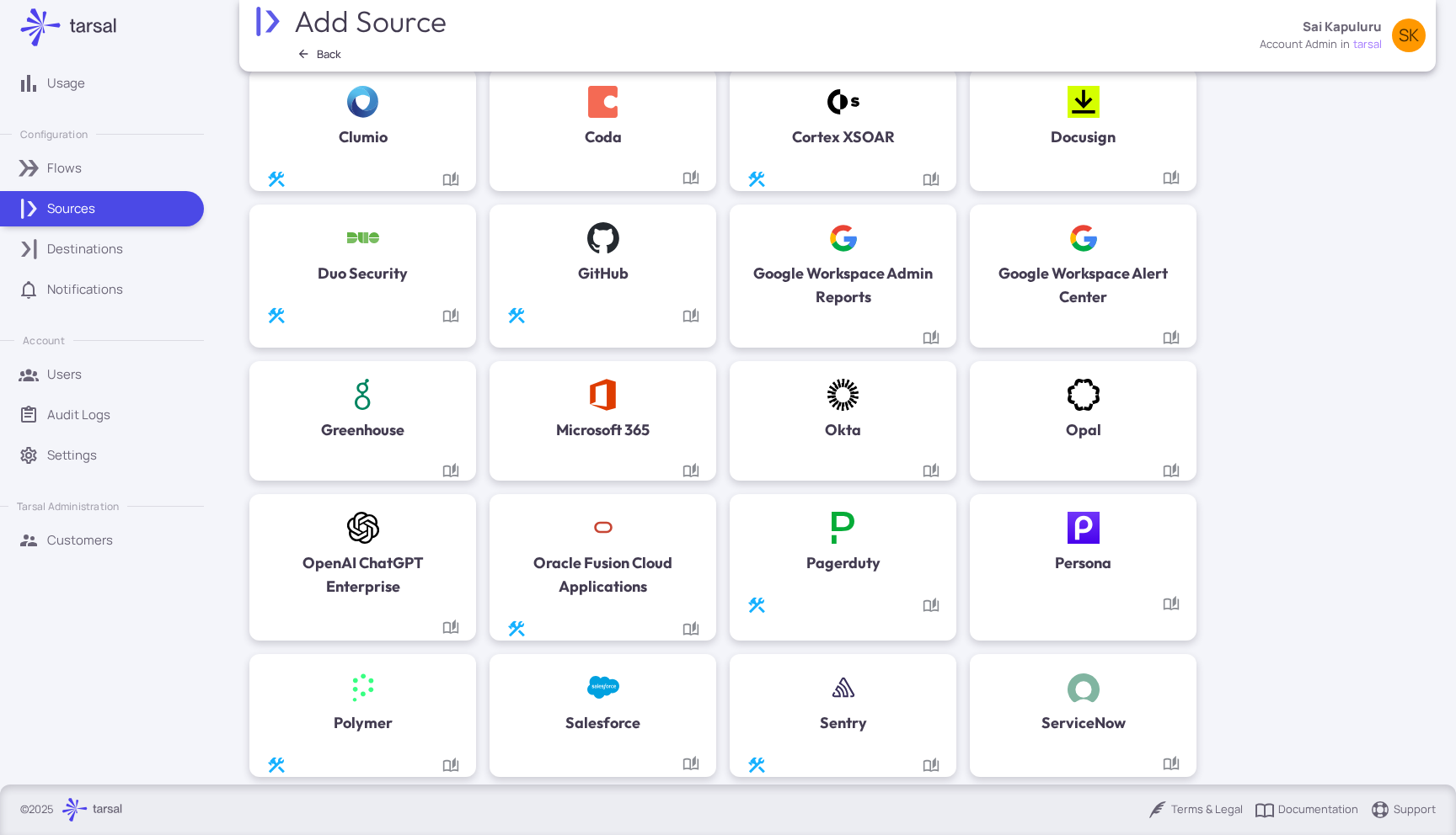
scroll to position [568, 0]
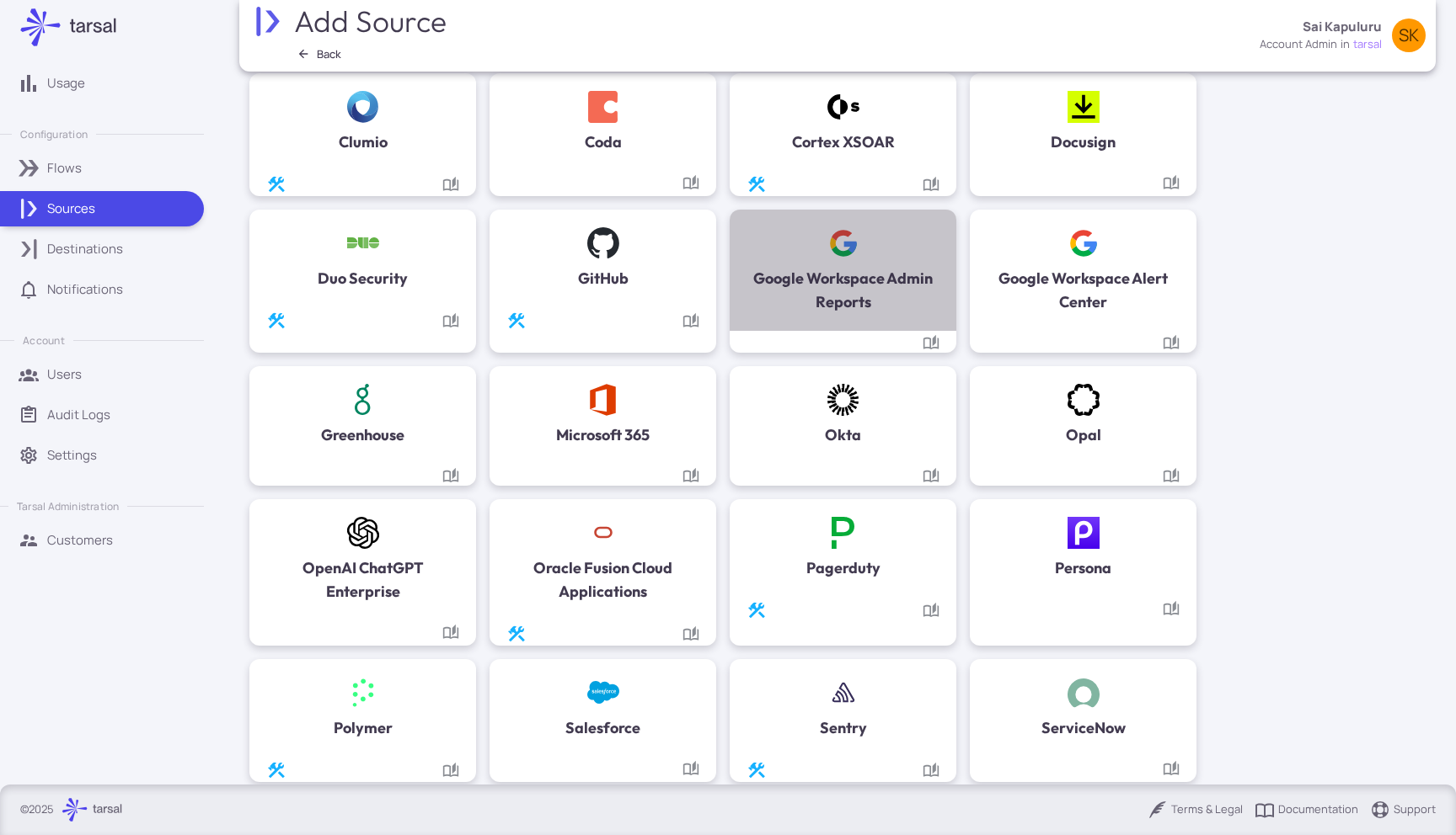
click at [892, 270] on h5 "Google Workspace Admin Reports" at bounding box center [842, 291] width 192 height 47
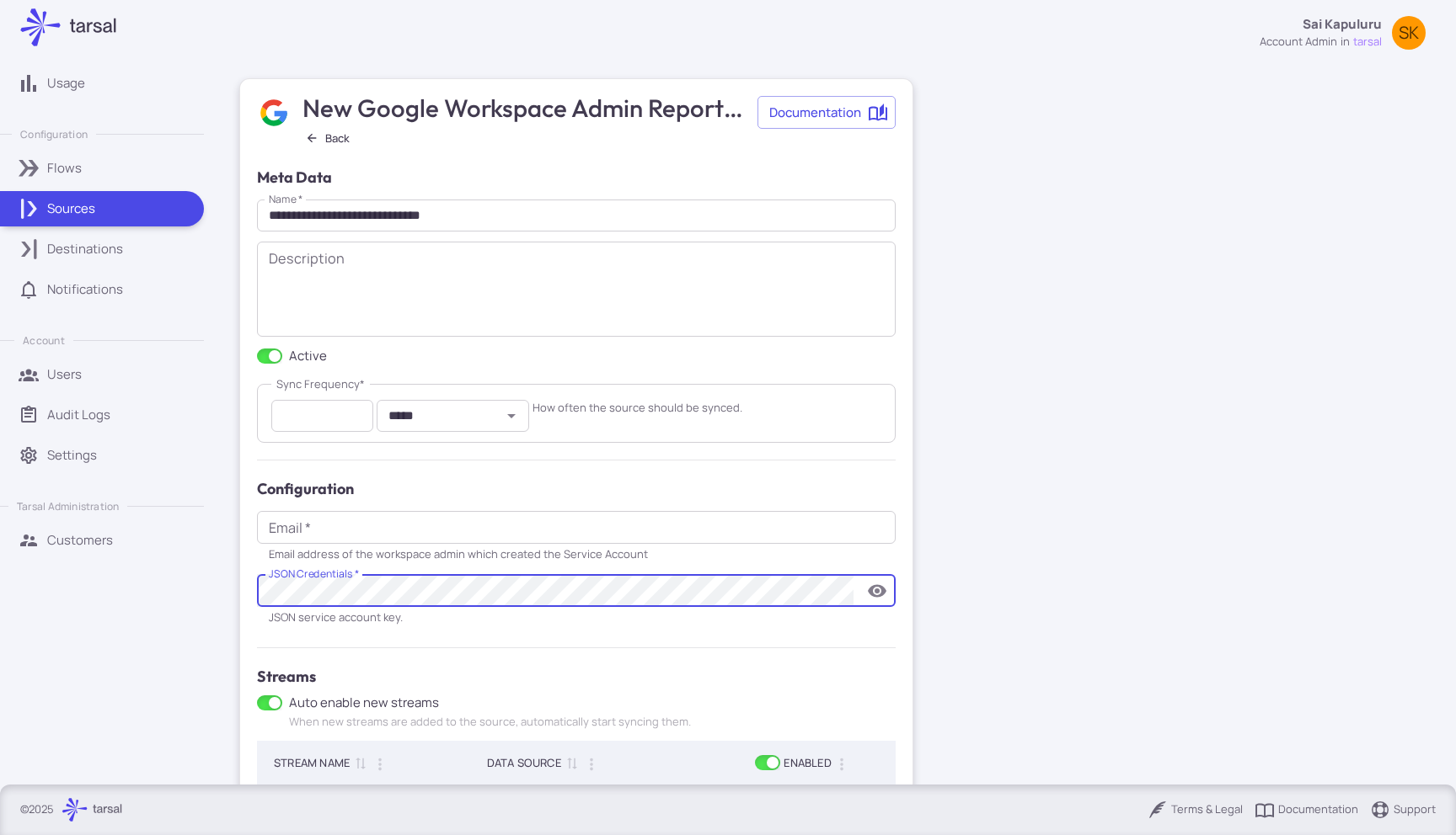
click at [880, 587] on icon "toggle password visibility" at bounding box center [877, 590] width 19 height 13
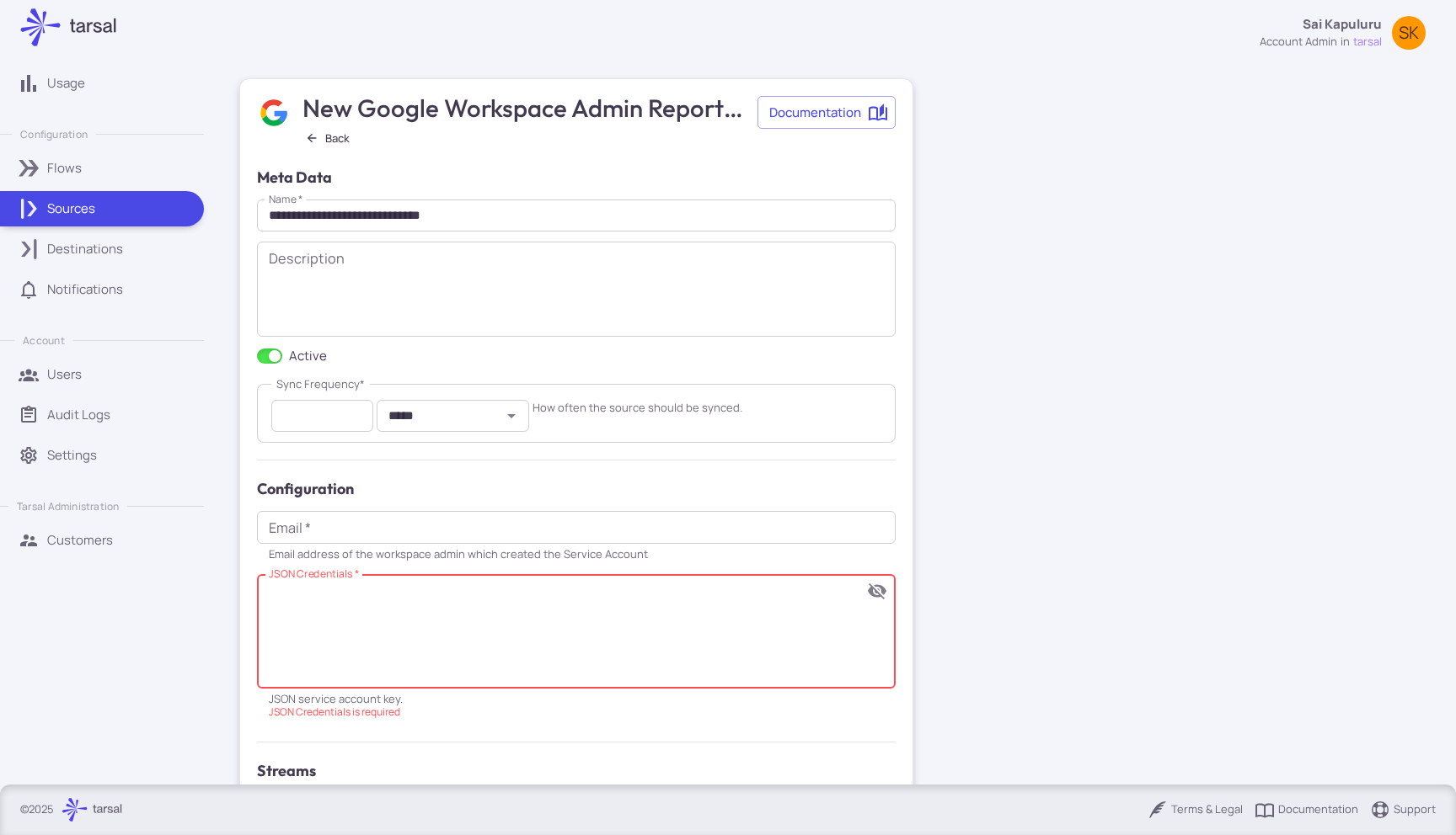
click at [639, 621] on textarea "JSON Credentials   *" at bounding box center [561, 631] width 584 height 81
click at [443, 620] on textarea "JSON Credentials   *" at bounding box center [561, 631] width 584 height 81
paste textarea "**********"
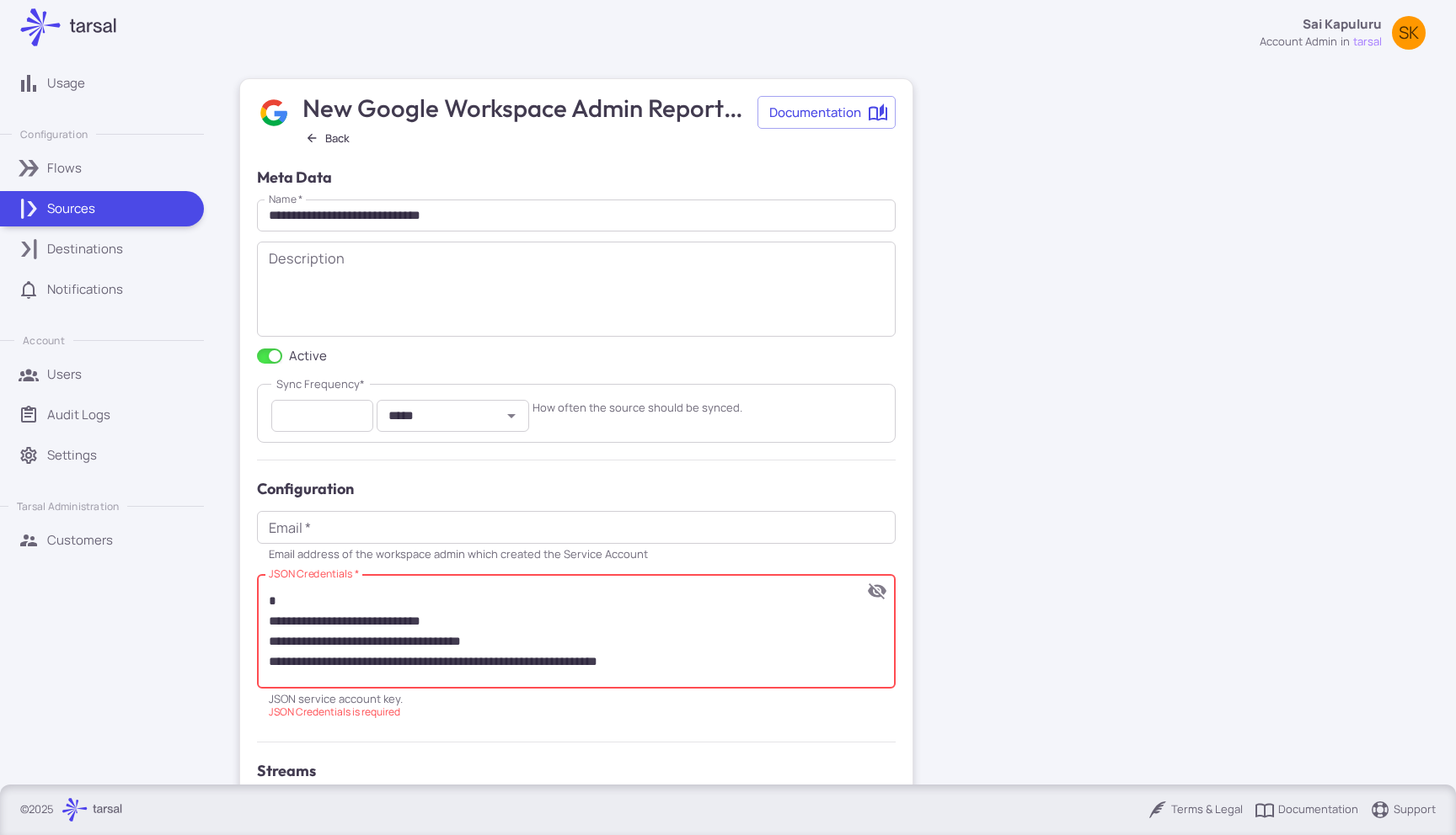
scroll to position [665, 0]
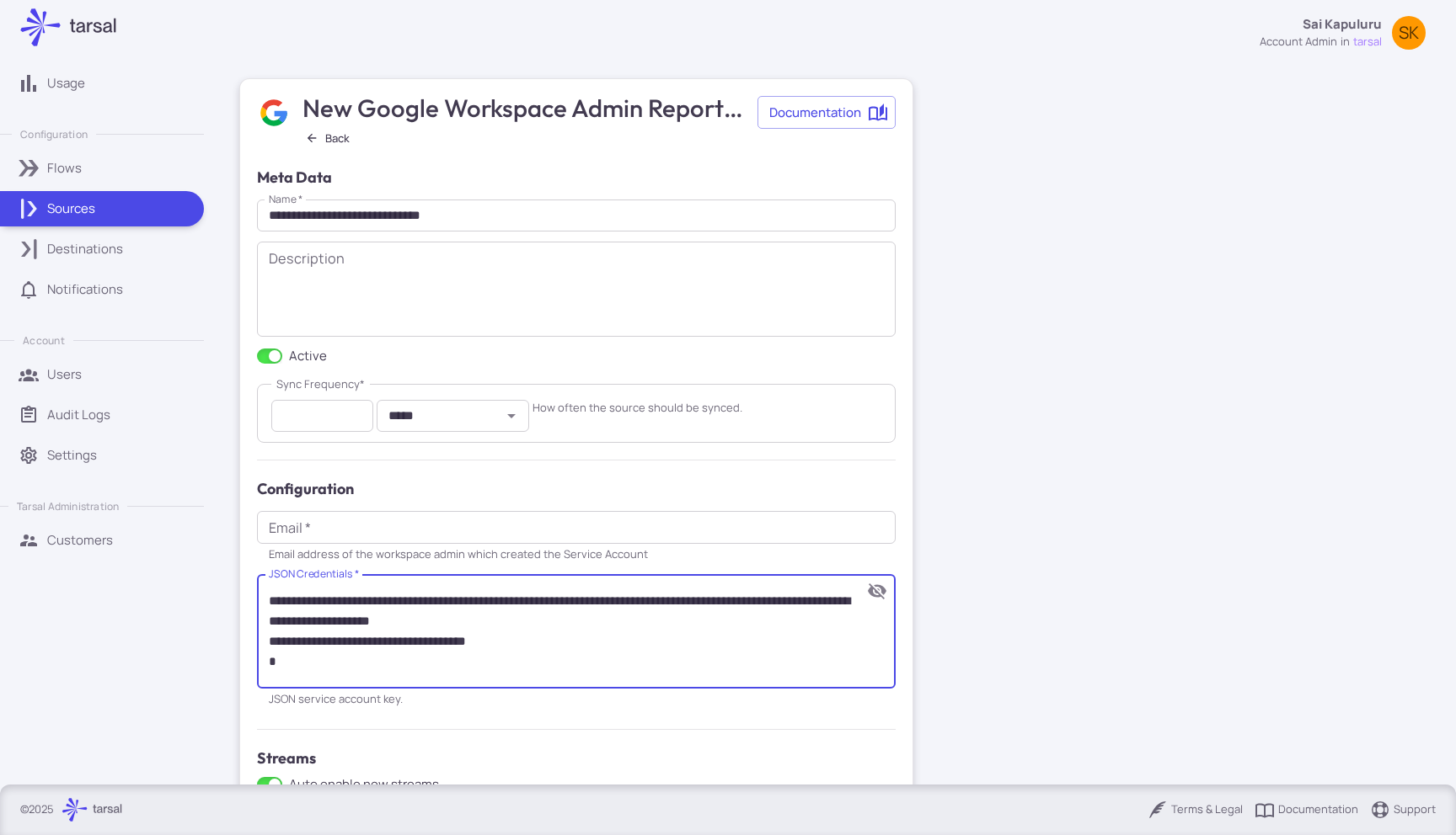
type textarea "**********"
click at [388, 532] on input "Email   *" at bounding box center [576, 527] width 639 height 33
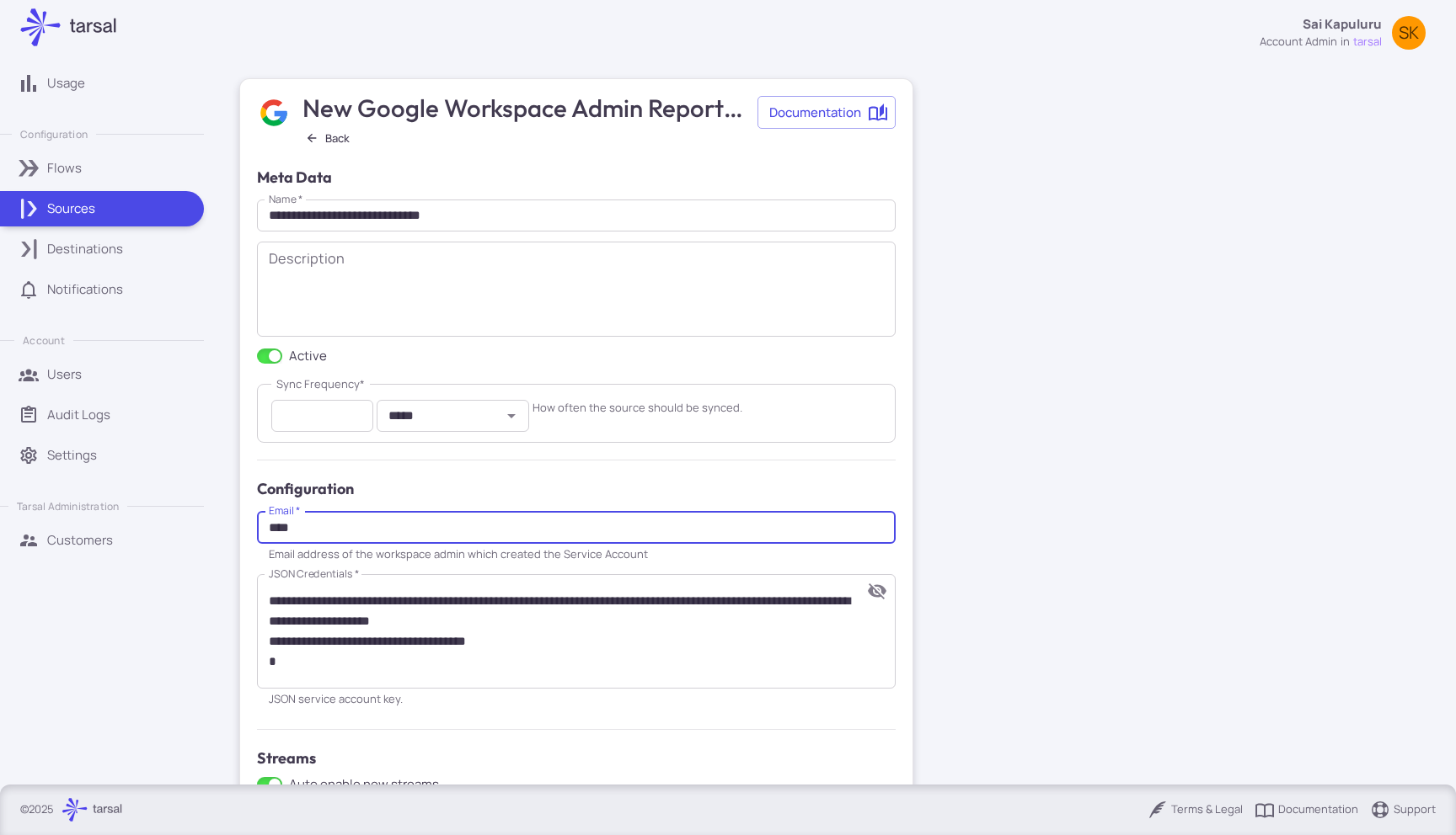
type input "**********"
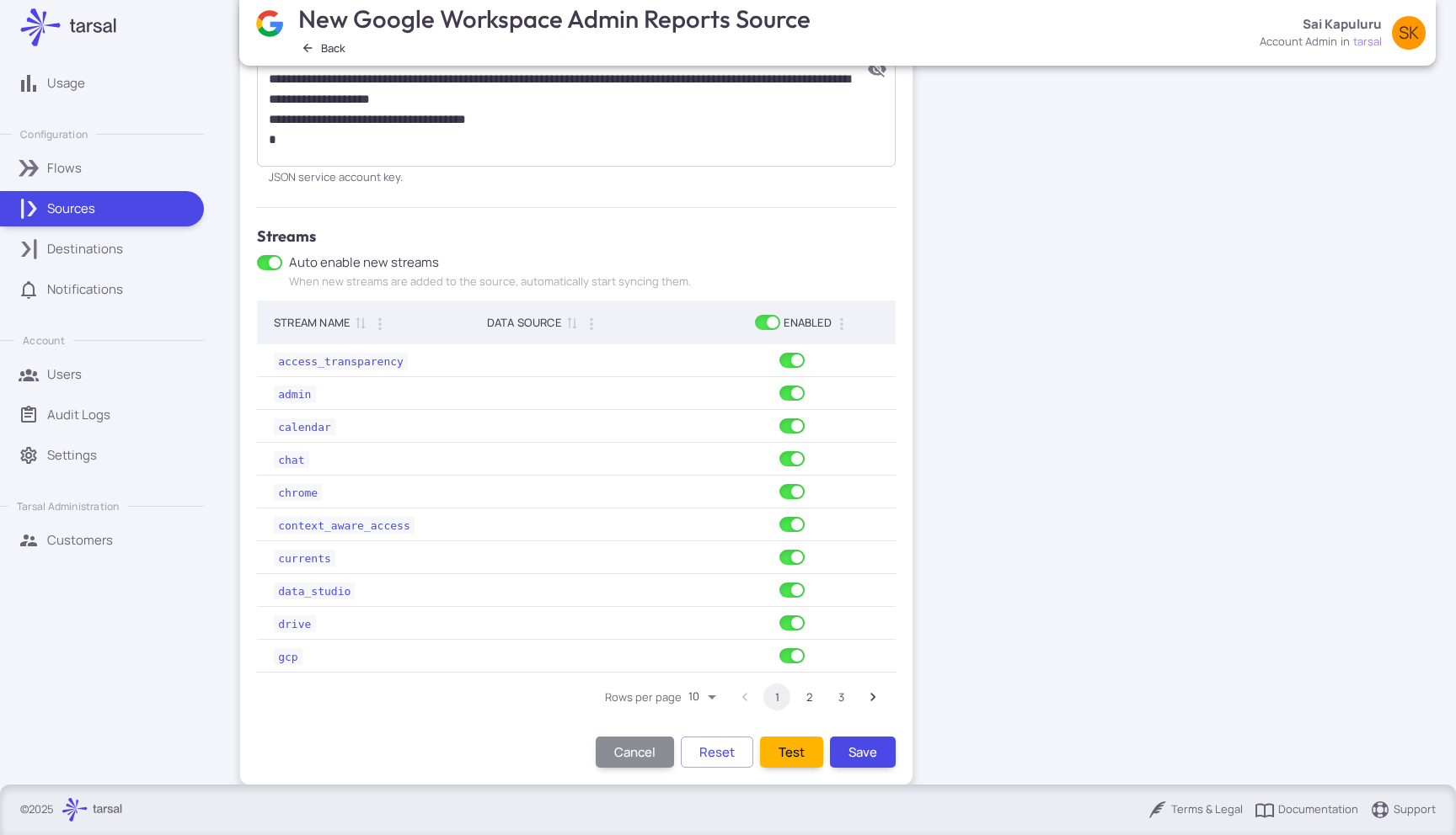
scroll to position [543, 0]
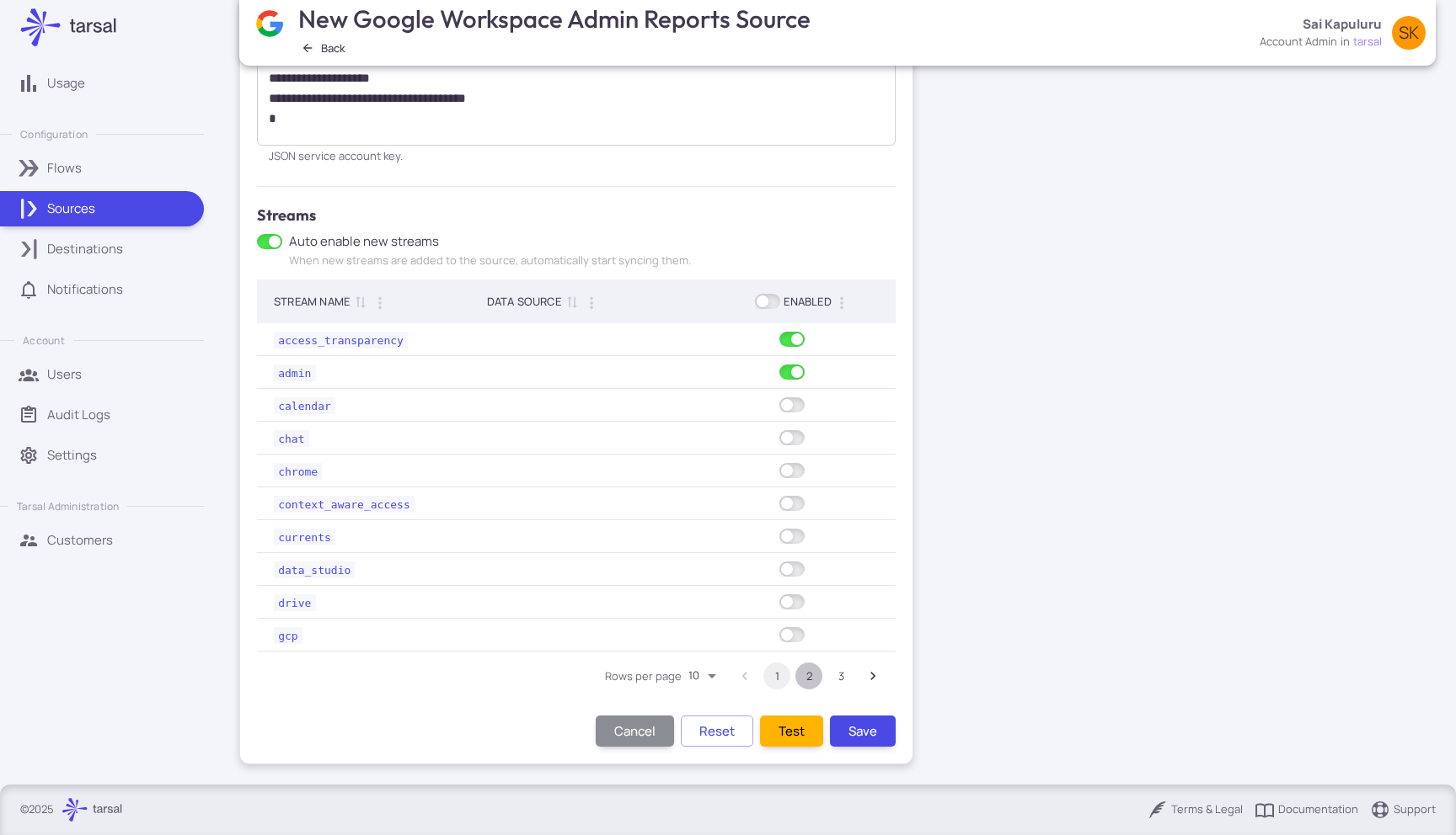
click at [803, 675] on button "2" at bounding box center [809, 676] width 27 height 27
click at [777, 679] on button "1" at bounding box center [777, 676] width 27 height 27
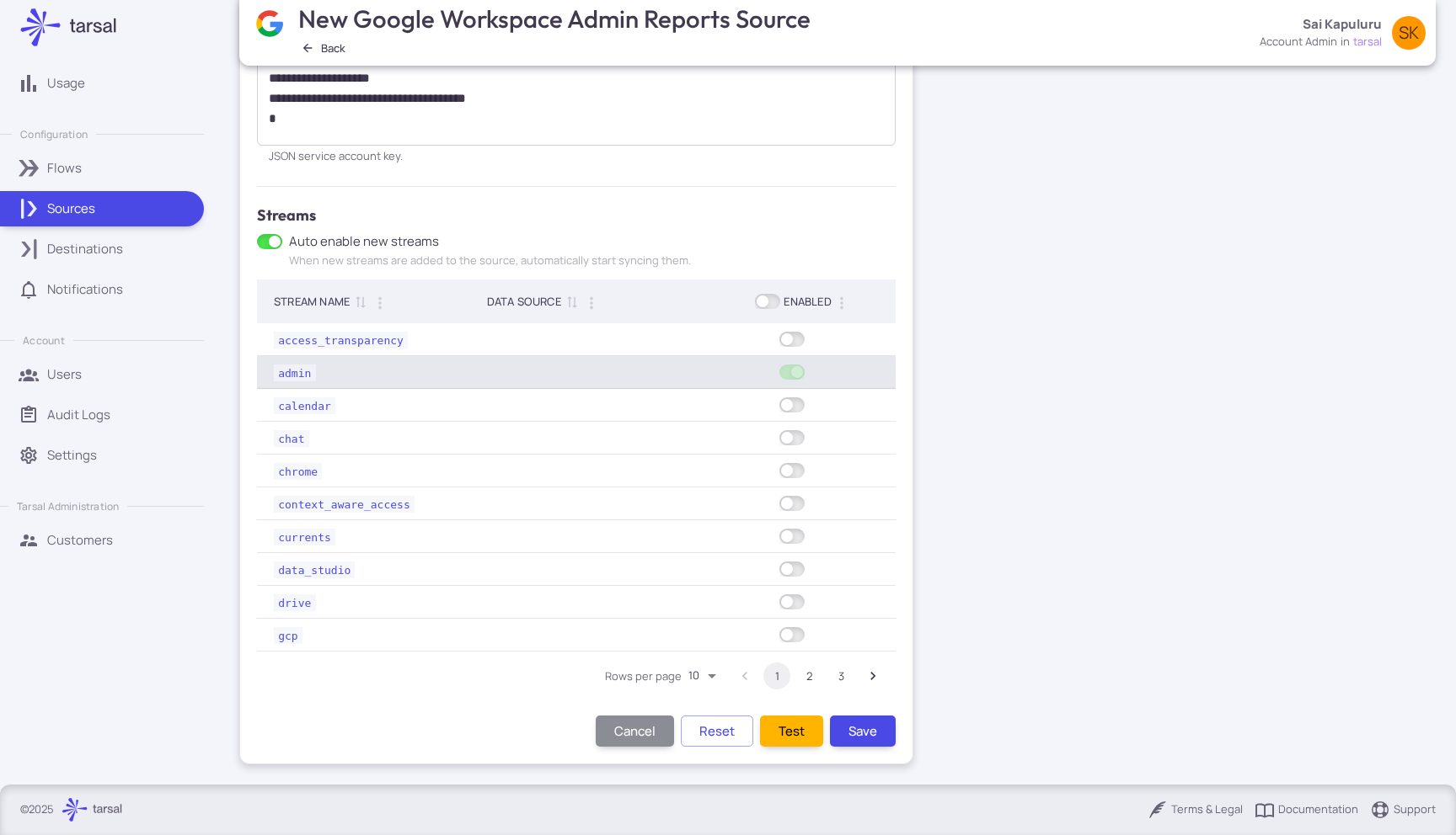
click at [794, 376] on span at bounding box center [792, 372] width 25 height 15
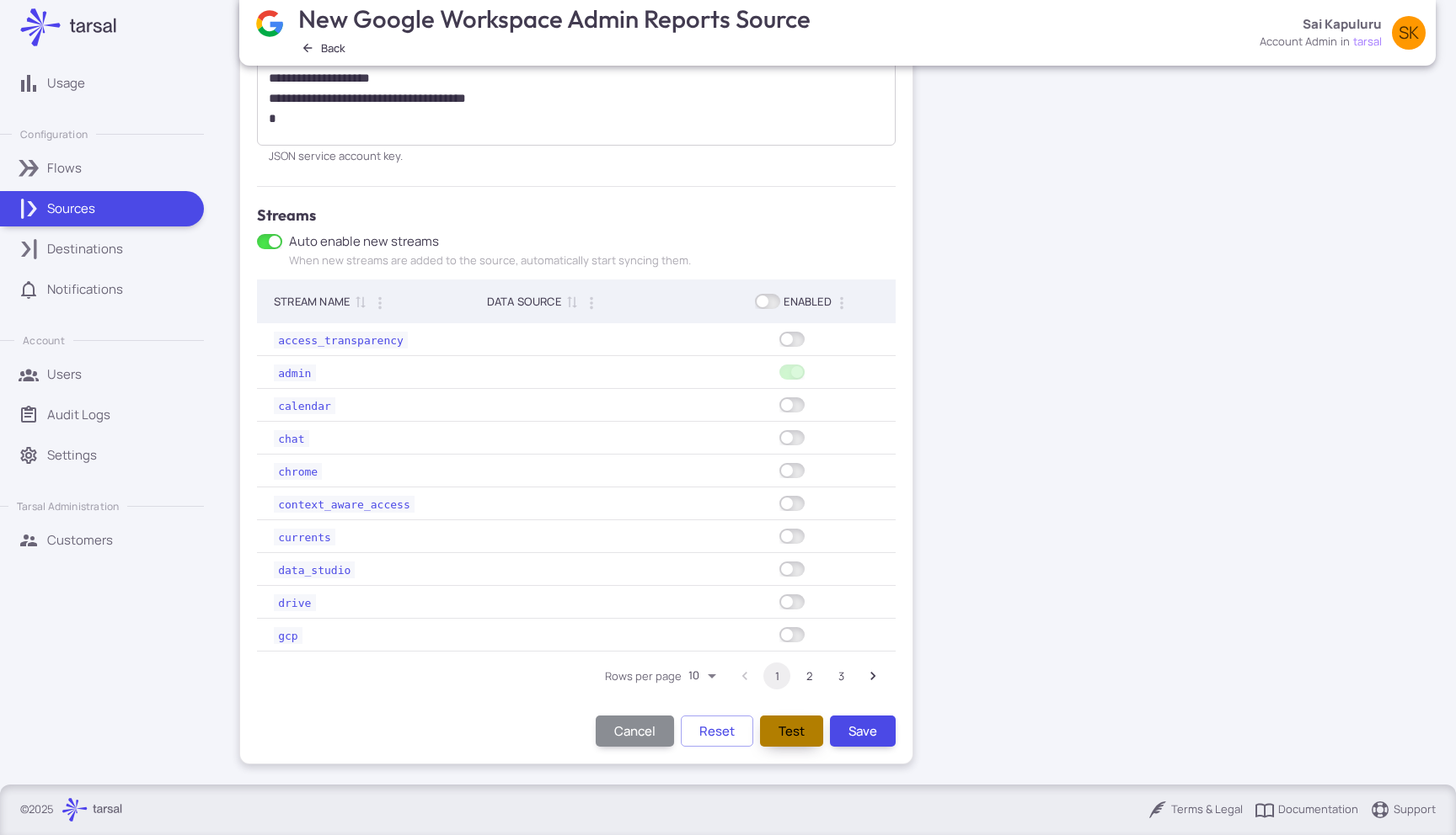
click at [779, 738] on button "Test" at bounding box center [791, 731] width 64 height 31
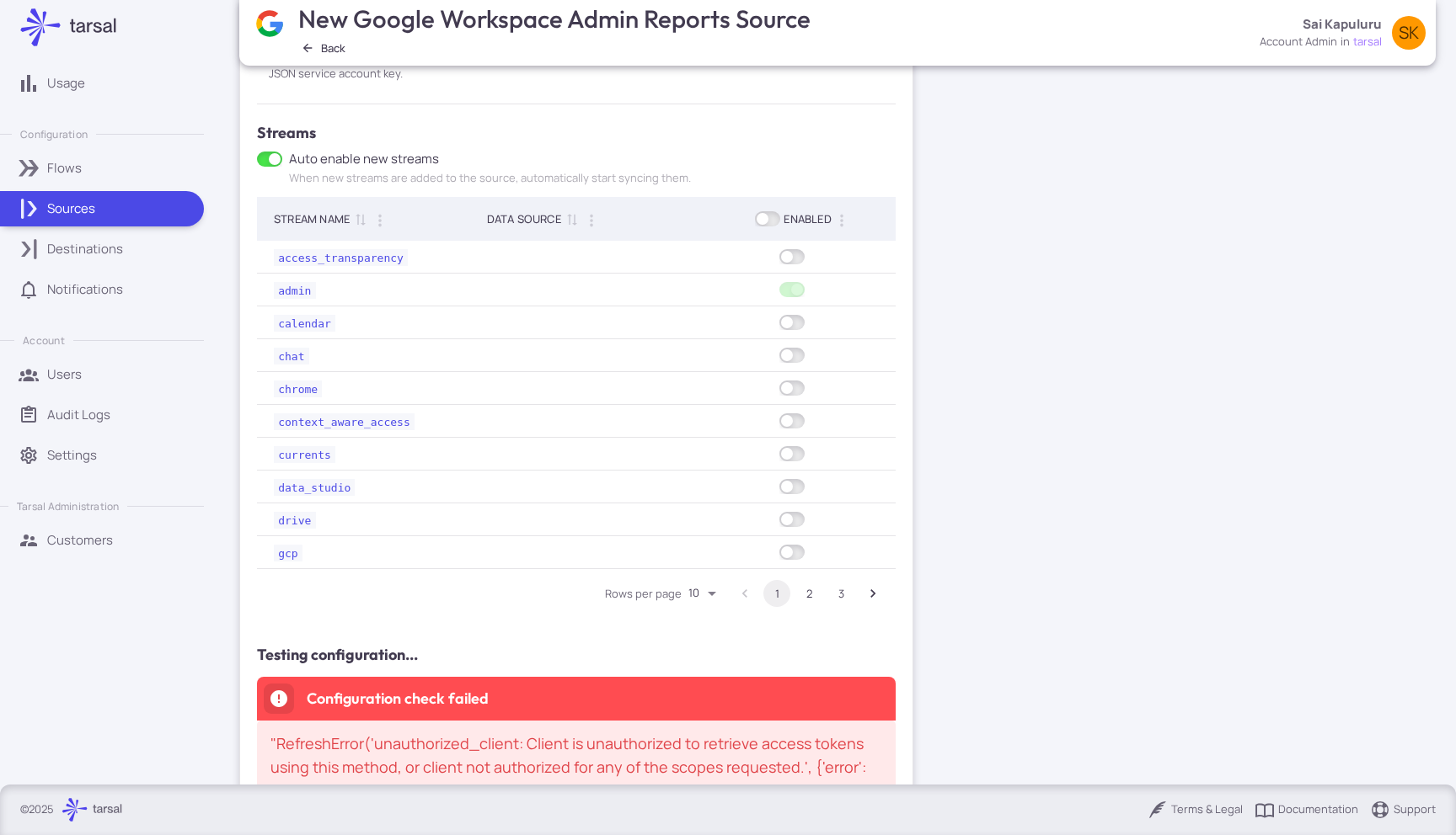
scroll to position [775, 0]
